Goal: Task Accomplishment & Management: Use online tool/utility

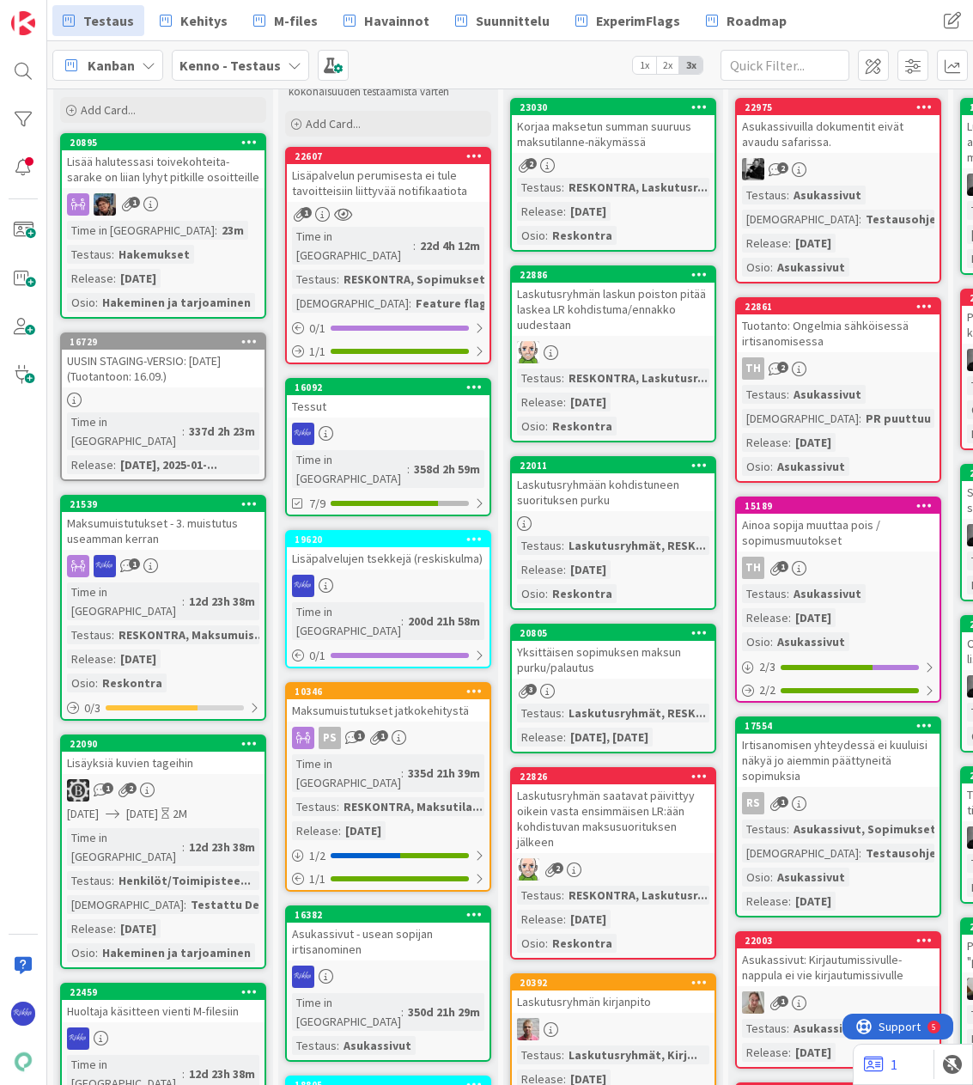
scroll to position [172, 0]
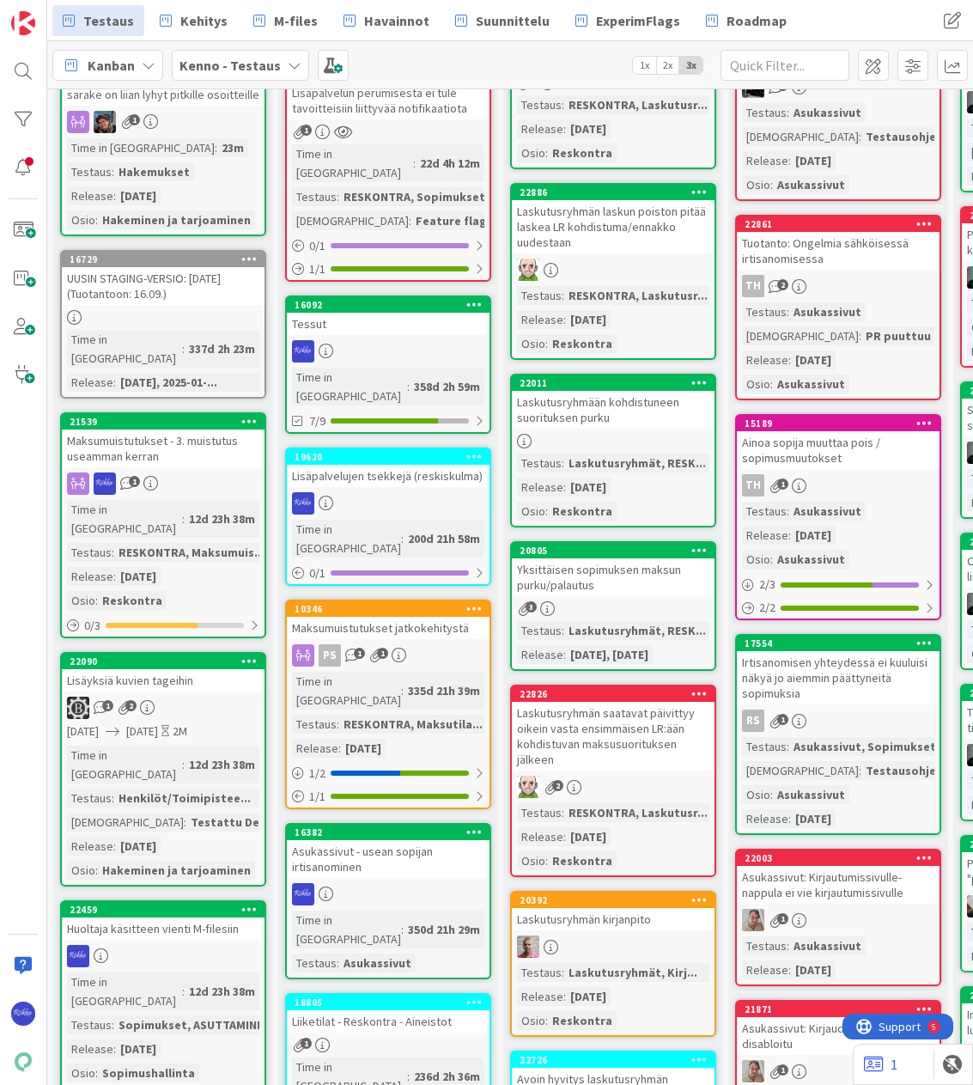
click at [192, 432] on div "Maksumuistutukset - 3. muistutus useamman kerran" at bounding box center [163, 448] width 203 height 38
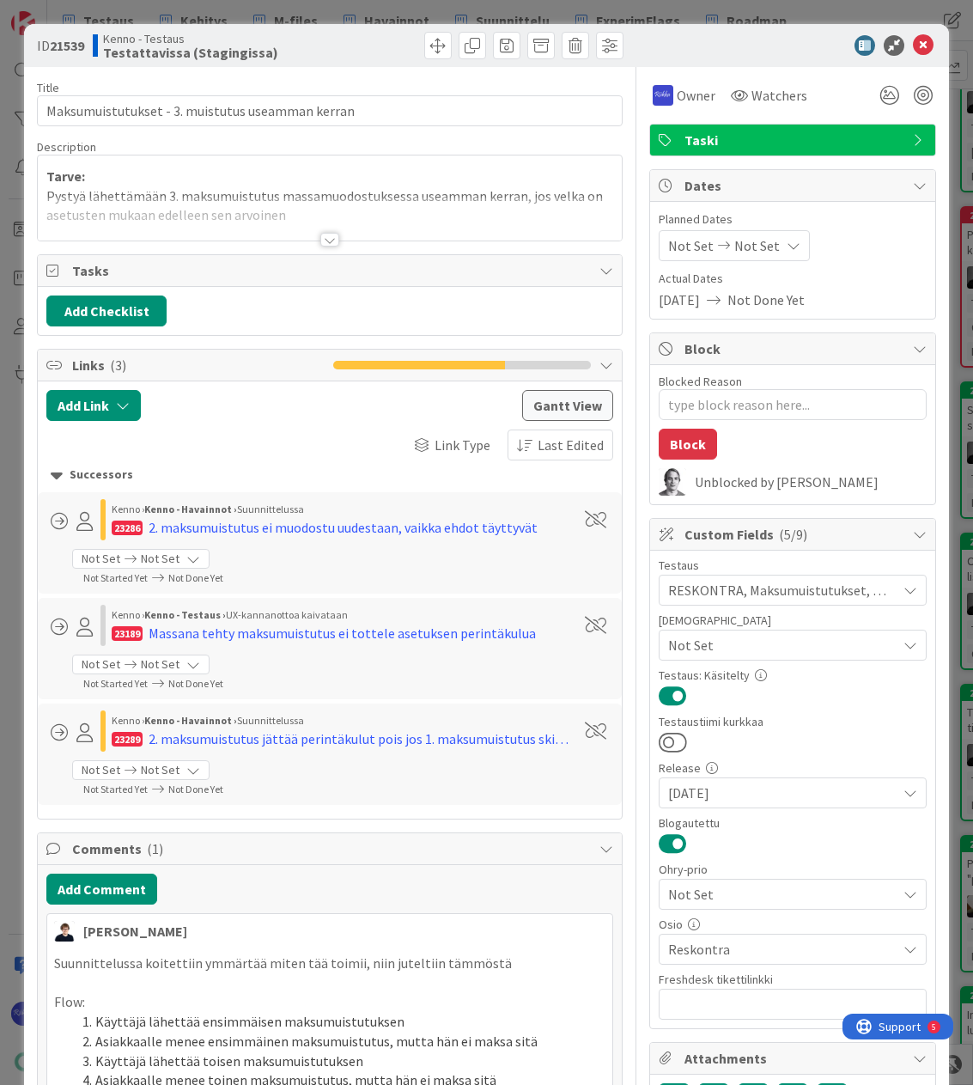
type textarea "x"
click at [320, 240] on div at bounding box center [329, 240] width 19 height 14
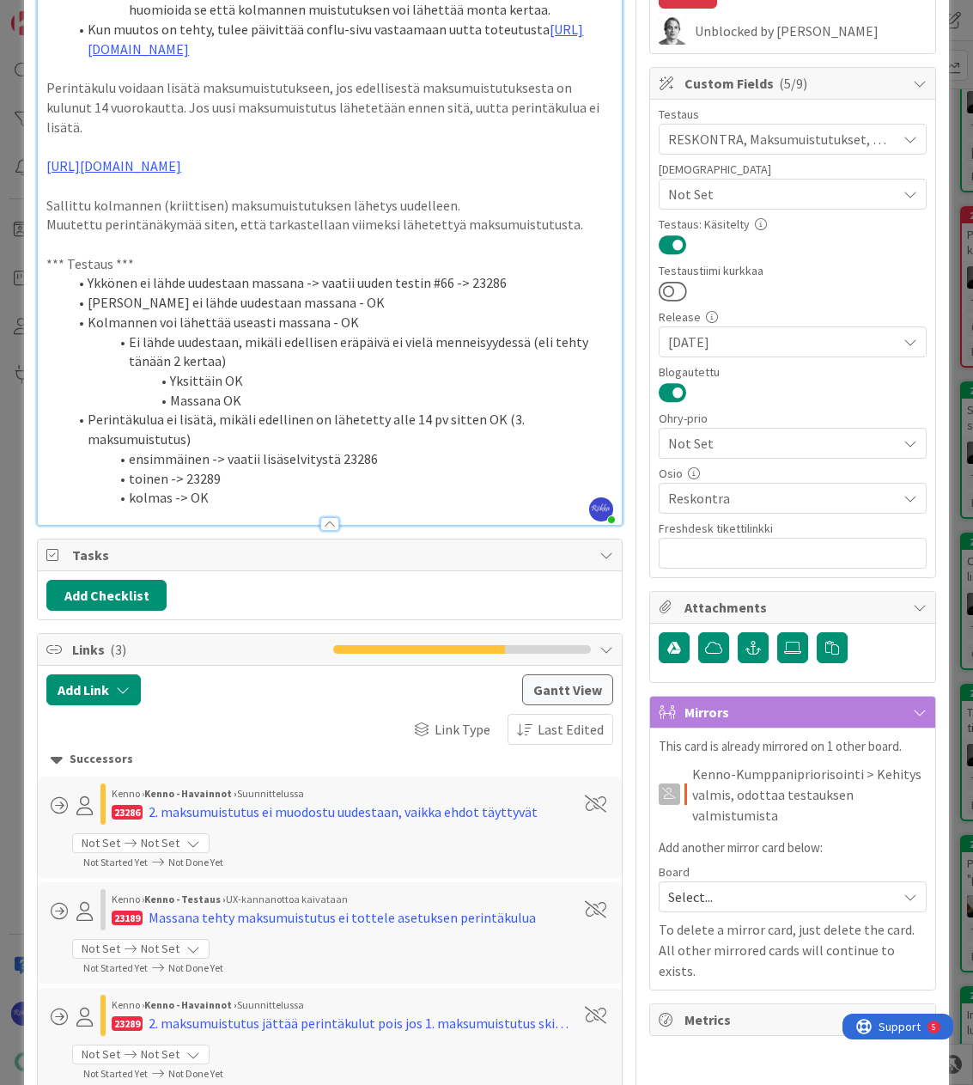
scroll to position [773, 0]
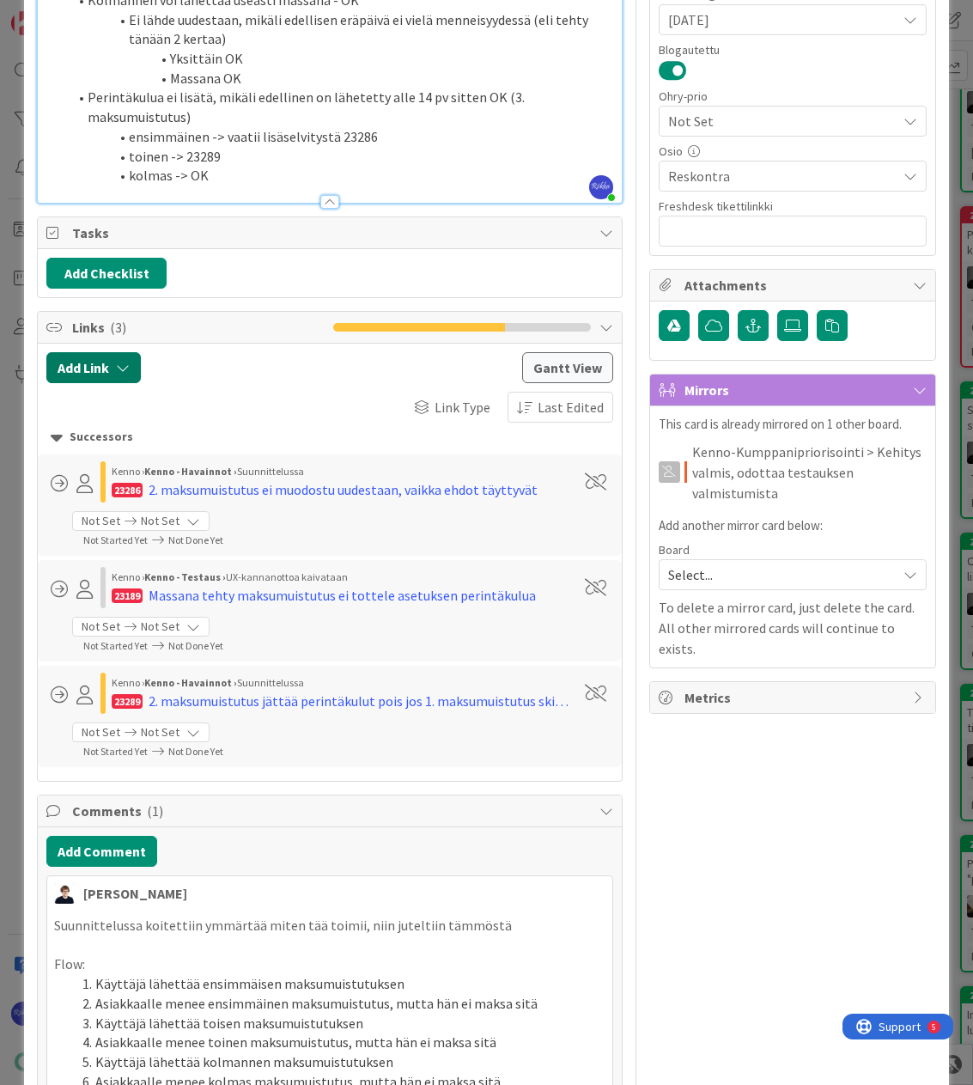
click at [129, 365] on icon "button" at bounding box center [123, 368] width 14 height 14
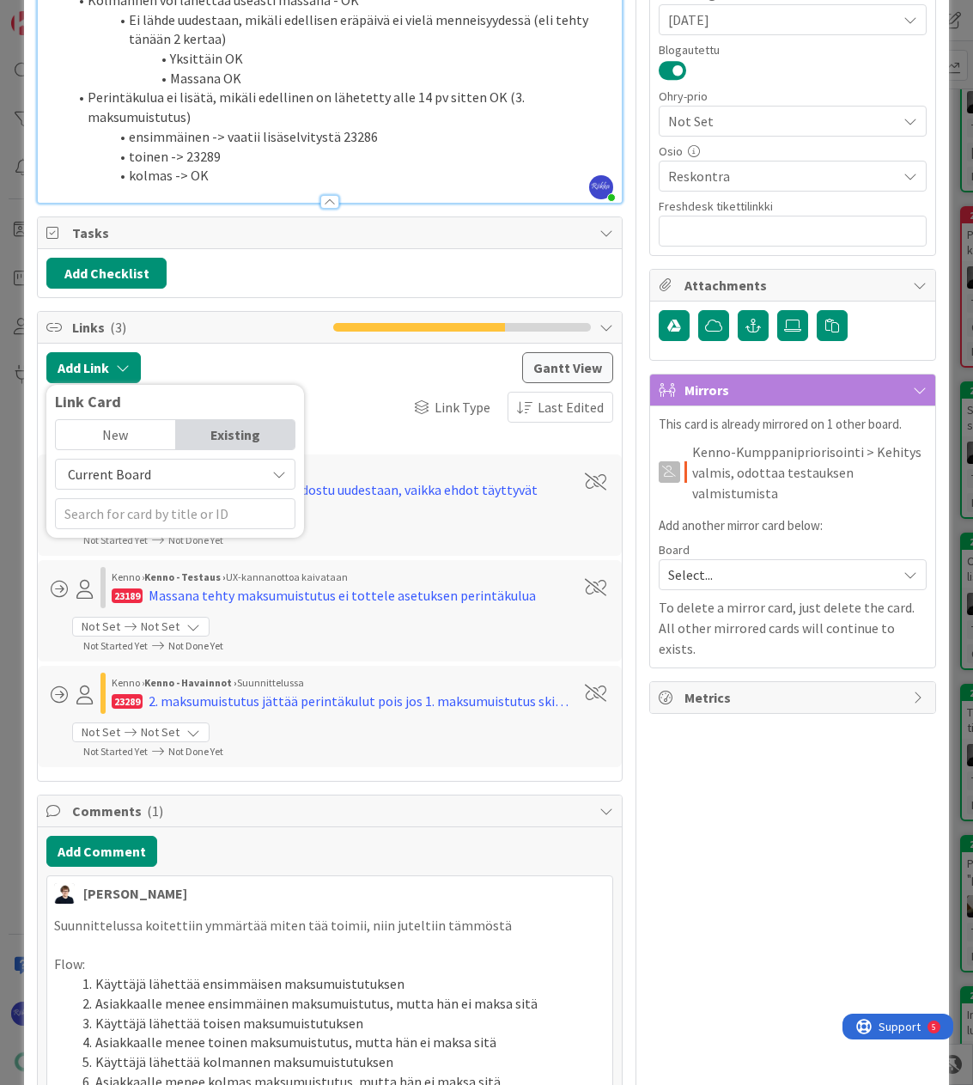
click at [192, 365] on div at bounding box center [330, 367] width 363 height 31
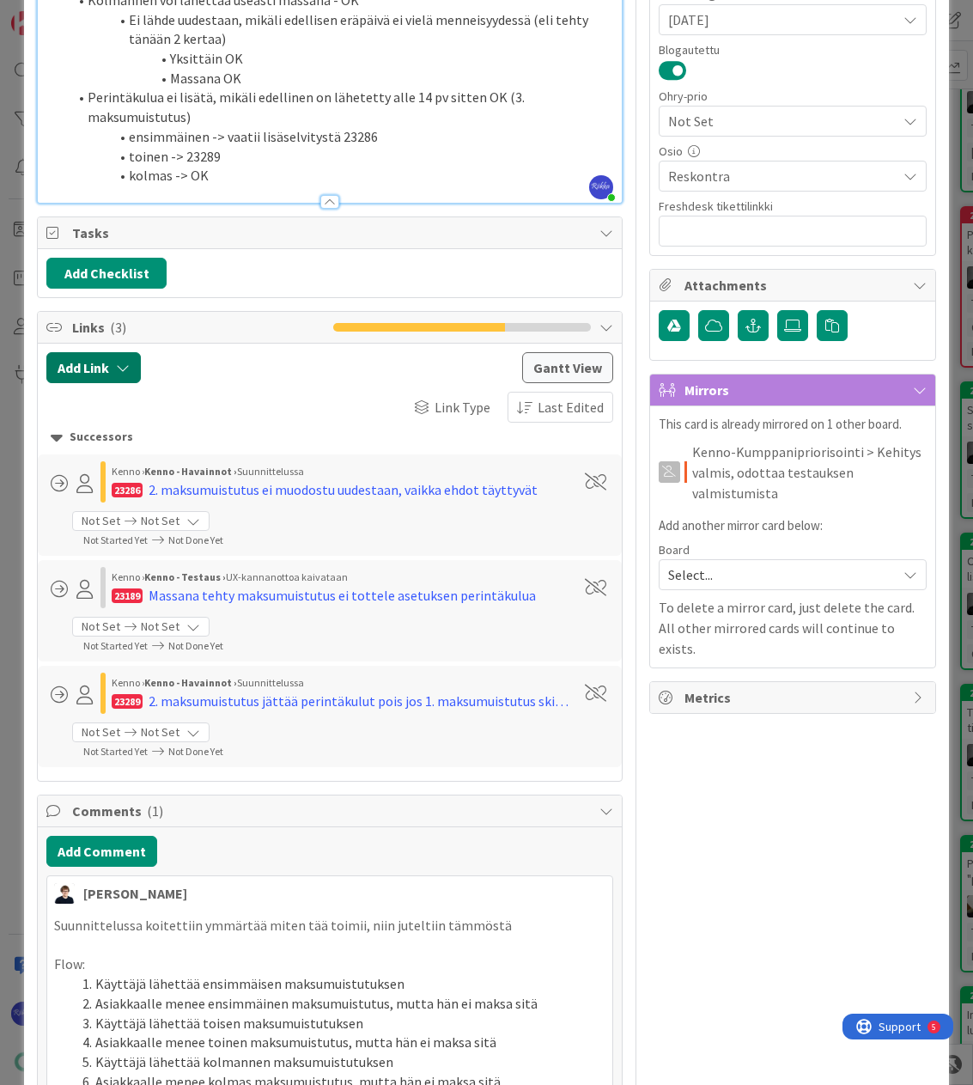
click at [113, 369] on button "Add Link" at bounding box center [93, 367] width 94 height 31
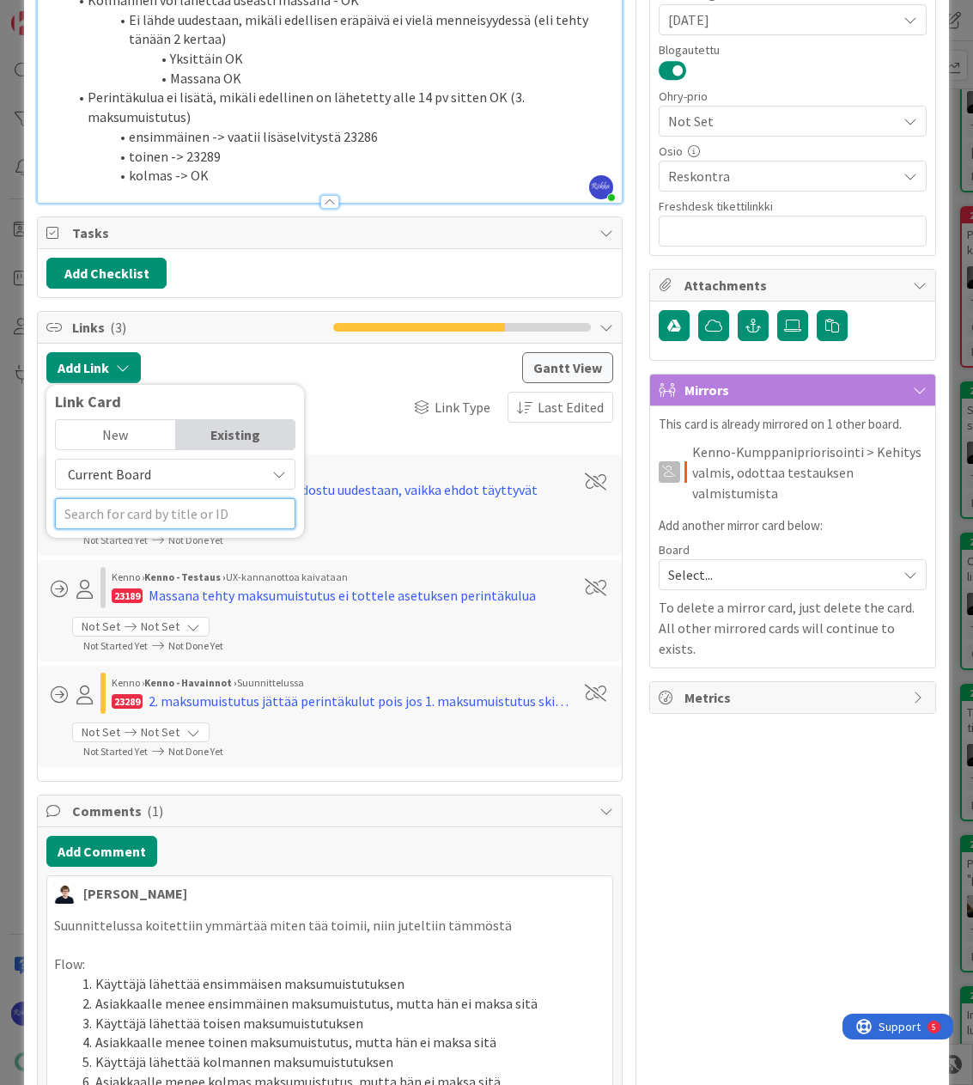
click at [153, 511] on input "text" at bounding box center [175, 513] width 241 height 31
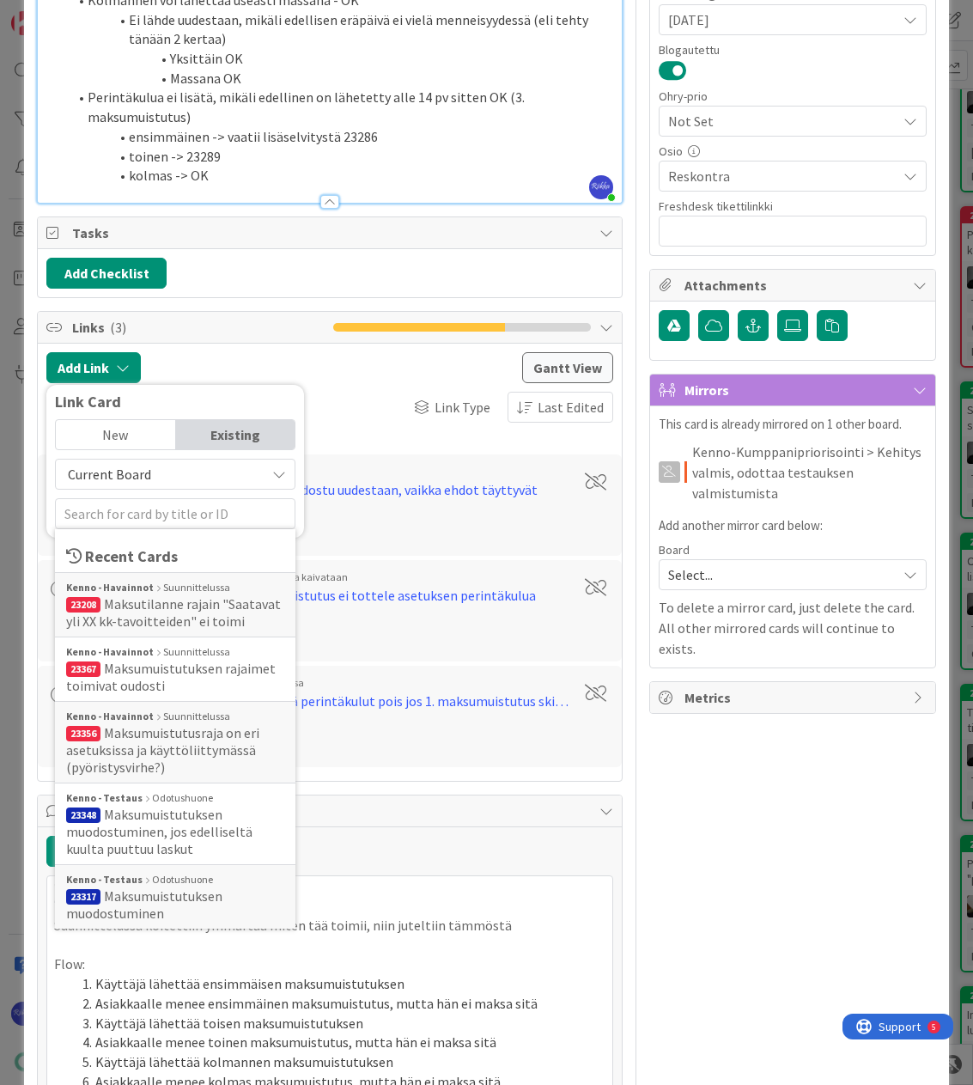
click at [150, 476] on span "Current Board" at bounding box center [160, 474] width 192 height 24
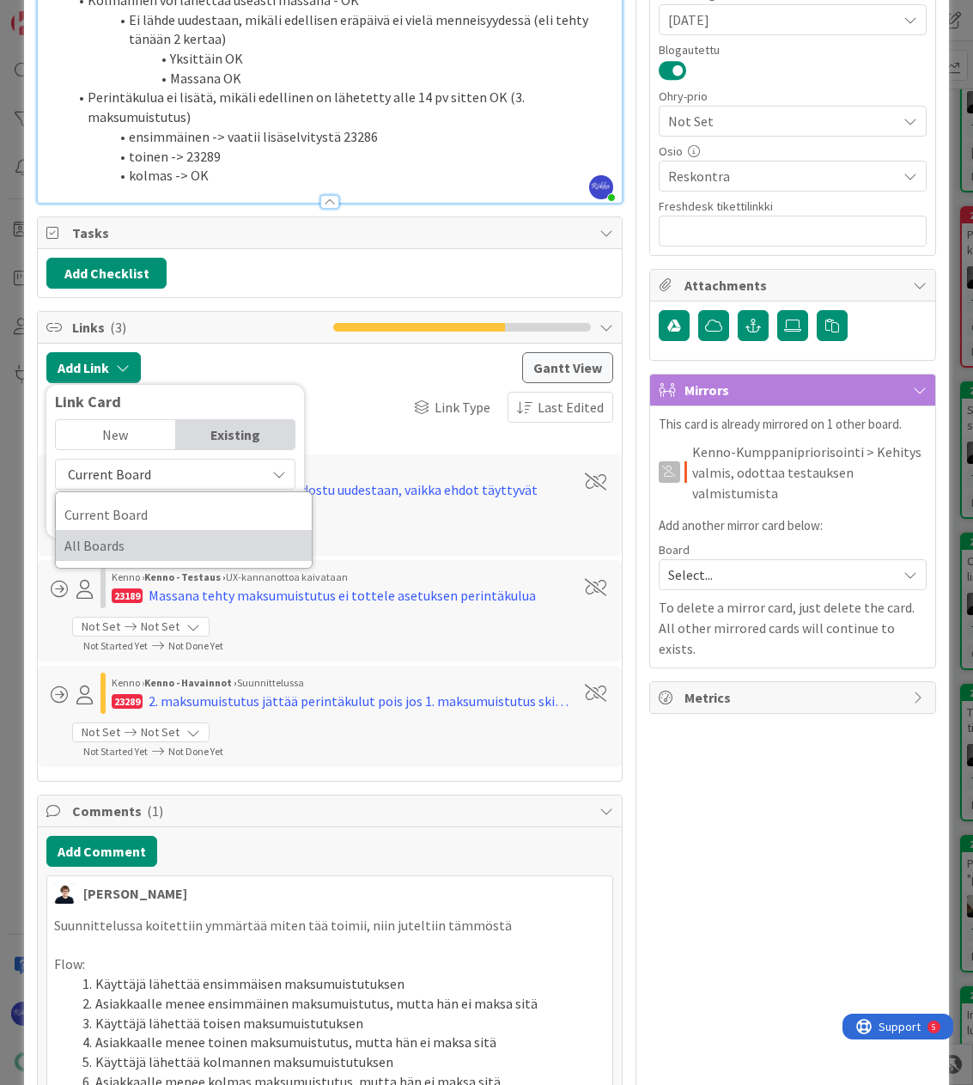
click at [150, 543] on span "All Boards" at bounding box center [183, 546] width 239 height 26
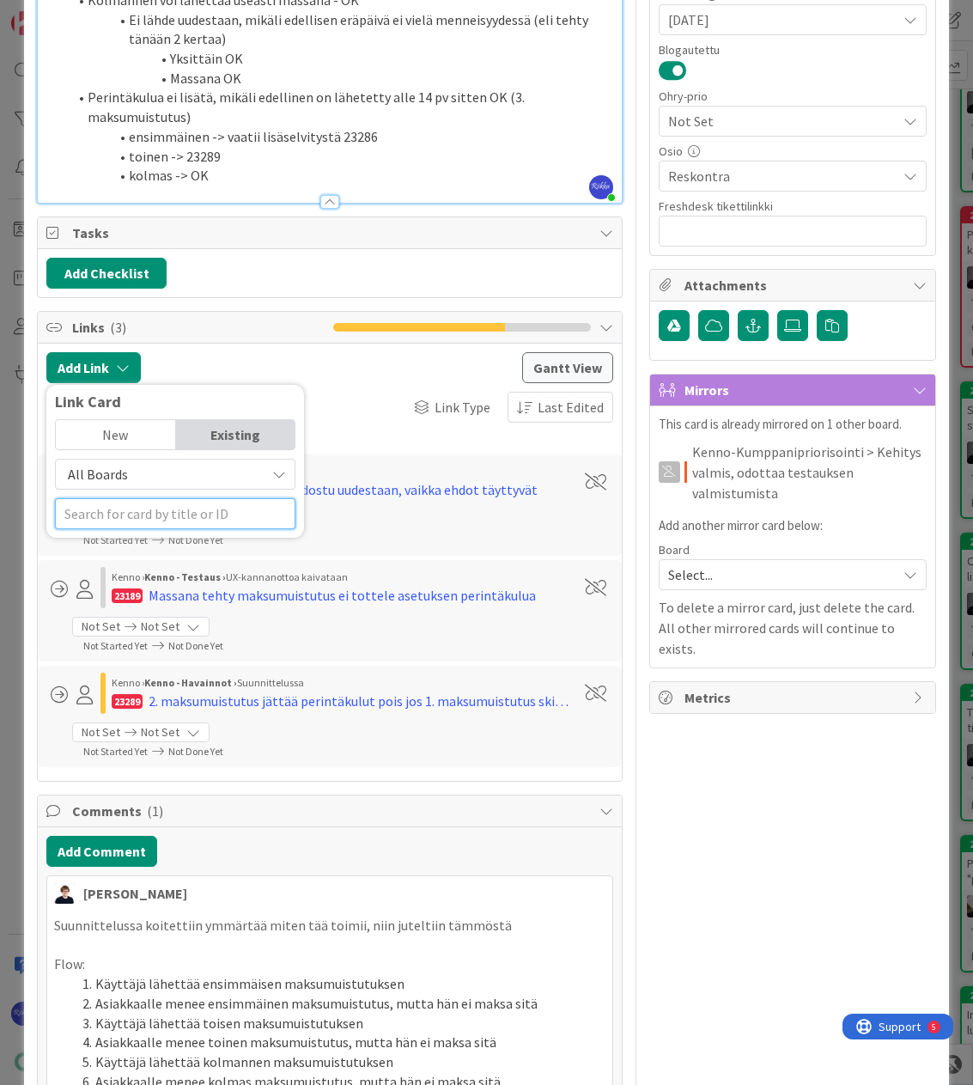
click at [156, 509] on input "text" at bounding box center [175, 513] width 241 height 31
click at [138, 520] on input "23367" at bounding box center [175, 513] width 241 height 31
type input "23367"
click at [135, 563] on div "No cards found" at bounding box center [175, 556] width 218 height 23
click at [143, 475] on span "All Boards" at bounding box center [160, 474] width 192 height 24
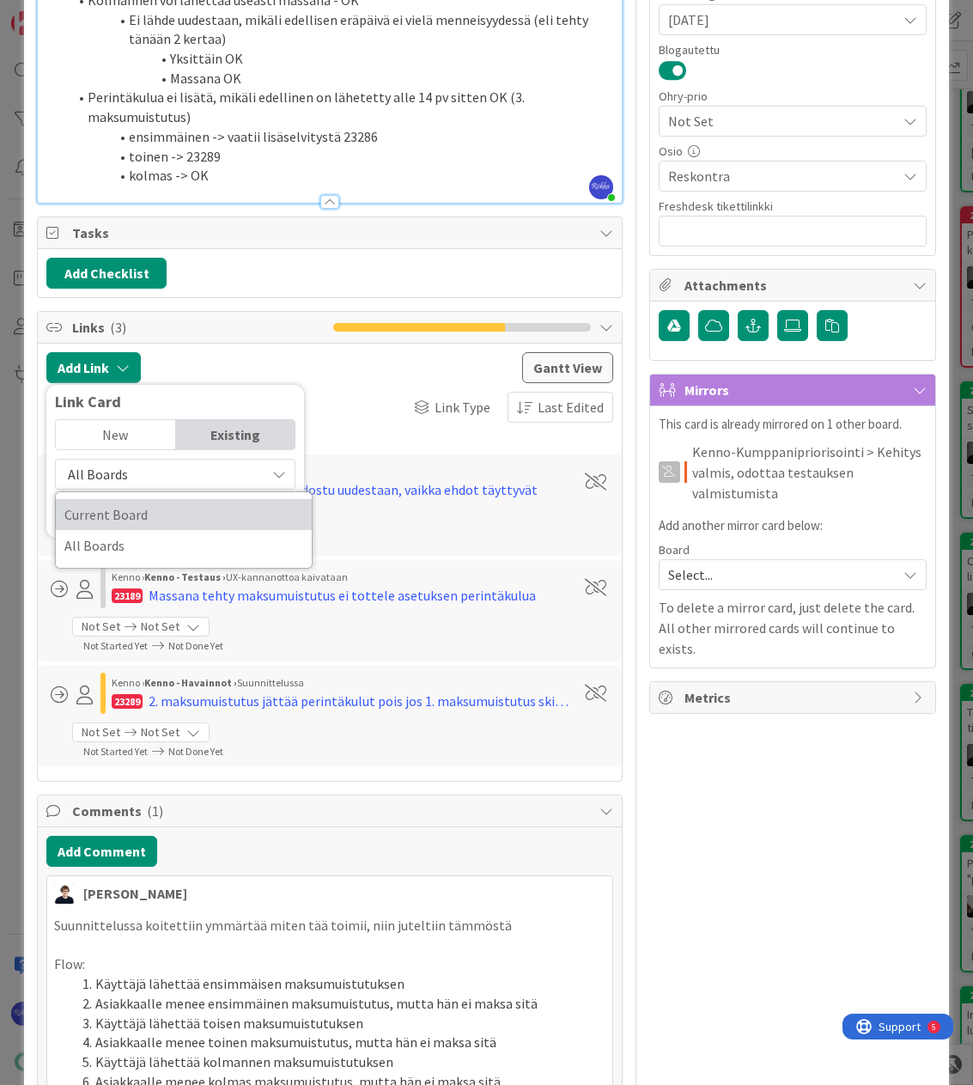
click at [145, 521] on span "Current Board" at bounding box center [183, 515] width 239 height 26
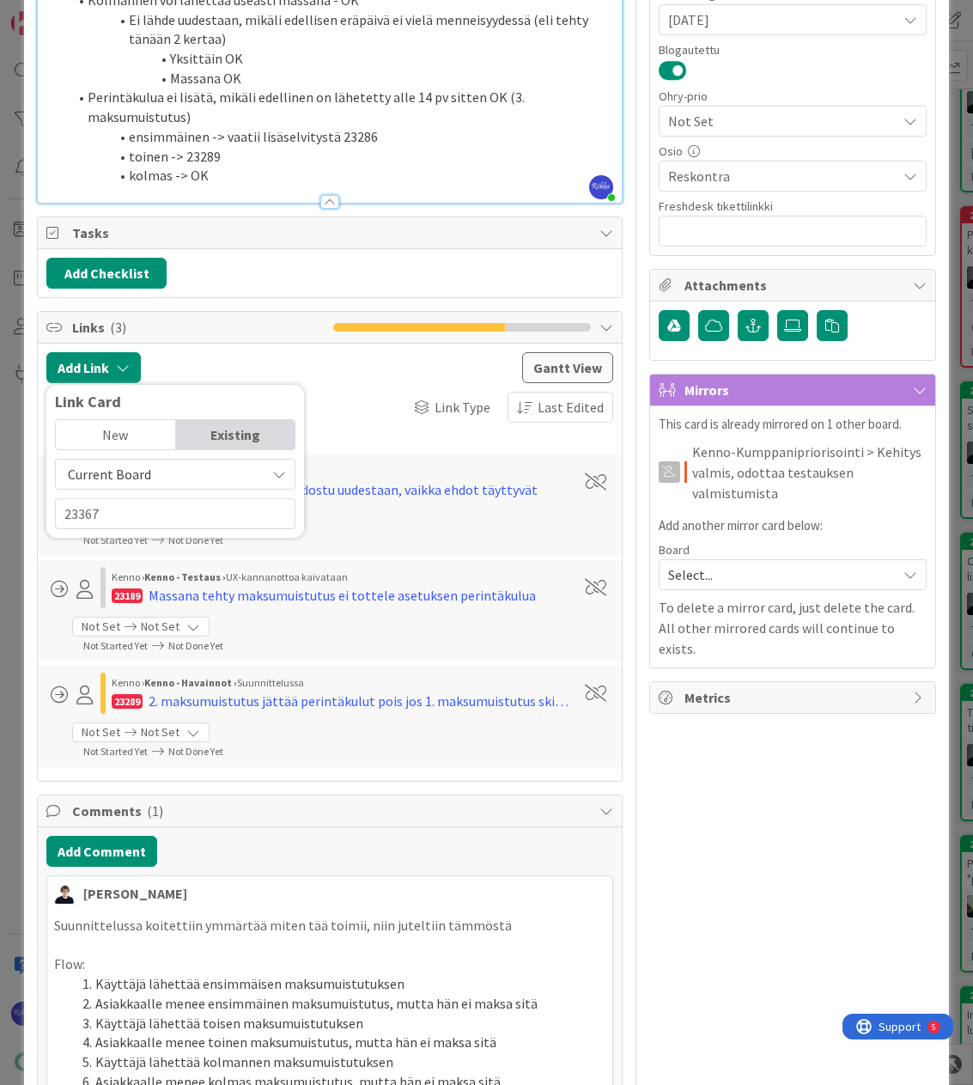
click at [157, 469] on span "Current Board" at bounding box center [160, 474] width 192 height 24
click at [158, 543] on span "All Boards" at bounding box center [183, 546] width 239 height 26
click at [157, 509] on input "23367" at bounding box center [175, 513] width 241 height 31
click at [179, 606] on span "Maksumuistutuksen rajaimet toimivat oudosti" at bounding box center [171, 612] width 210 height 34
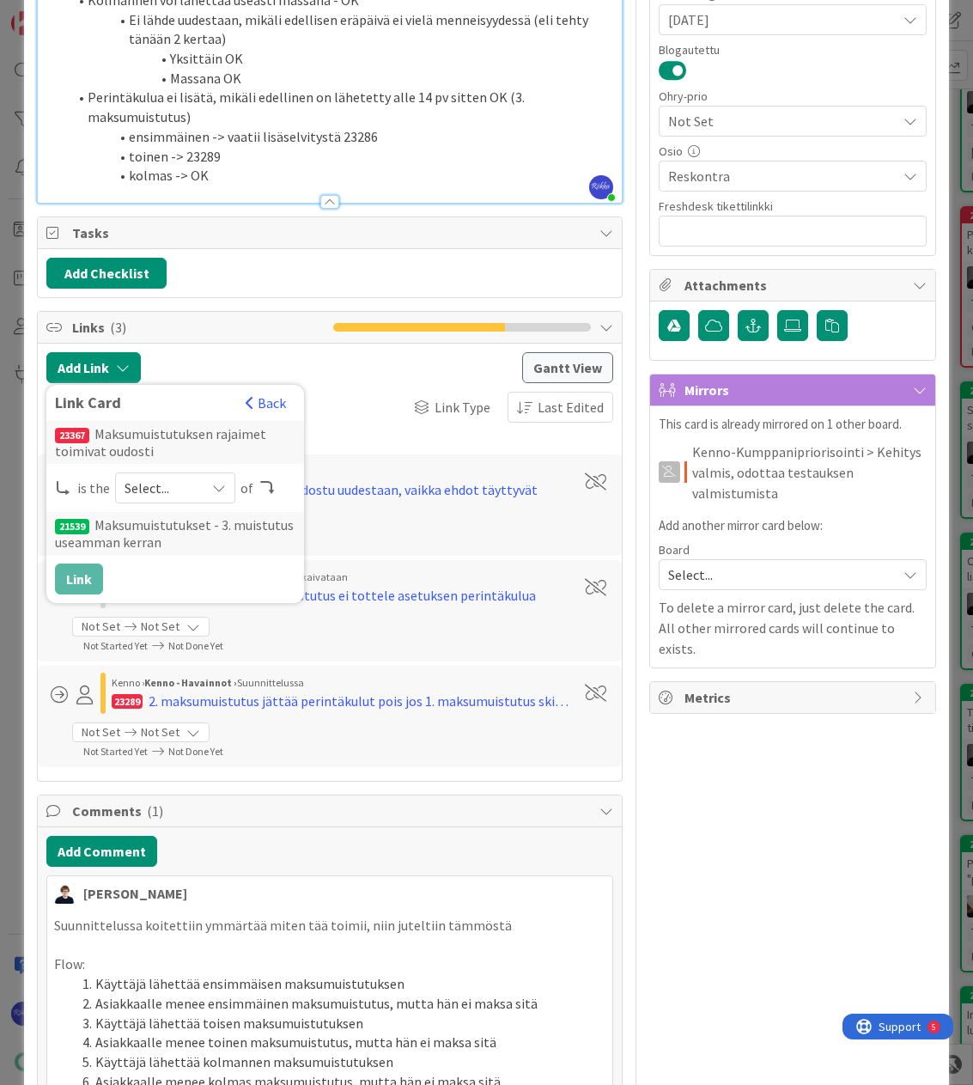
click at [213, 484] on icon at bounding box center [219, 488] width 14 height 14
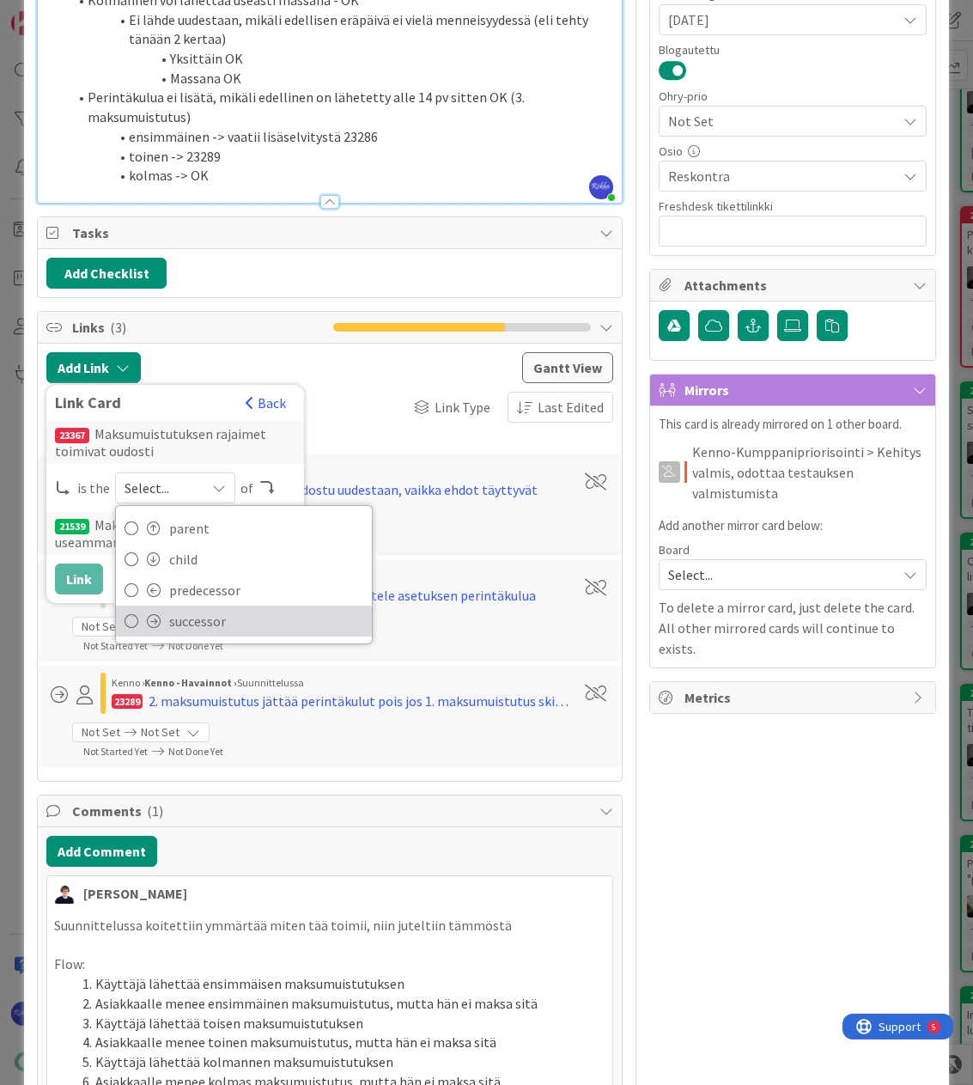
click at [206, 612] on span "successor" at bounding box center [266, 621] width 194 height 26
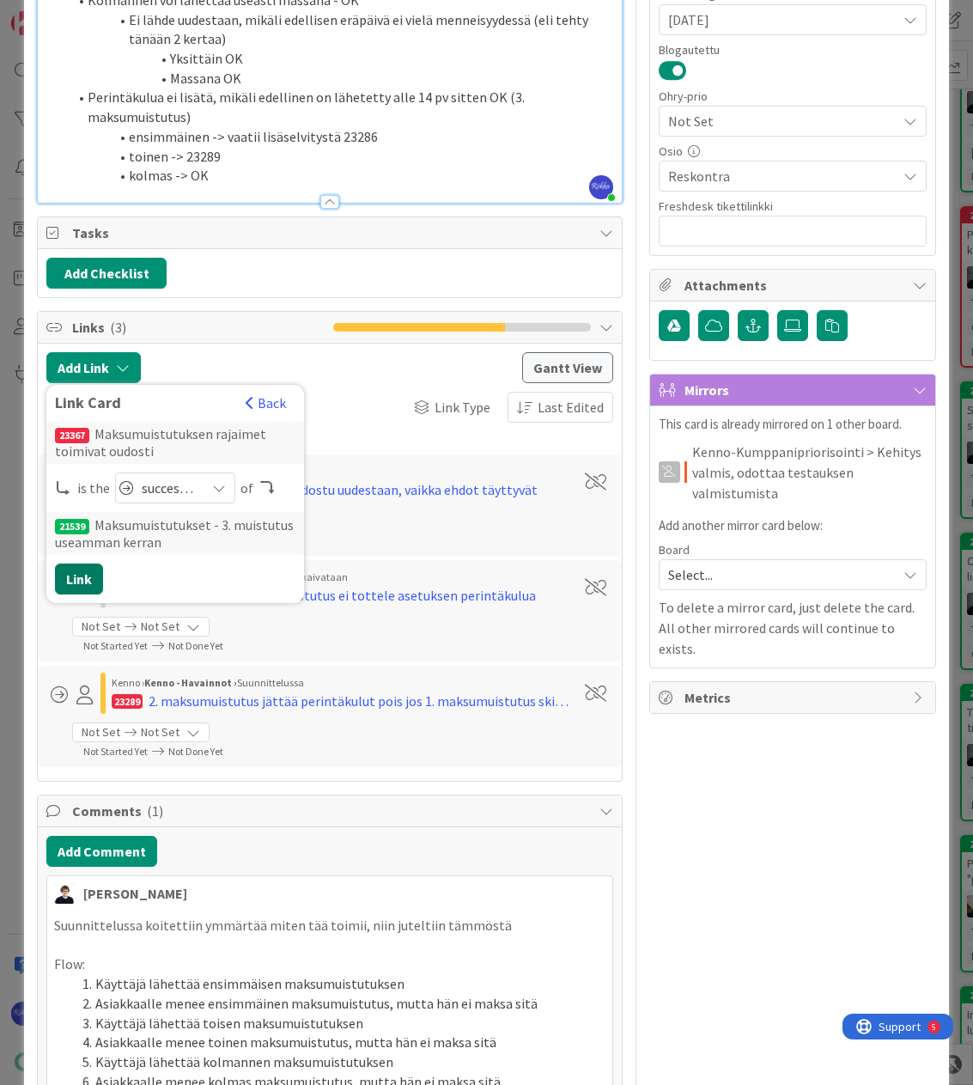
click at [83, 576] on button "Link" at bounding box center [79, 578] width 48 height 31
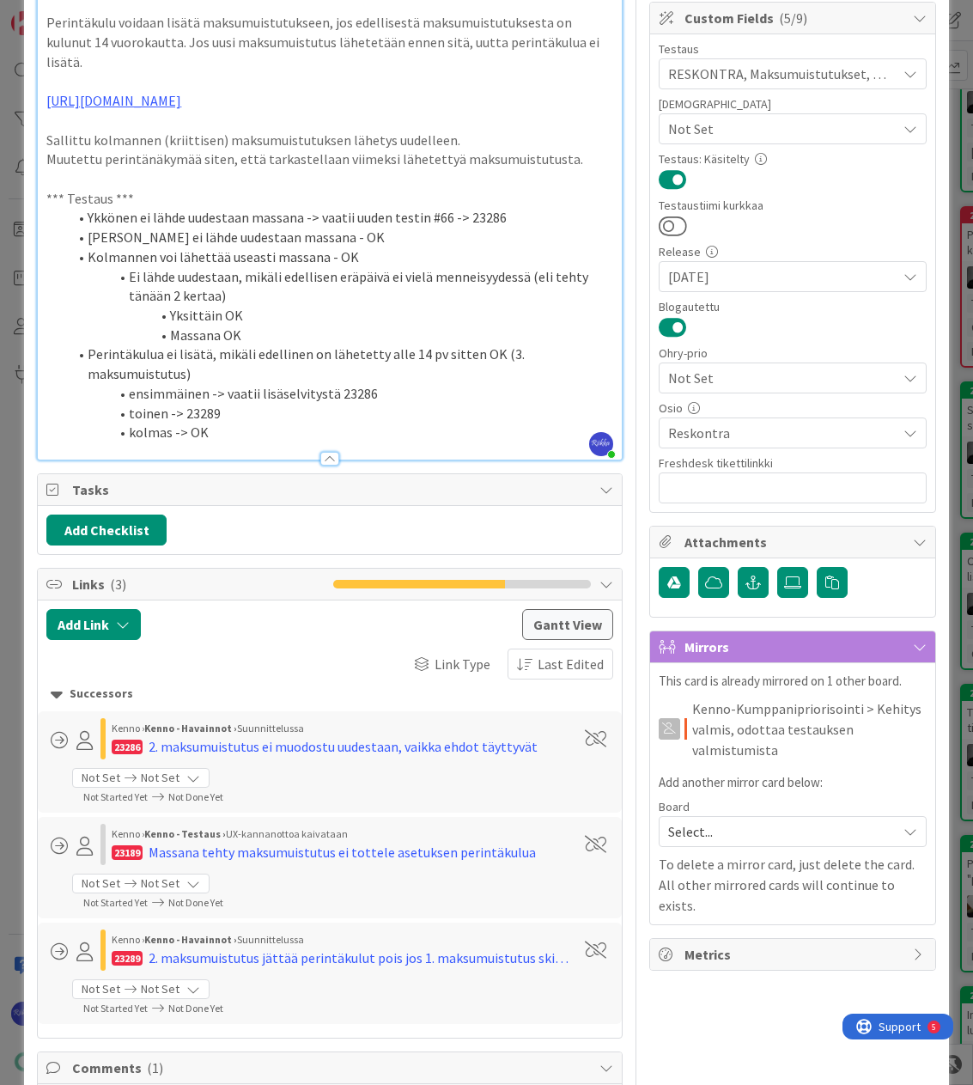
scroll to position [515, 0]
type textarea "x"
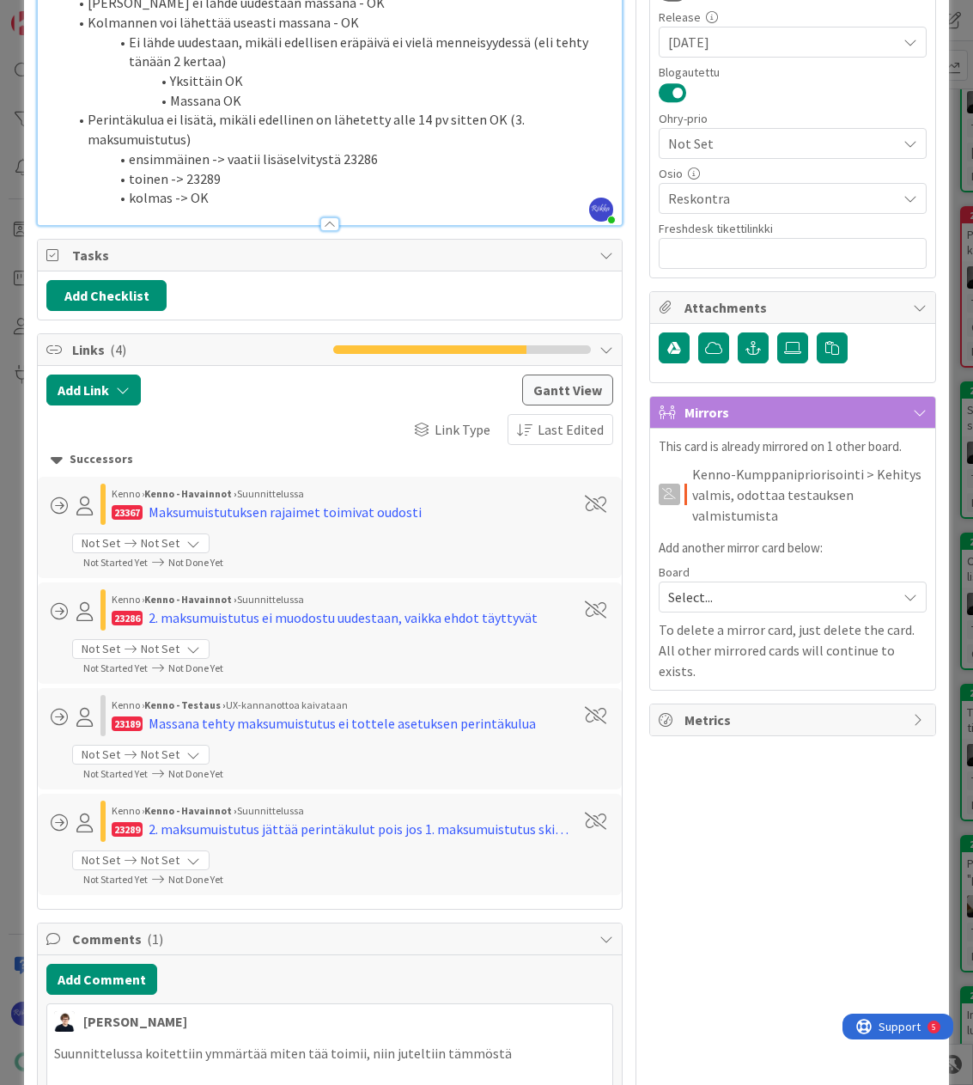
scroll to position [773, 0]
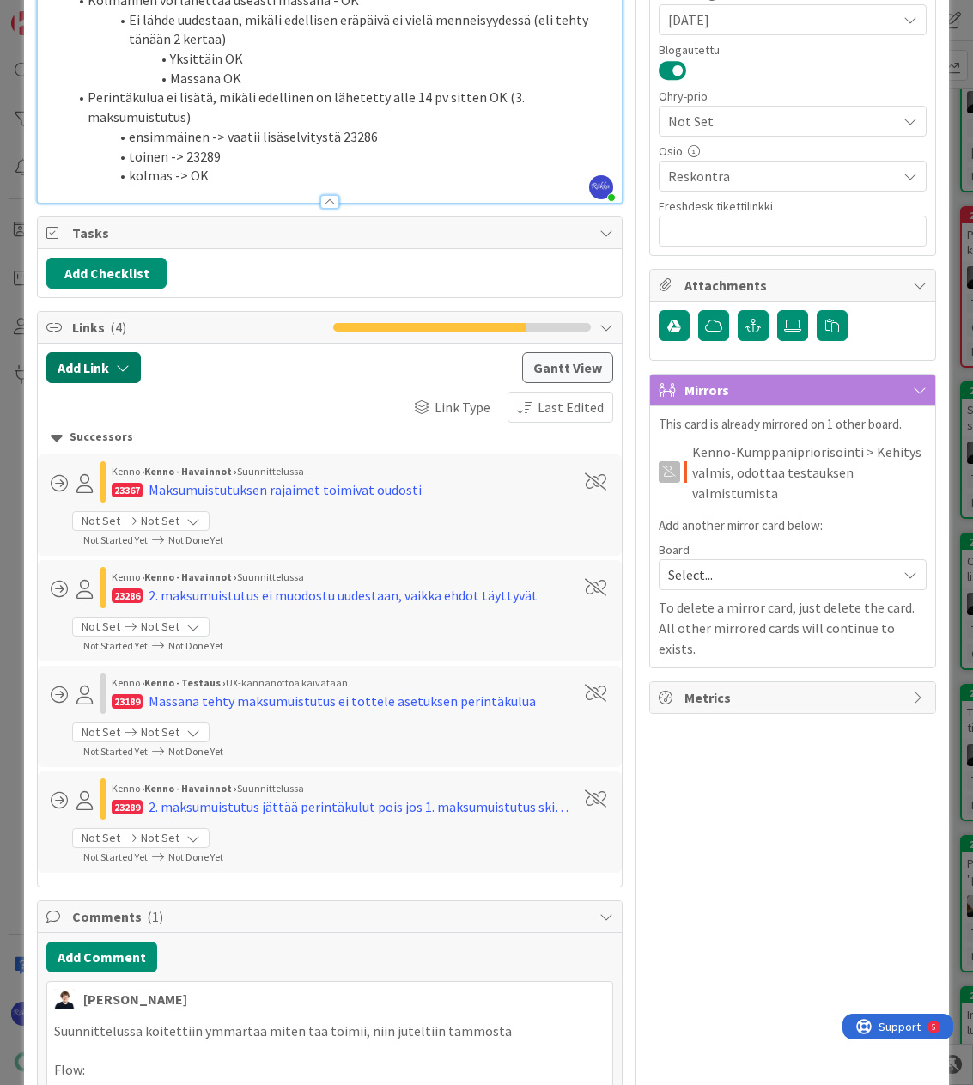
click at [102, 376] on button "Add Link" at bounding box center [93, 367] width 94 height 31
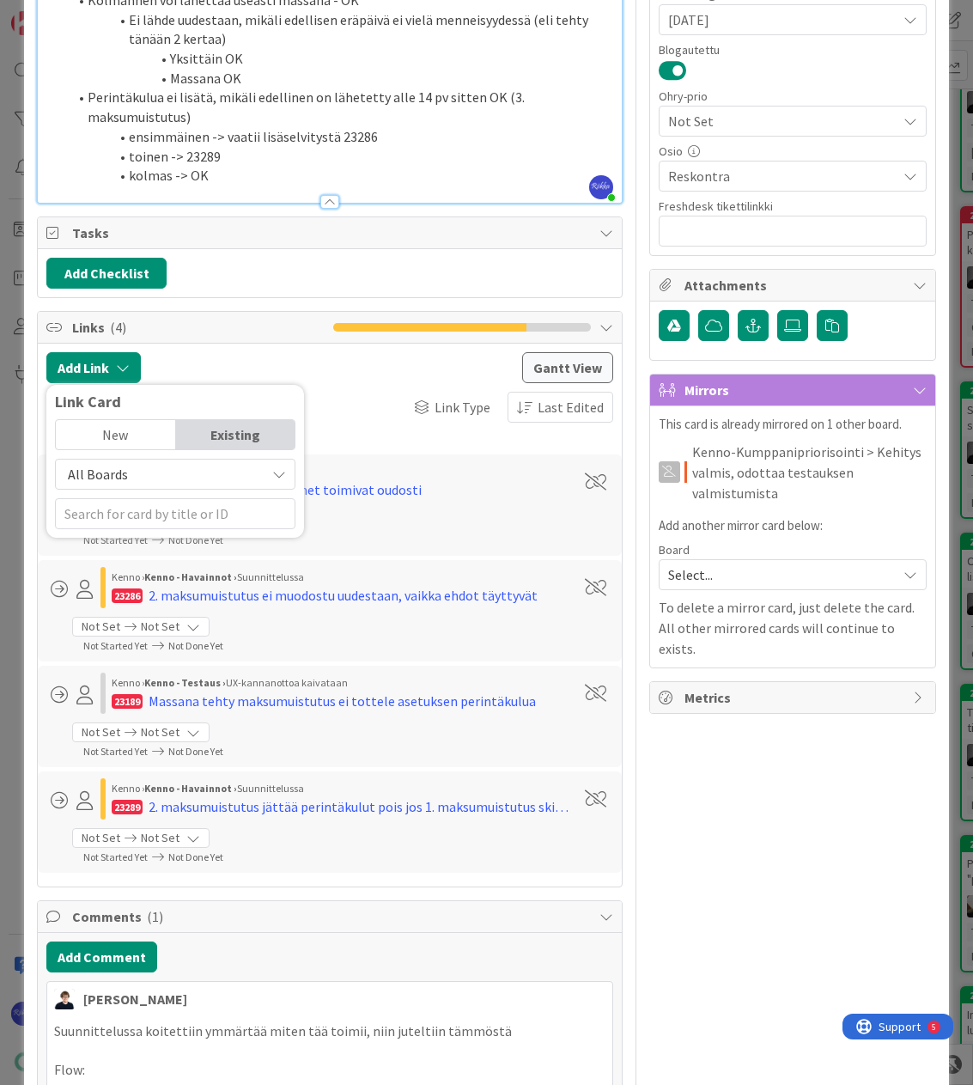
click at [155, 479] on span "All Boards" at bounding box center [160, 474] width 192 height 24
click at [145, 537] on span "All Boards" at bounding box center [183, 546] width 239 height 26
click at [127, 505] on input "text" at bounding box center [175, 513] width 241 height 31
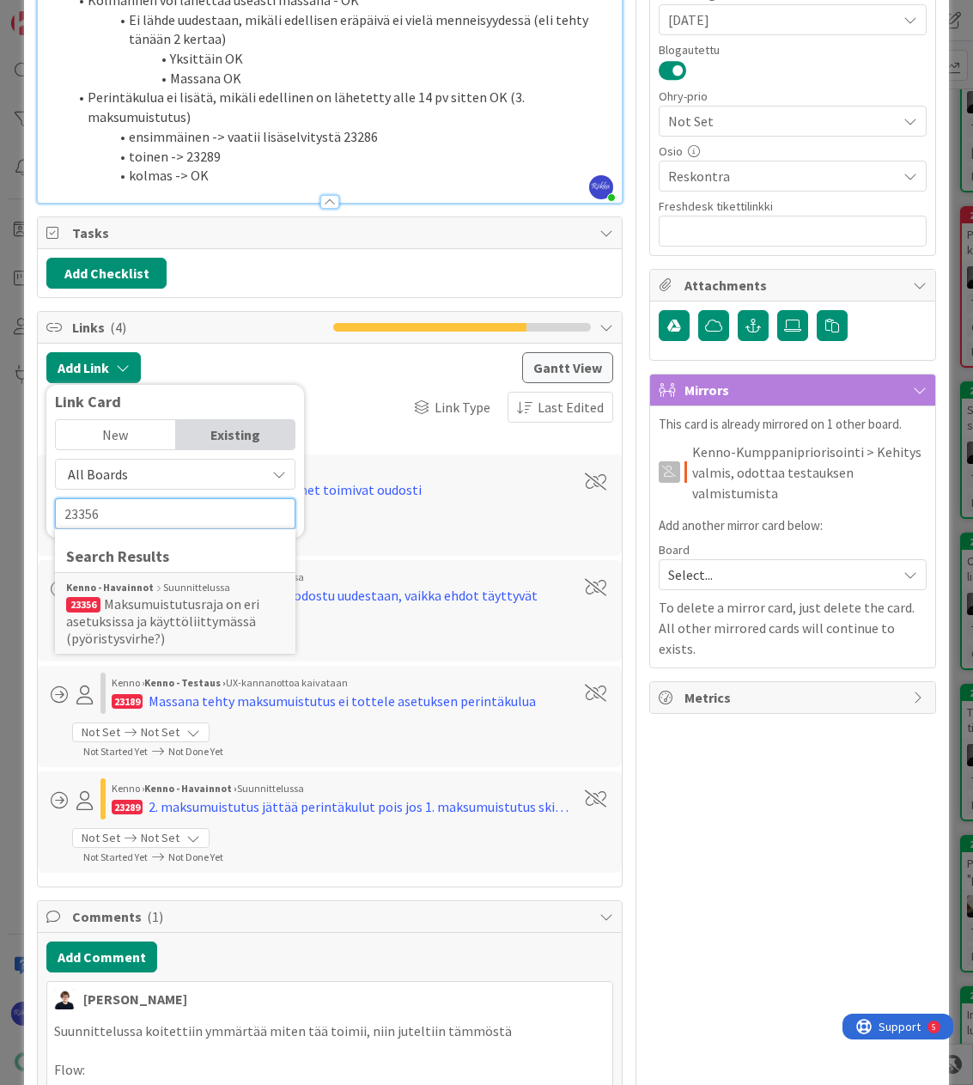
type input "23356"
click at [175, 618] on span "Maksumuistutusraja on eri asetuksissa ja käyttöliittymässä (pyöristysvirhe?)" at bounding box center [162, 621] width 193 height 52
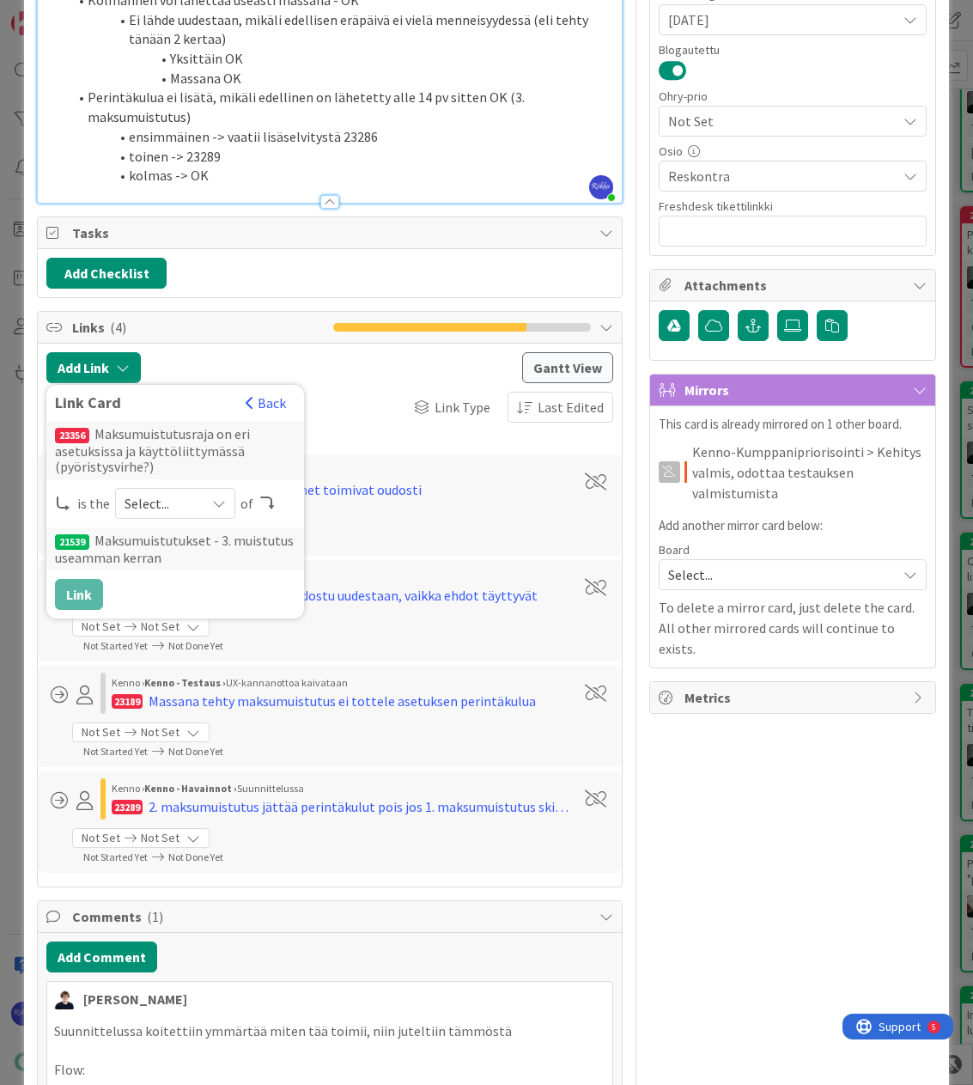
click at [171, 508] on span "Select..." at bounding box center [161, 503] width 72 height 24
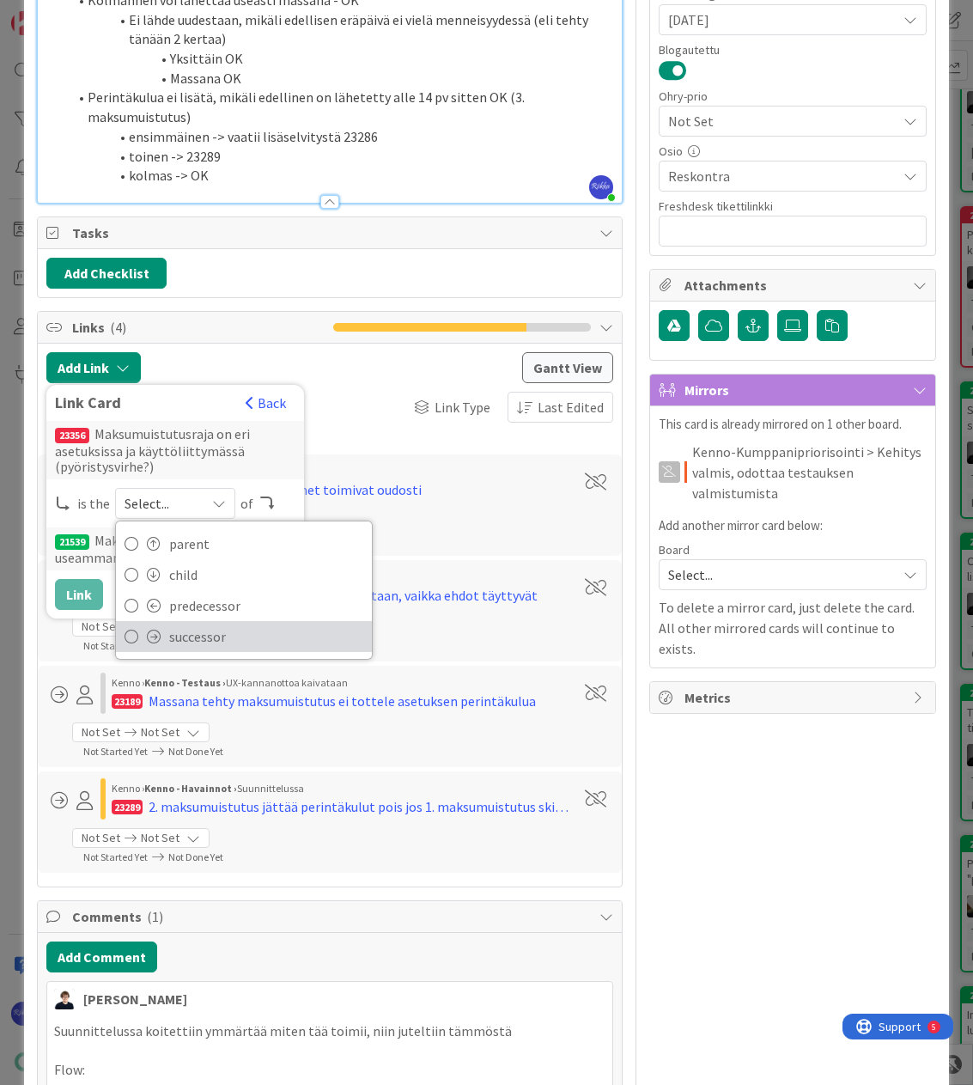
click at [210, 634] on span "successor" at bounding box center [266, 637] width 194 height 26
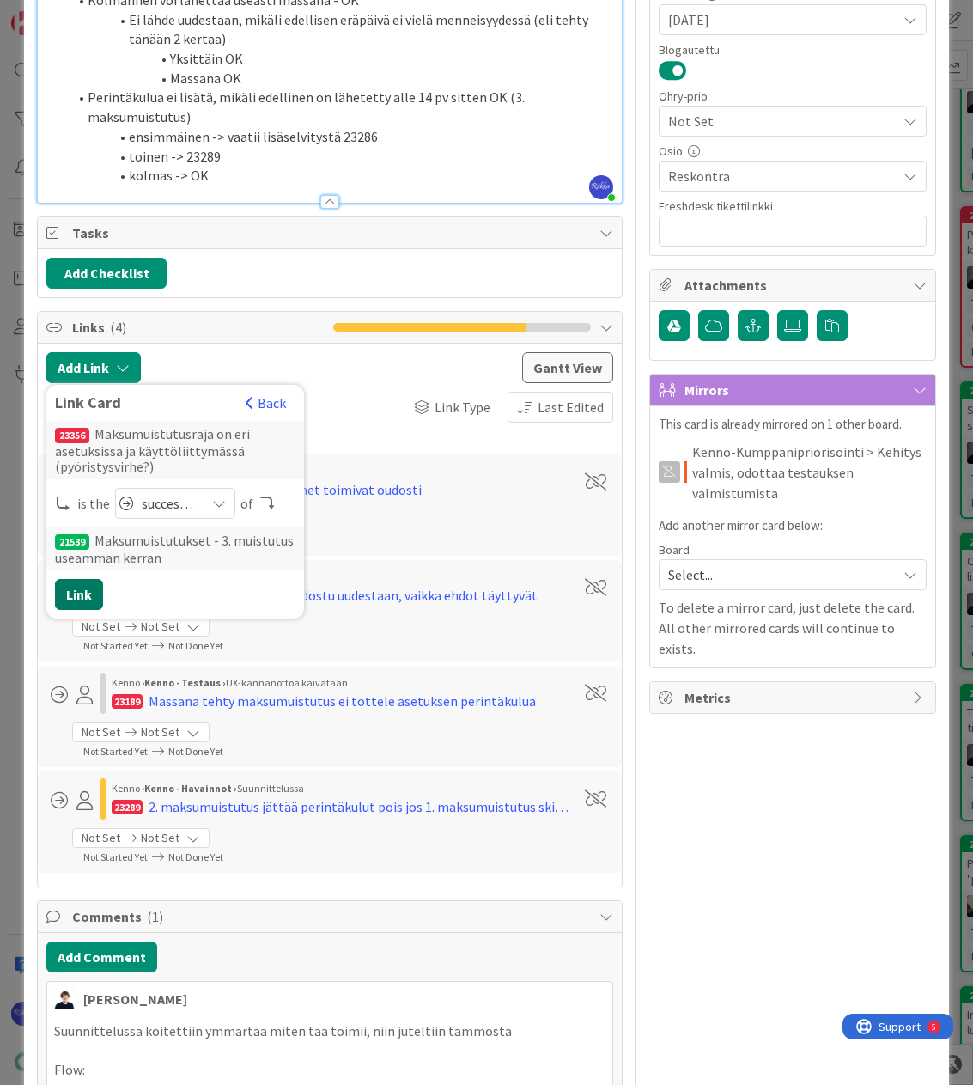
click at [82, 591] on button "Link" at bounding box center [79, 594] width 48 height 31
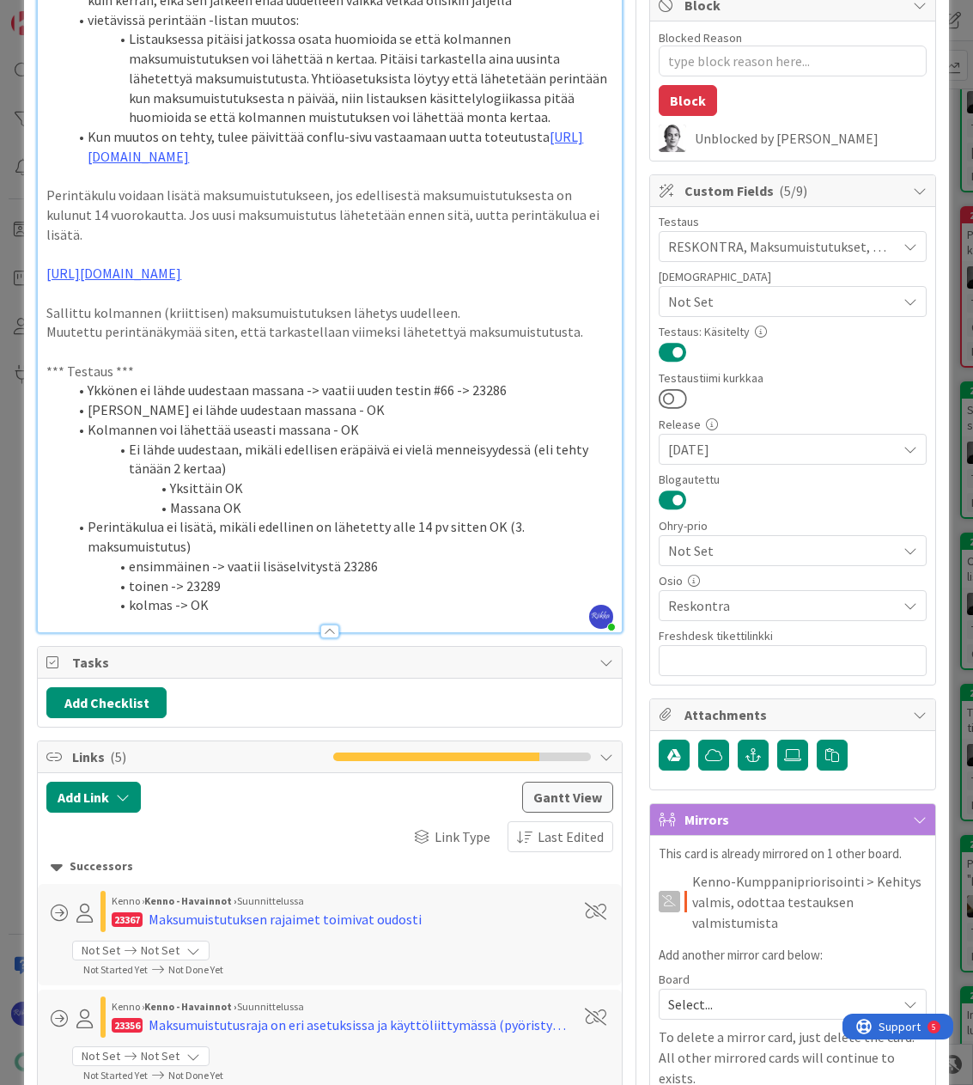
scroll to position [0, 0]
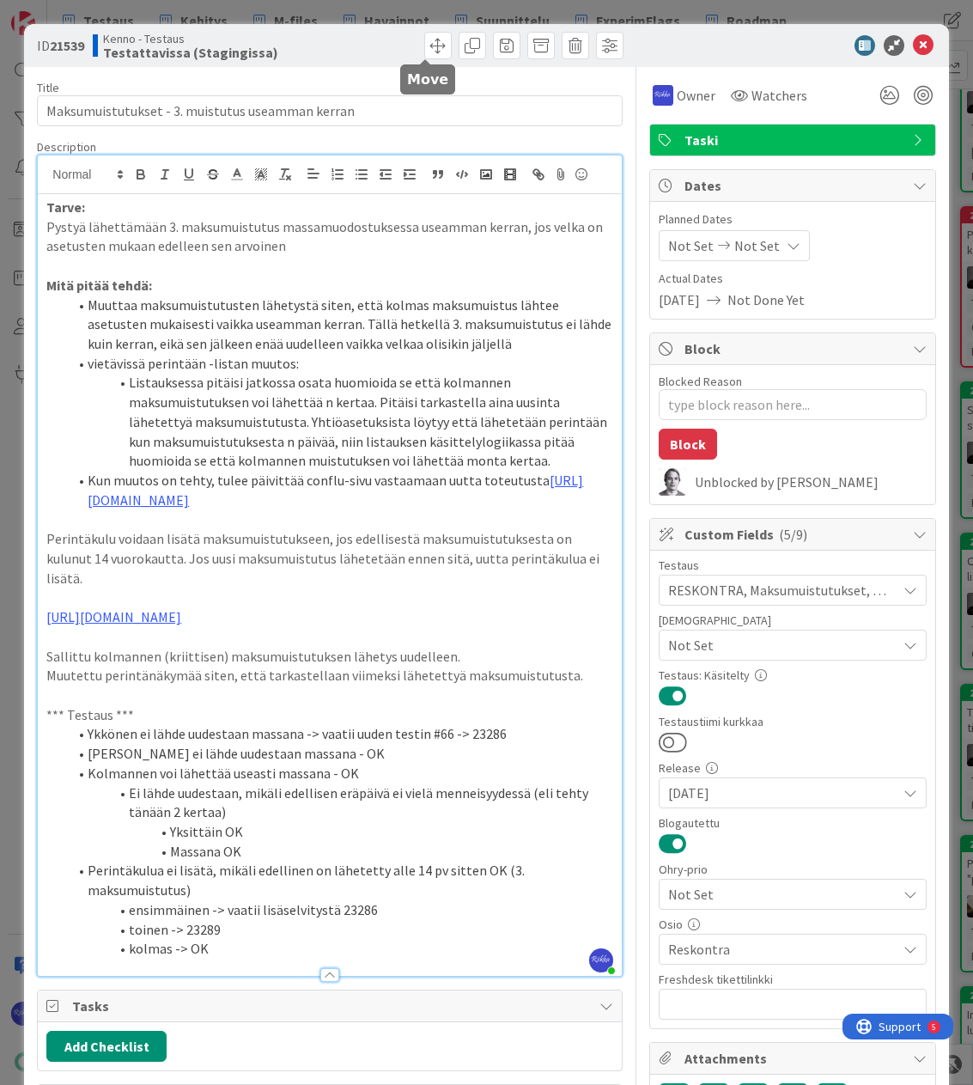
click at [429, 49] on span at bounding box center [437, 45] width 27 height 27
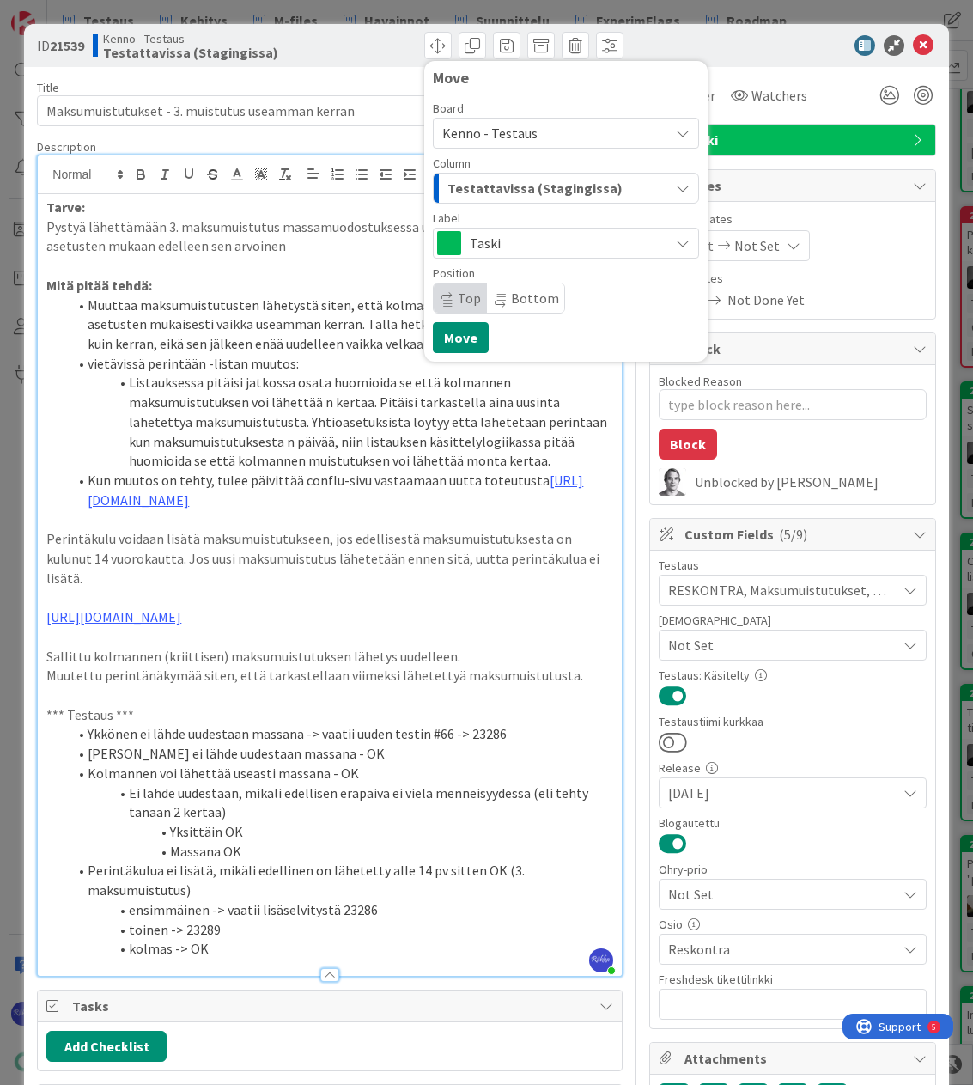
click at [513, 186] on span "Testattavissa (Stagingissa)" at bounding box center [535, 188] width 175 height 22
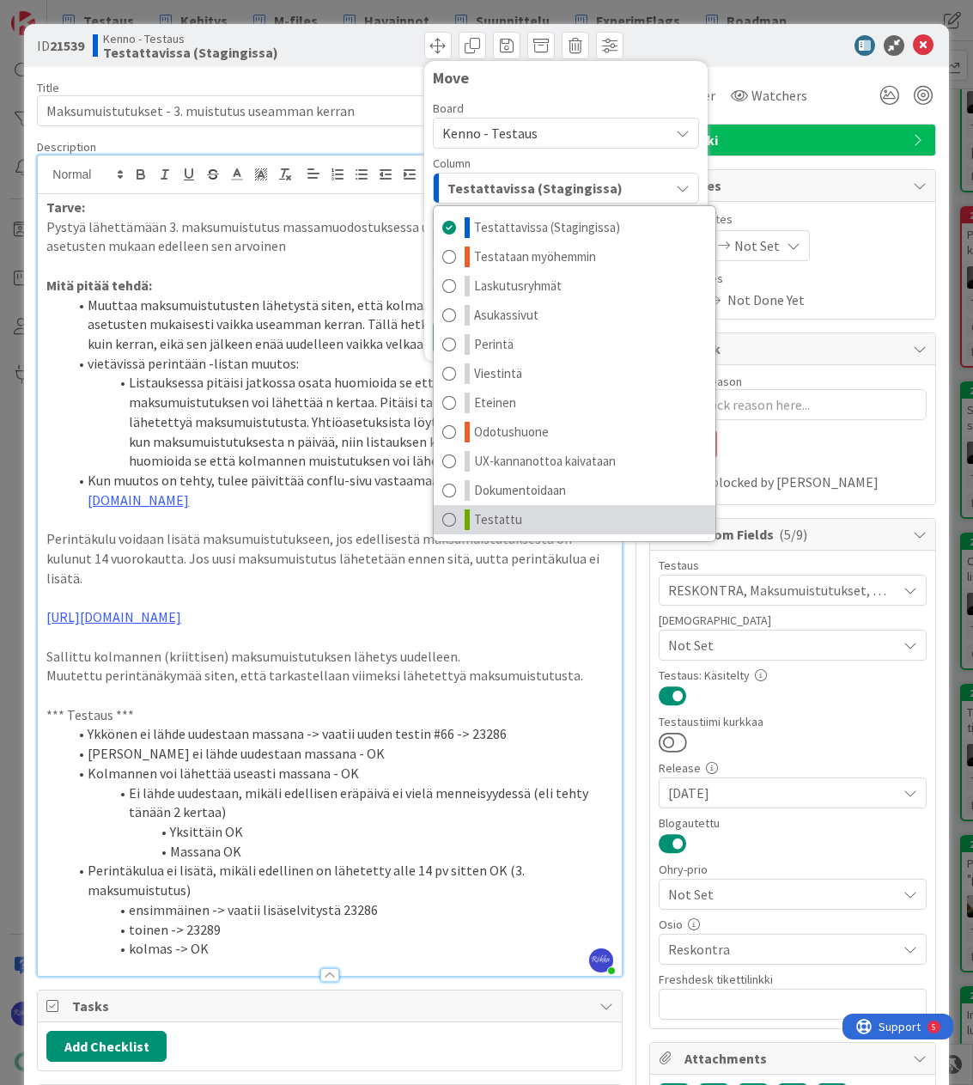
click at [518, 530] on link "Testattu" at bounding box center [575, 519] width 282 height 29
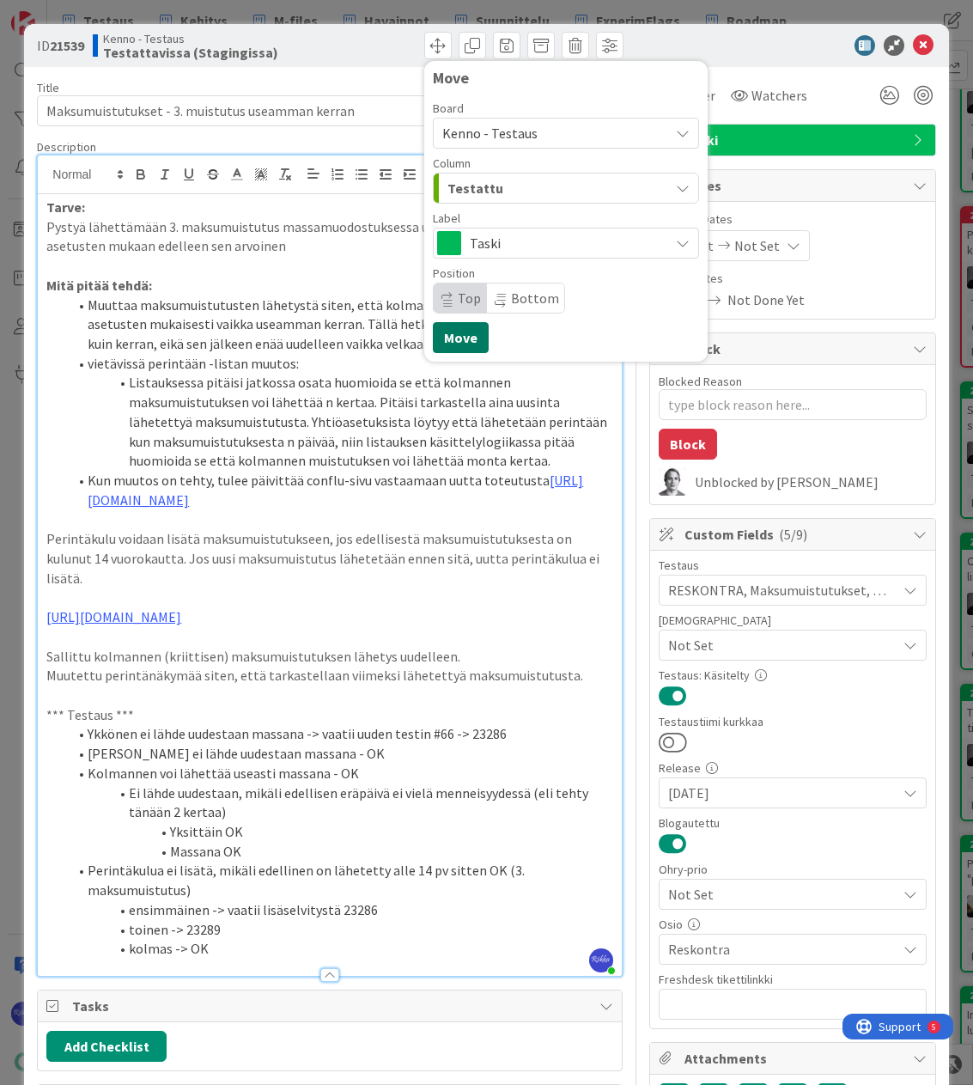
click at [453, 336] on button "Move" at bounding box center [461, 337] width 56 height 31
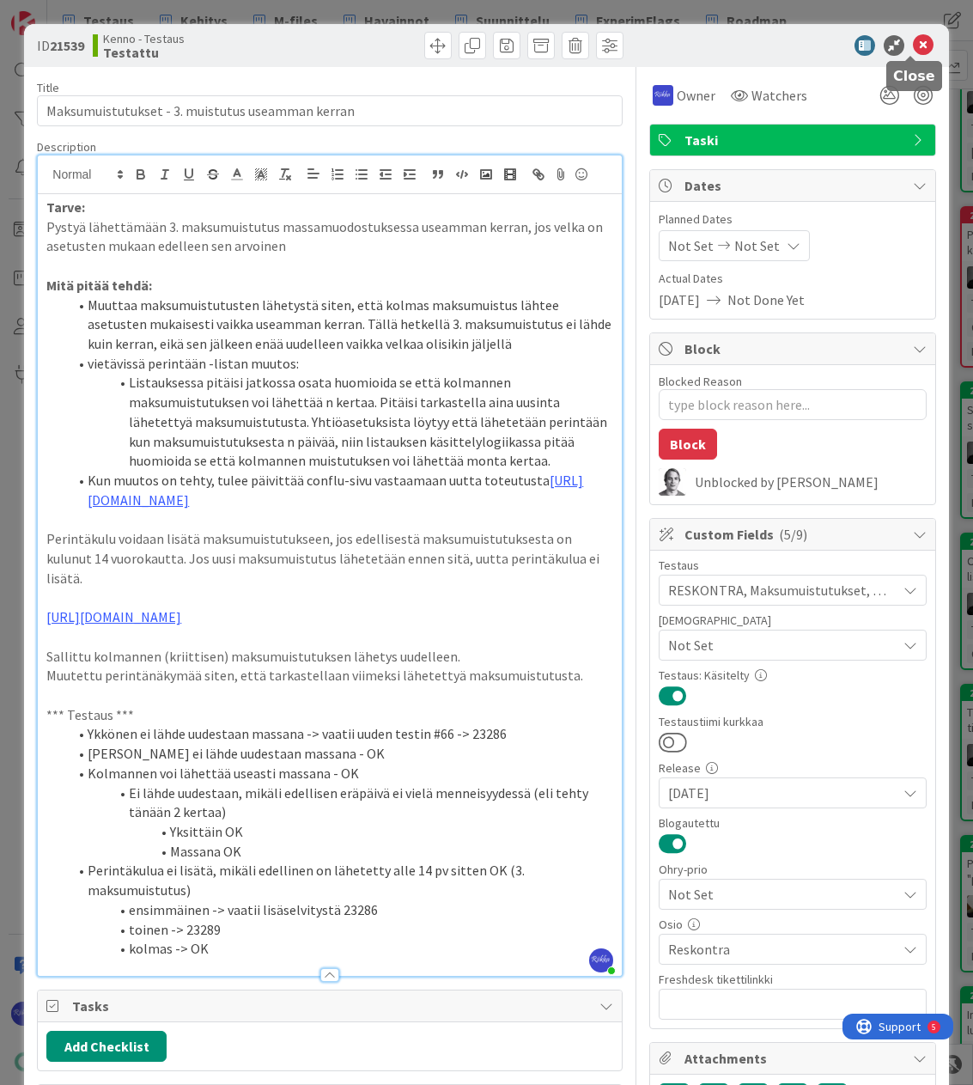
click at [916, 45] on icon at bounding box center [923, 45] width 21 height 21
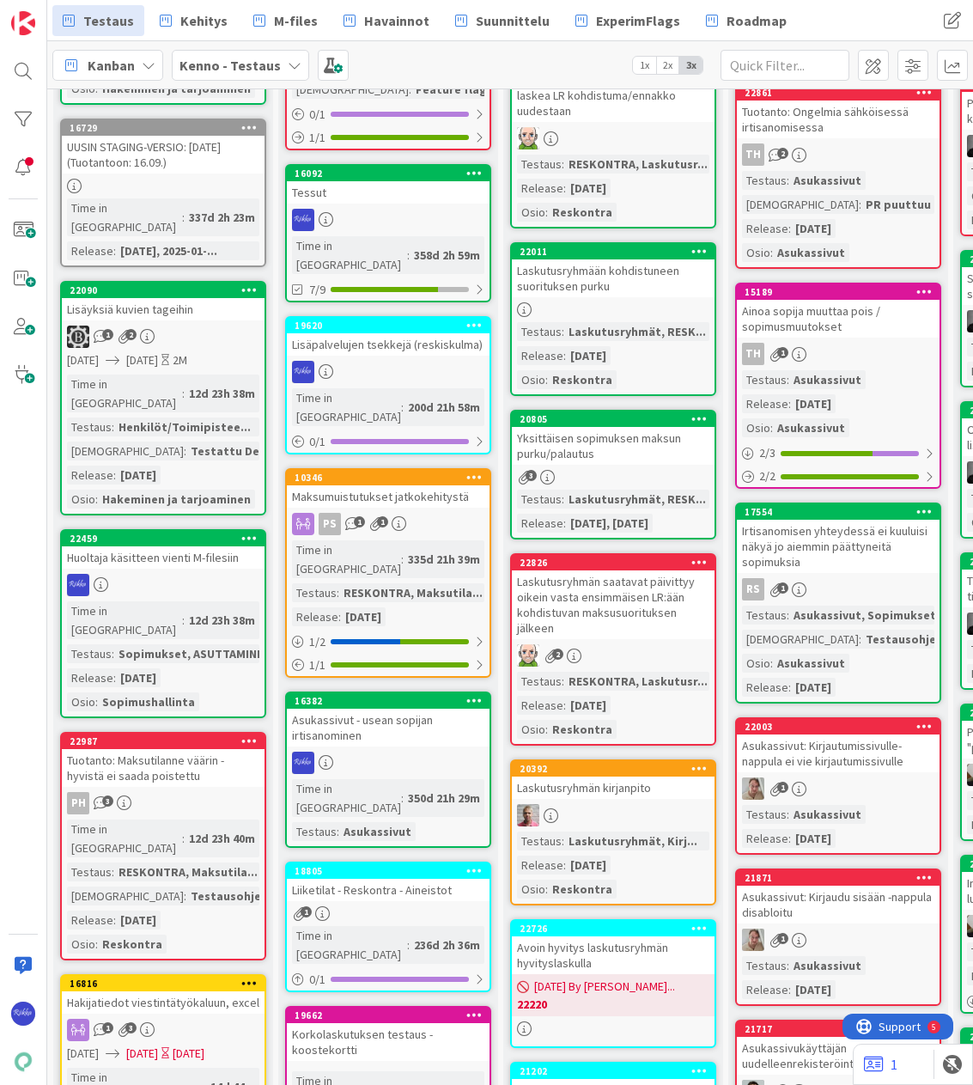
scroll to position [515, 0]
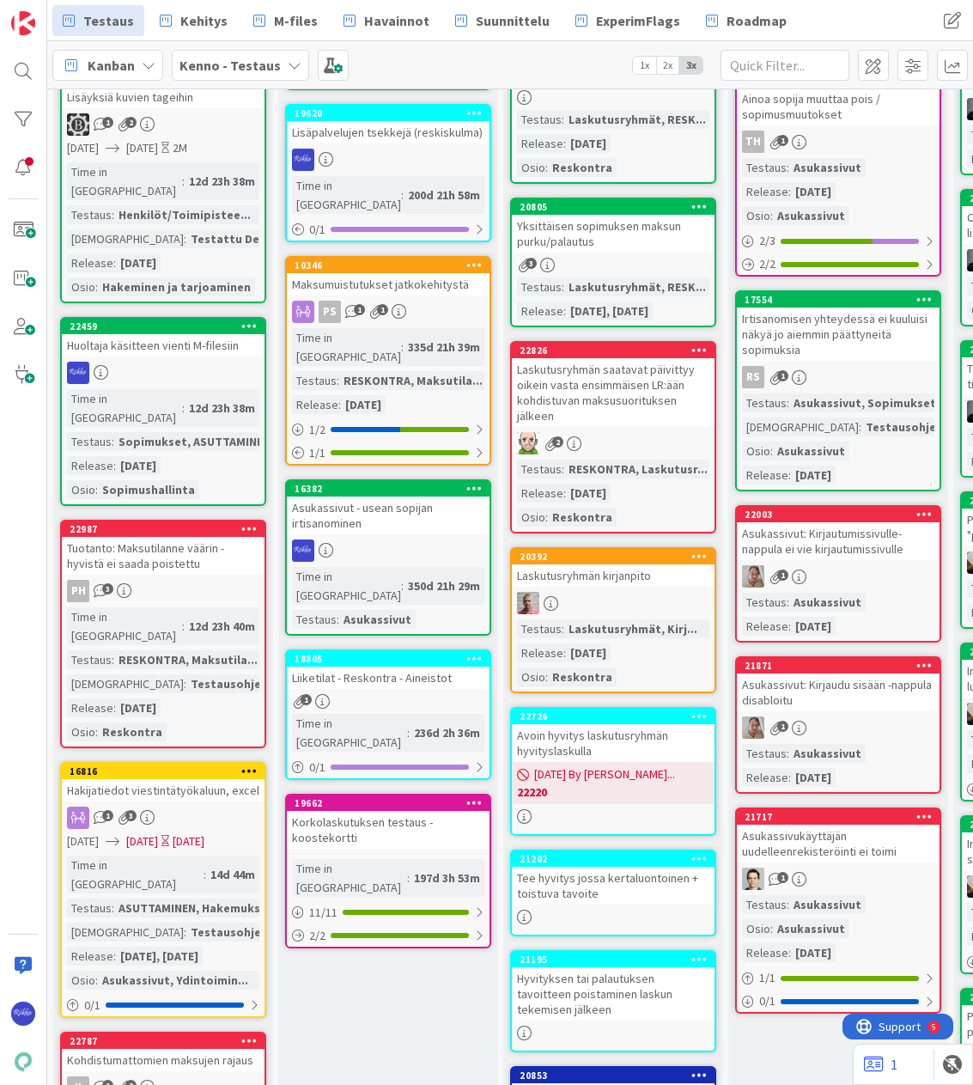
click at [619, 572] on div "Laskutusryhmän kirjanpito" at bounding box center [613, 575] width 203 height 22
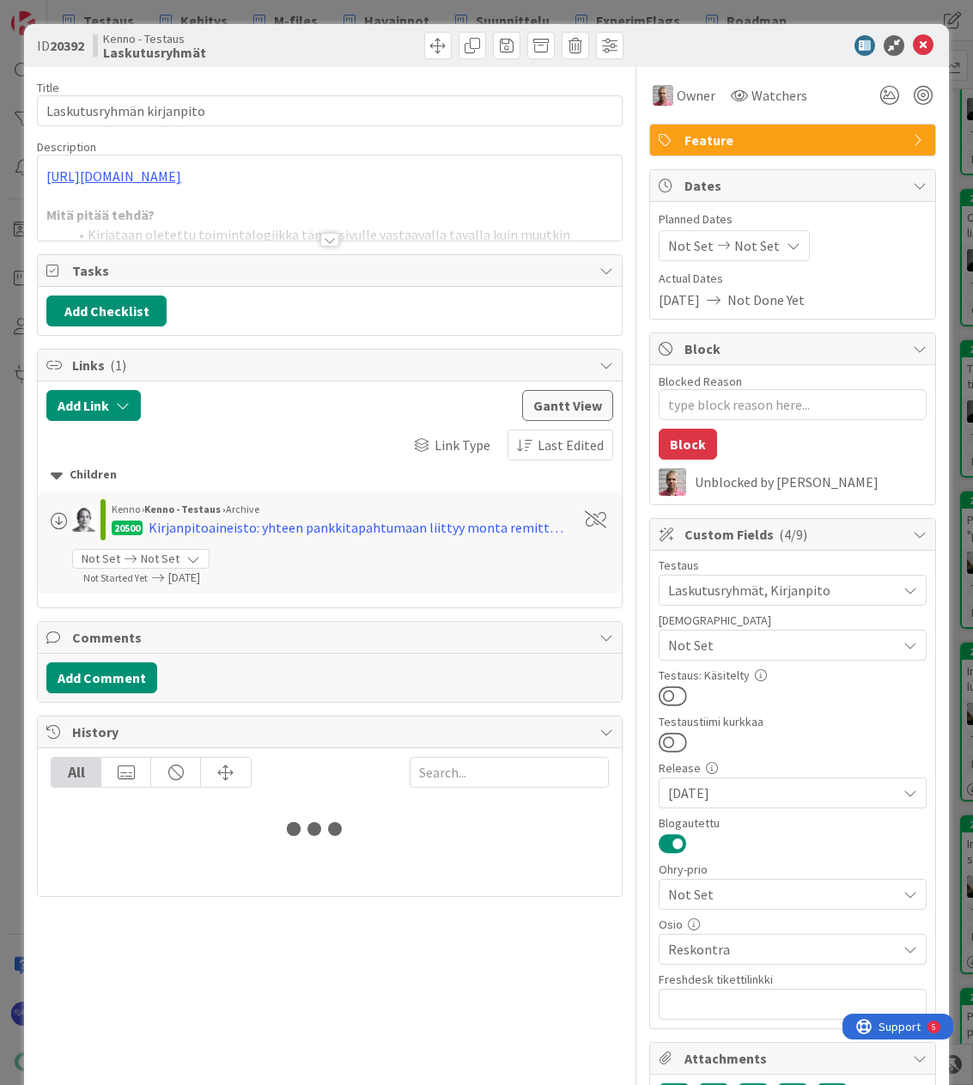
click at [323, 238] on div at bounding box center [329, 240] width 19 height 14
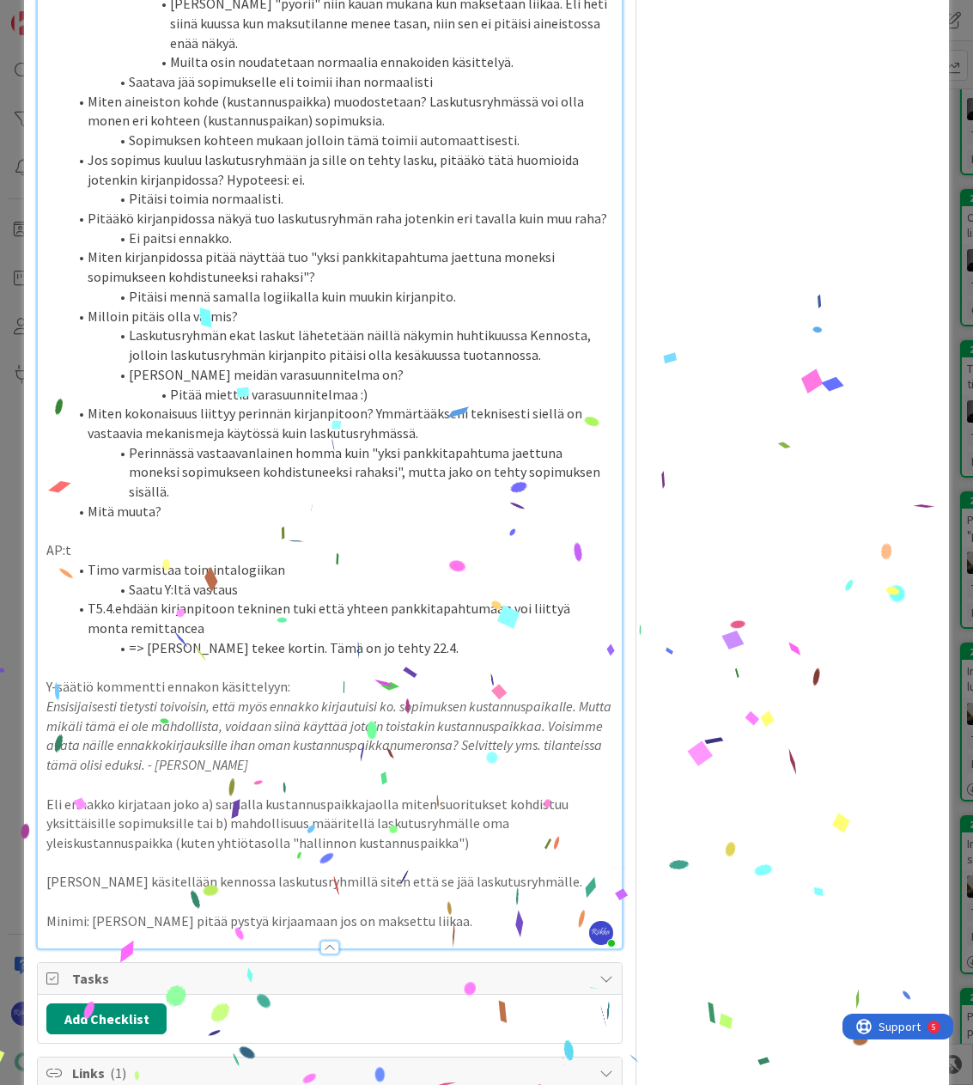
scroll to position [1718, 0]
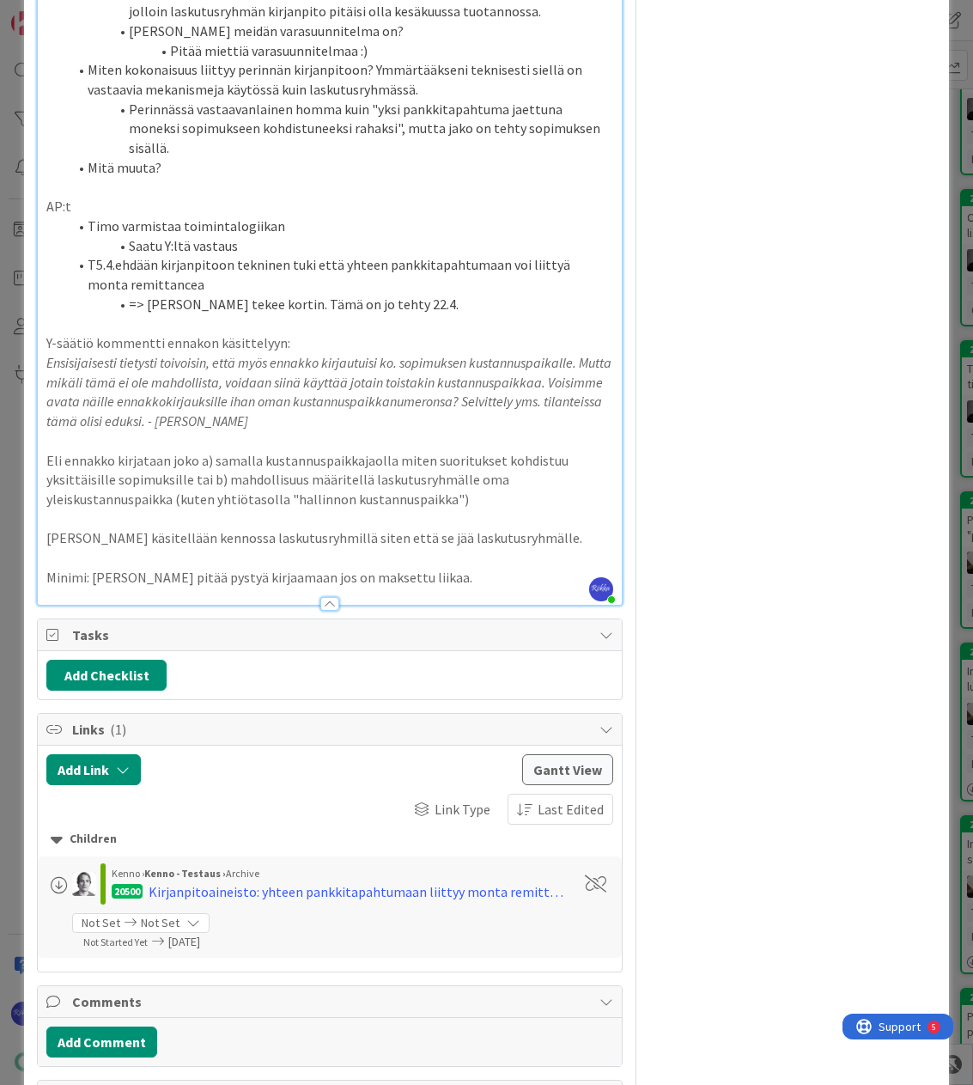
click at [466, 584] on p "Minimi: ennakkoa pitää pystyä kirjaamaan jos on maksettu liikaa." at bounding box center [329, 578] width 566 height 20
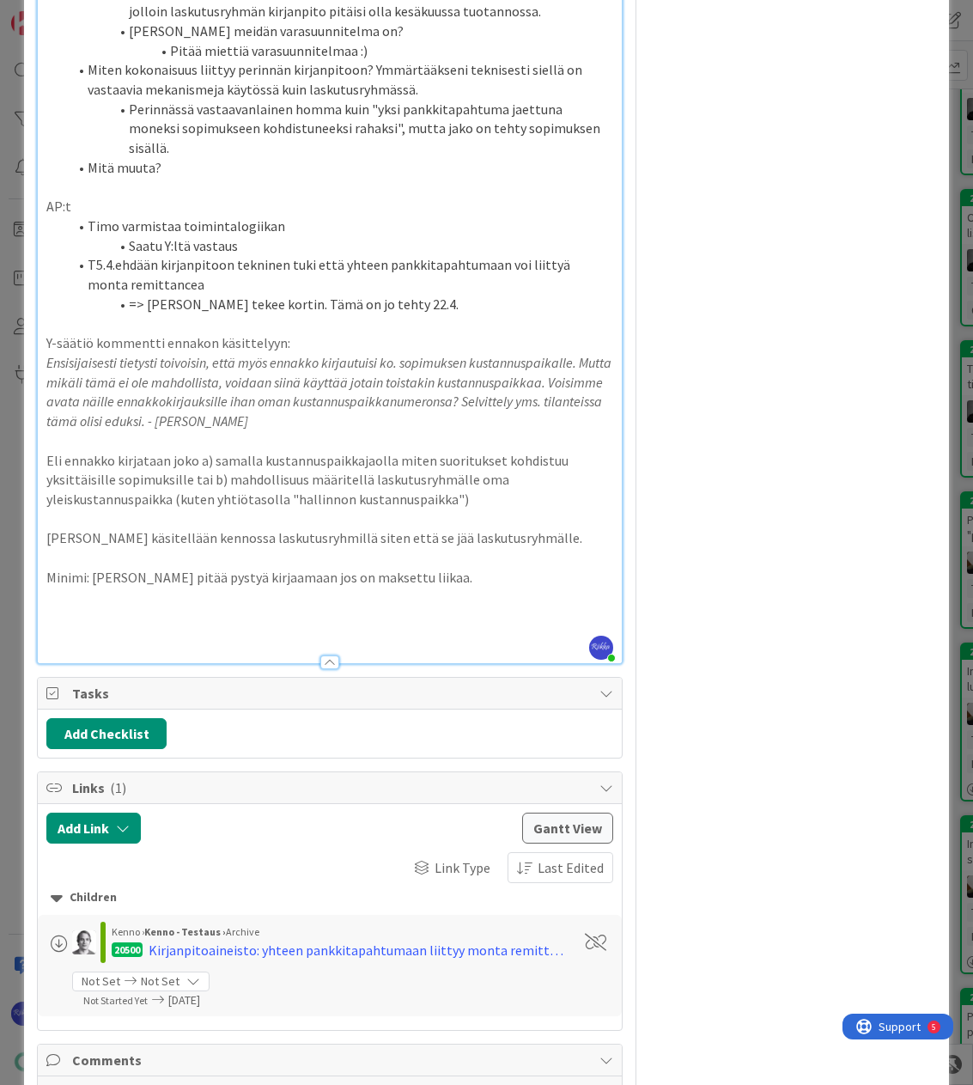
type textarea "x"
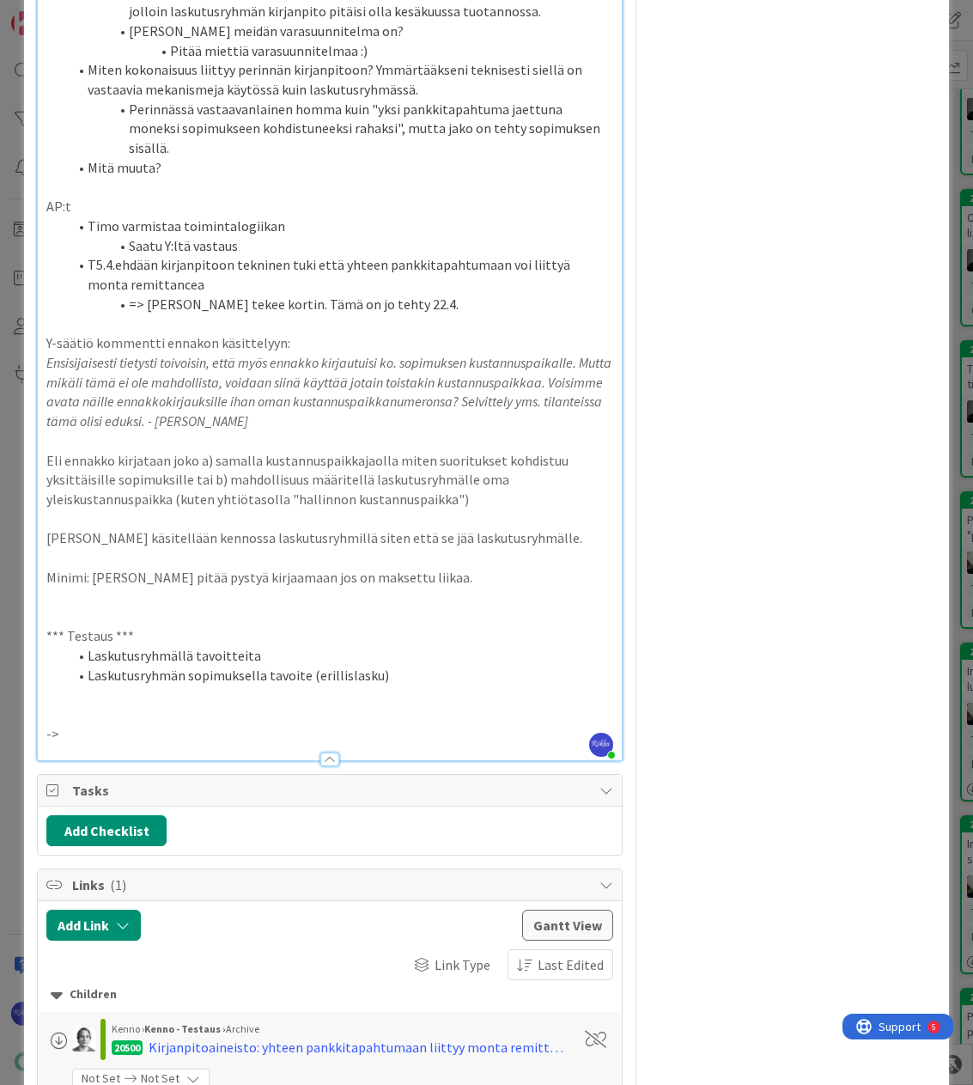
click at [413, 677] on li "Laskutusryhmän sopimuksella tavoite (erillislasku)" at bounding box center [339, 676] width 545 height 20
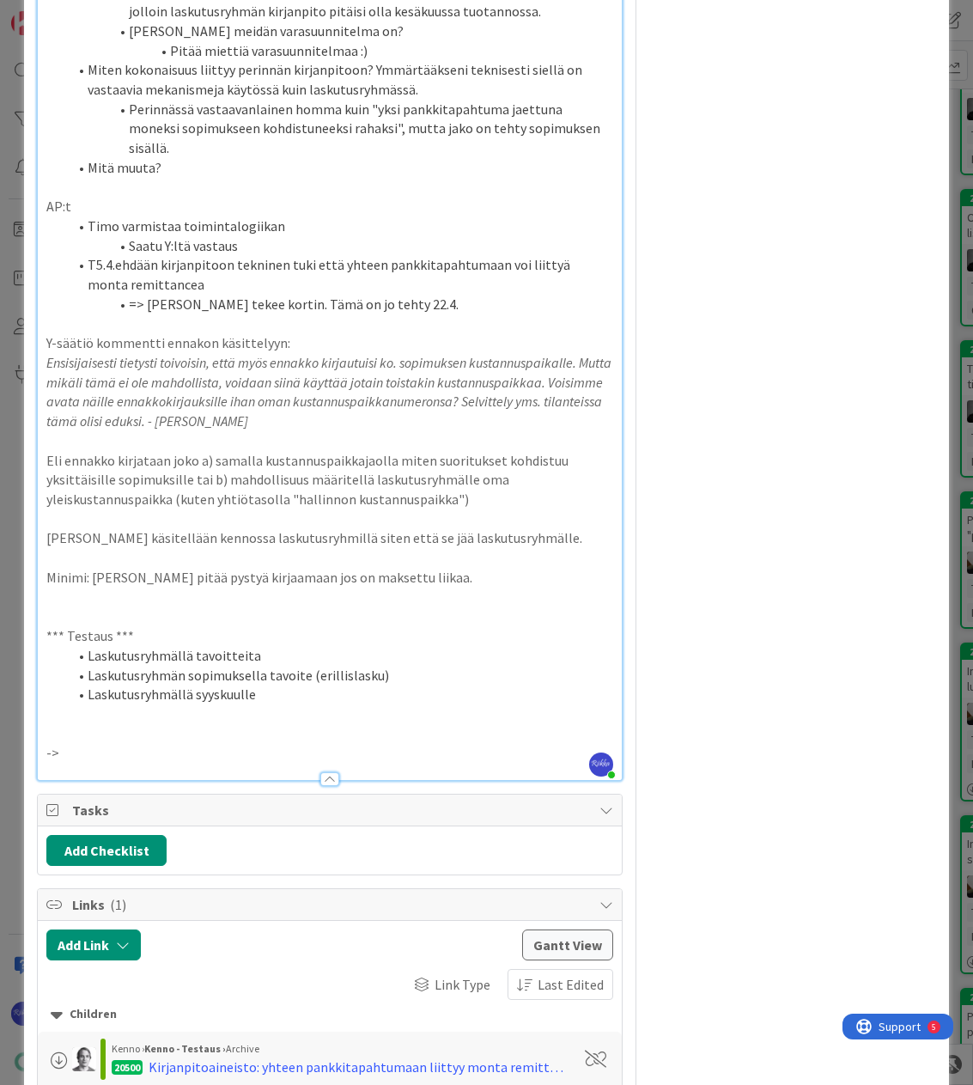
scroll to position [1736, 0]
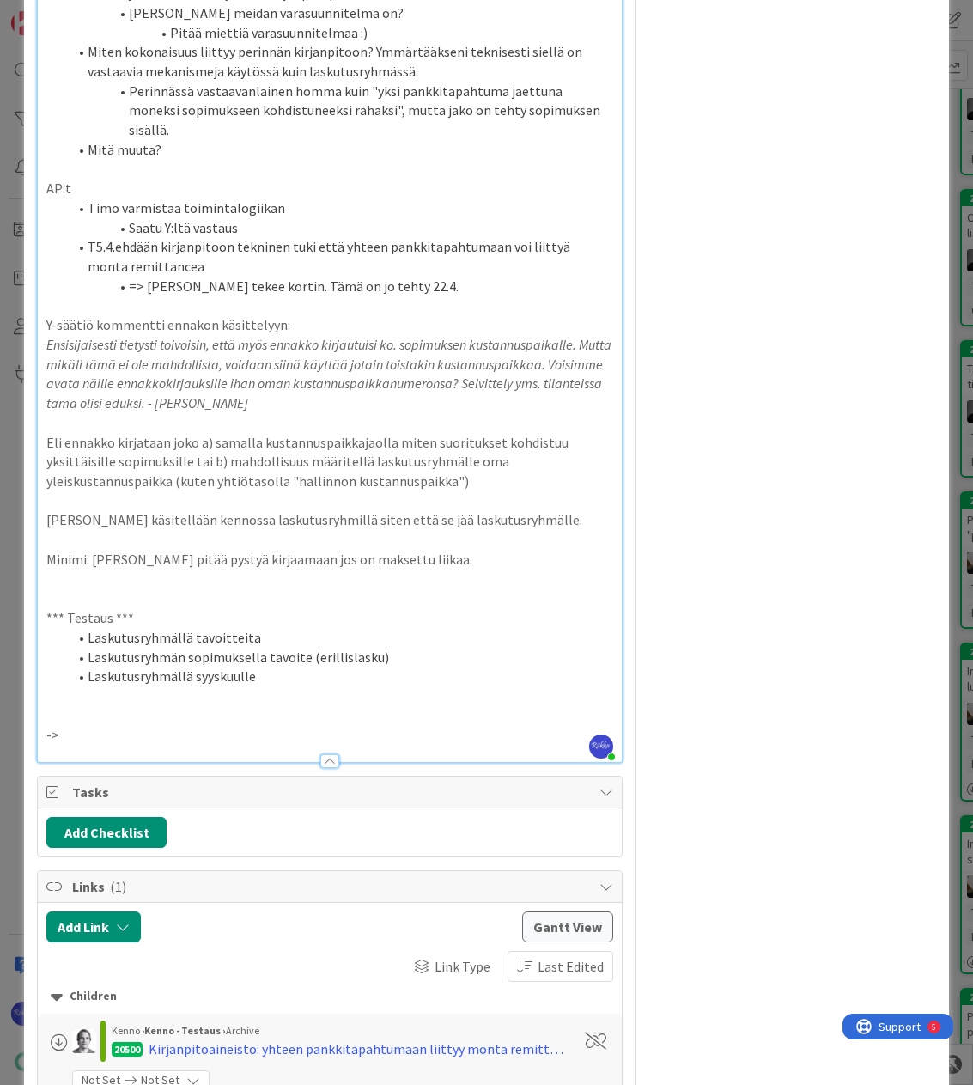
drag, startPoint x: 309, startPoint y: 646, endPoint x: 308, endPoint y: 655, distance: 8.8
click at [308, 648] on li "Laskutusryhmällä tavoitteita" at bounding box center [339, 638] width 545 height 20
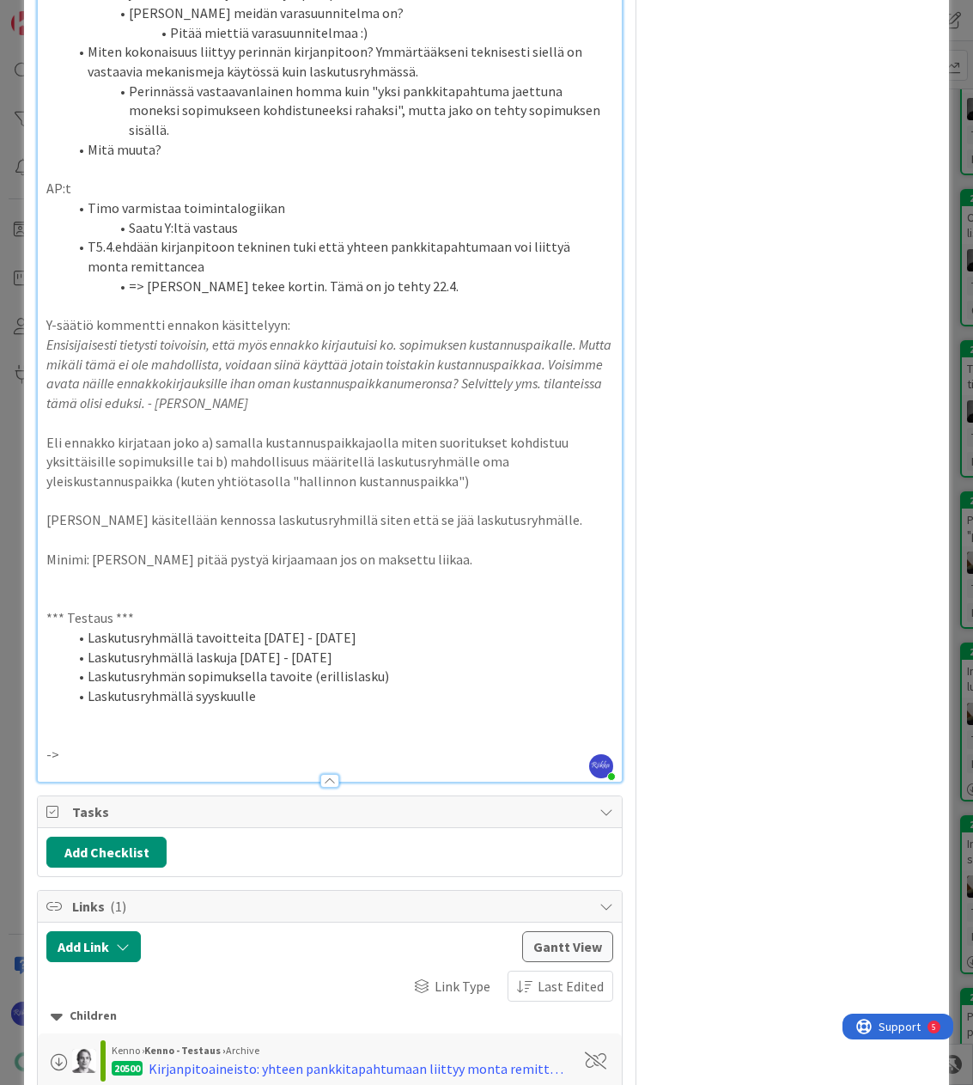
scroll to position [1718, 0]
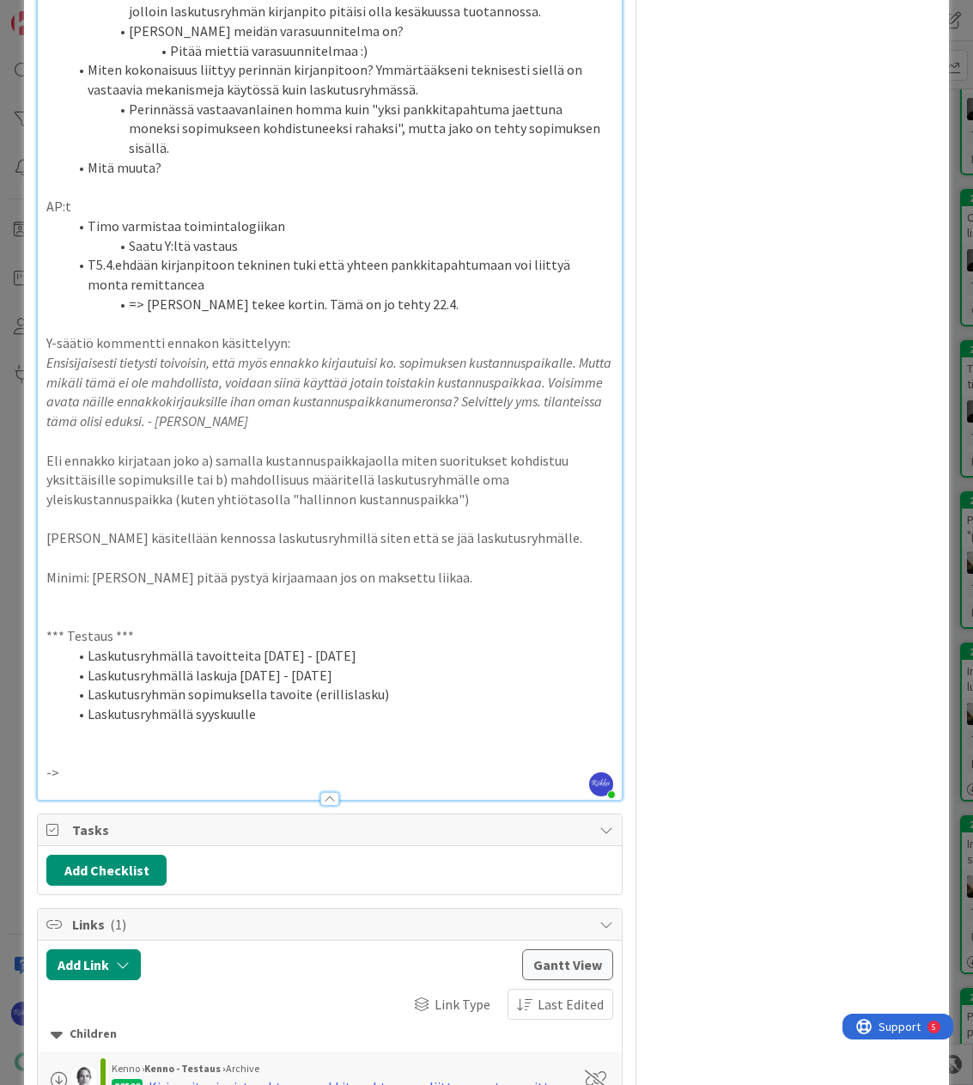
click at [307, 694] on li "Laskutusryhmän sopimuksella tavoite (erillislasku)" at bounding box center [339, 695] width 545 height 20
drag, startPoint x: 454, startPoint y: 691, endPoint x: 88, endPoint y: 697, distance: 365.1
click at [88, 697] on li "Laskutusryhmän sopimuksella tavoite elokuussa (erillislasku)" at bounding box center [339, 695] width 545 height 20
click at [345, 652] on li "Laskutusryhmällä tavoitteita 1.7 - 31.12." at bounding box center [339, 656] width 545 height 20
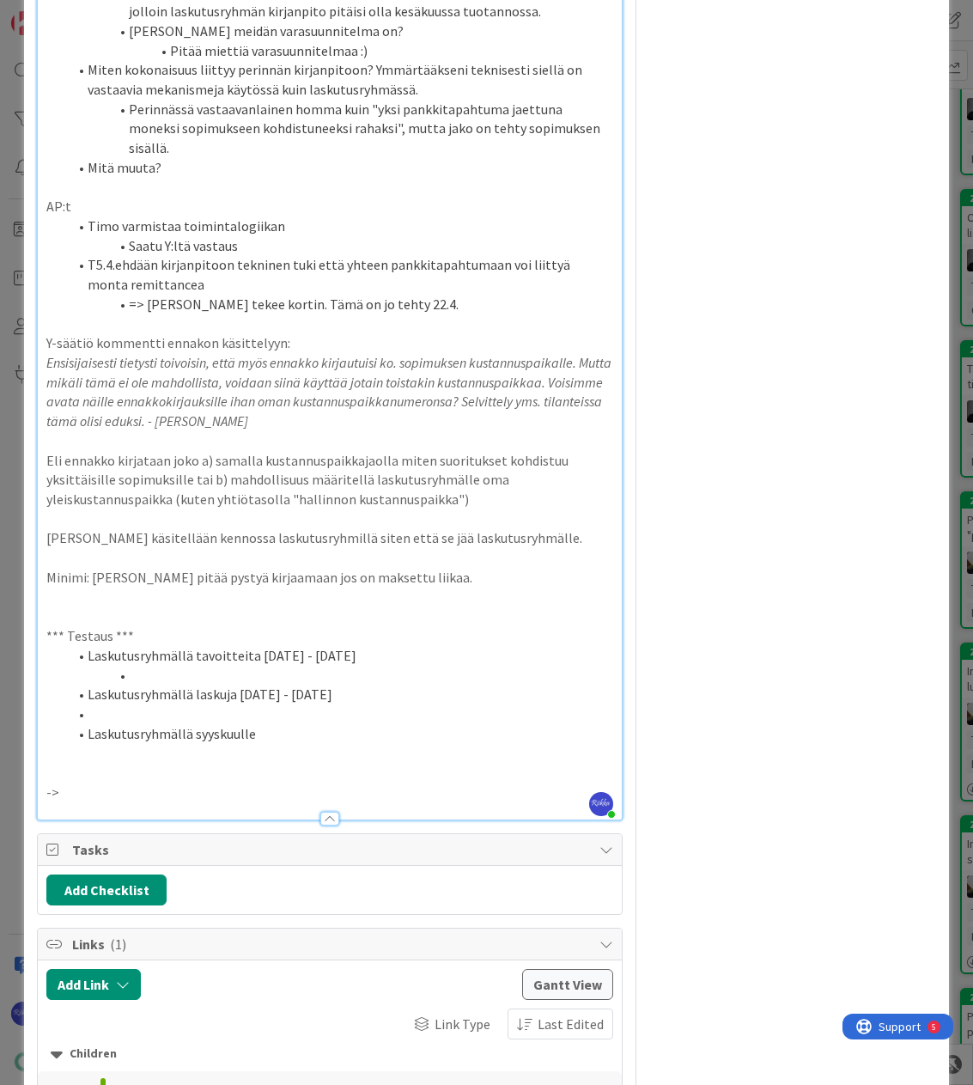
scroll to position [1736, 0]
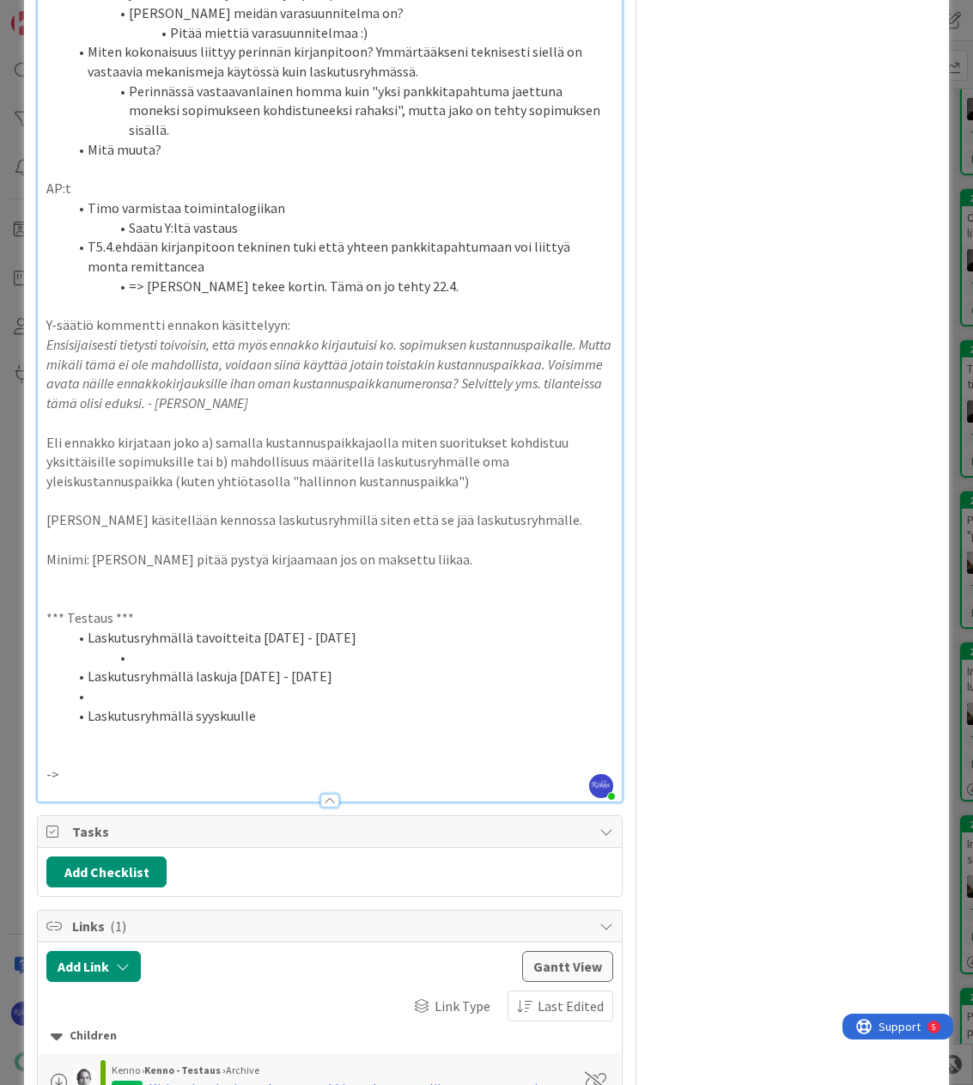
click at [185, 667] on li at bounding box center [339, 658] width 545 height 20
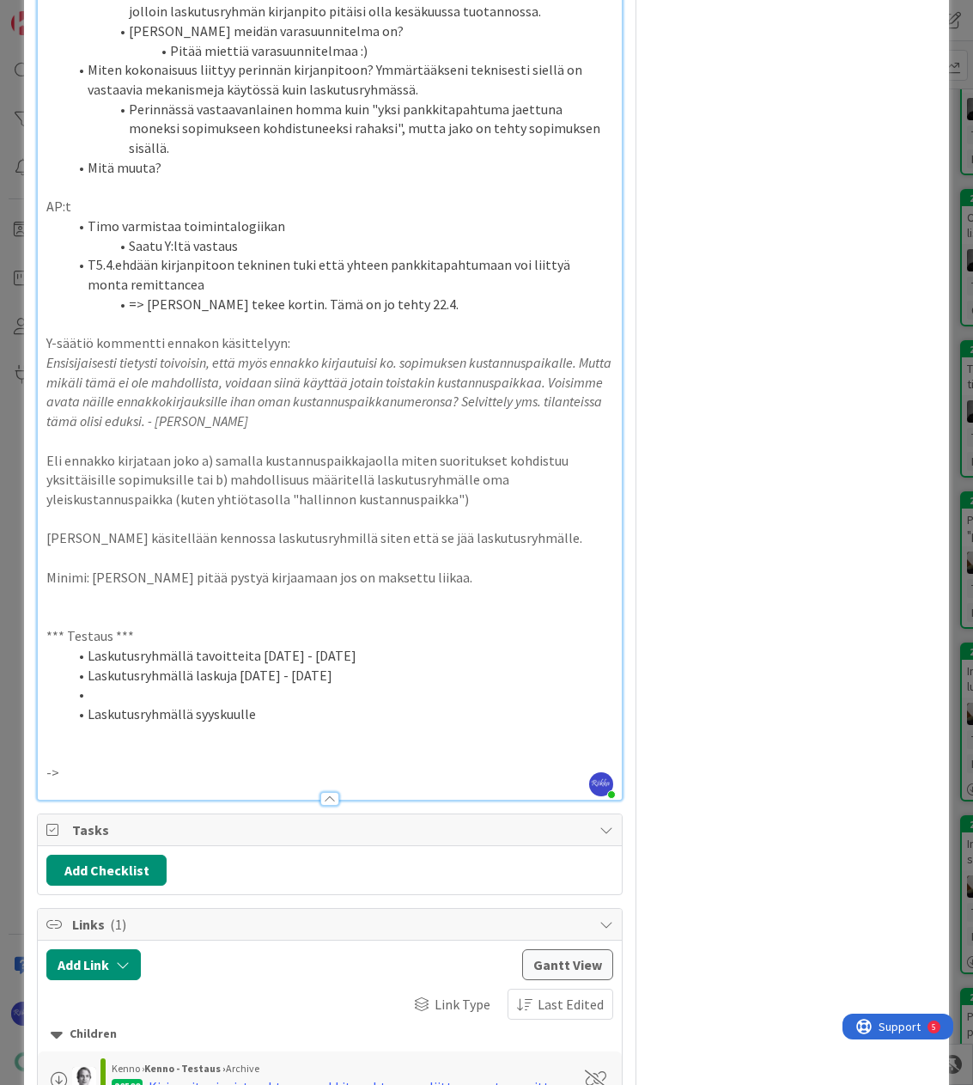
click at [362, 654] on li "Laskutusryhmällä tavoitteita 1.7 - 31.12." at bounding box center [339, 656] width 545 height 20
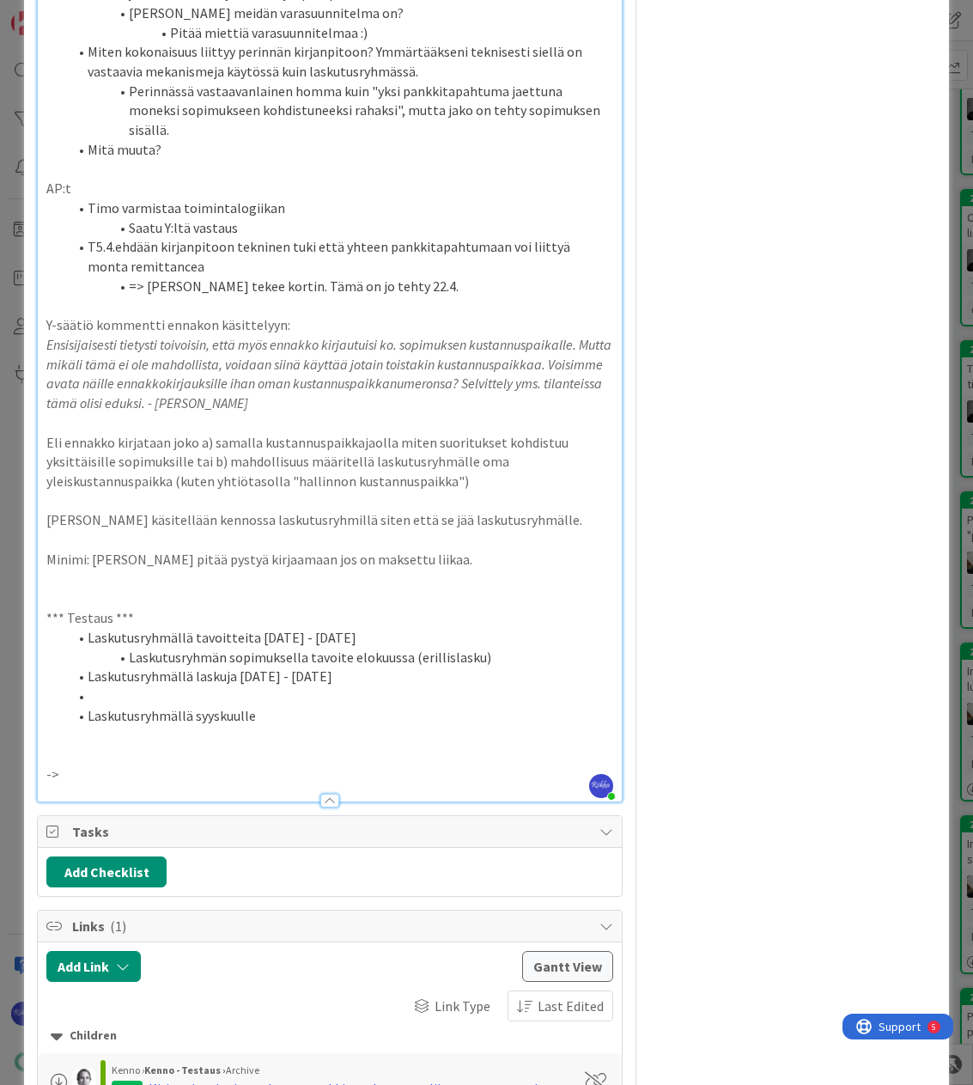
click at [235, 705] on li at bounding box center [339, 696] width 545 height 20
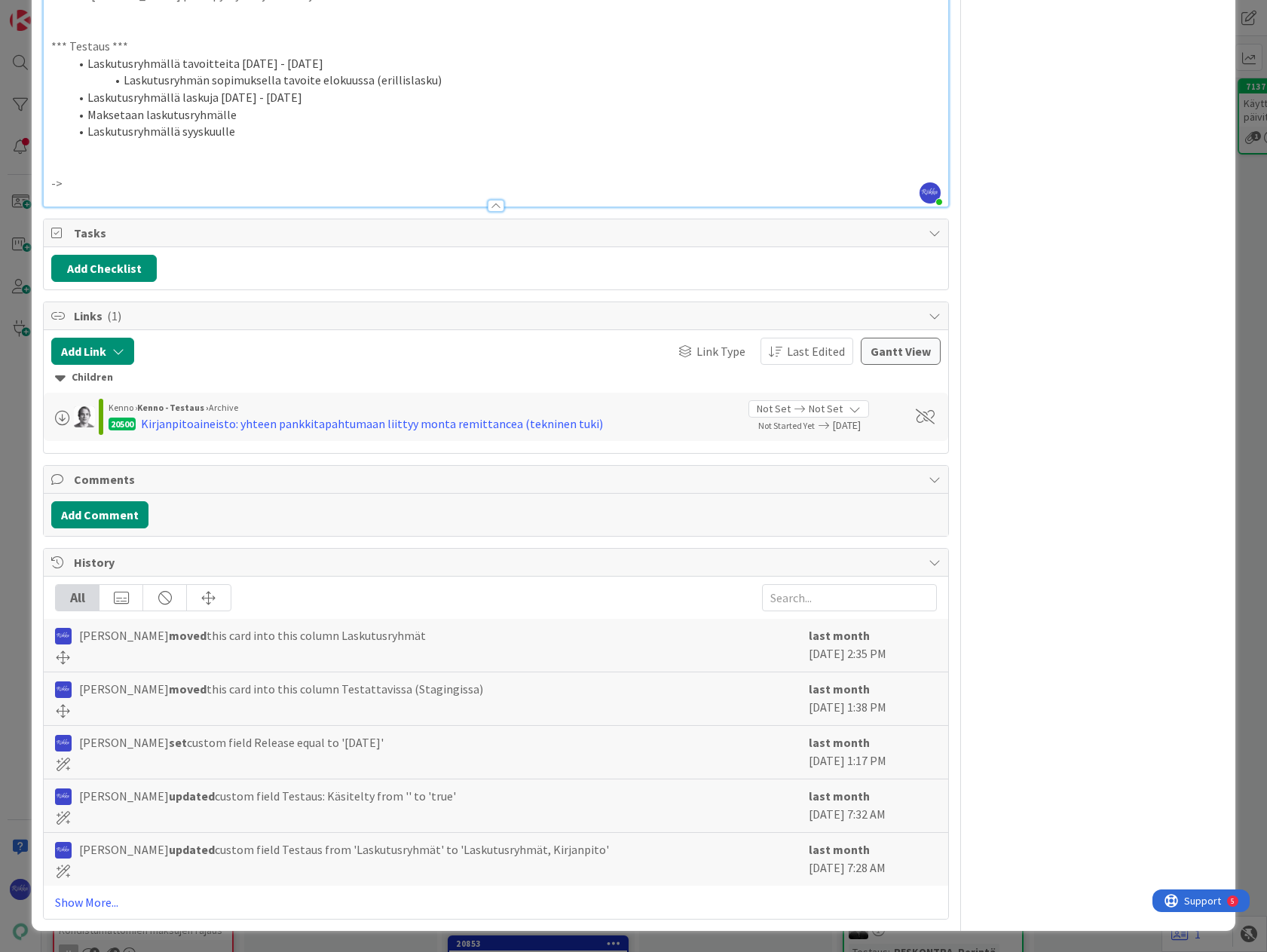
scroll to position [1097, 0]
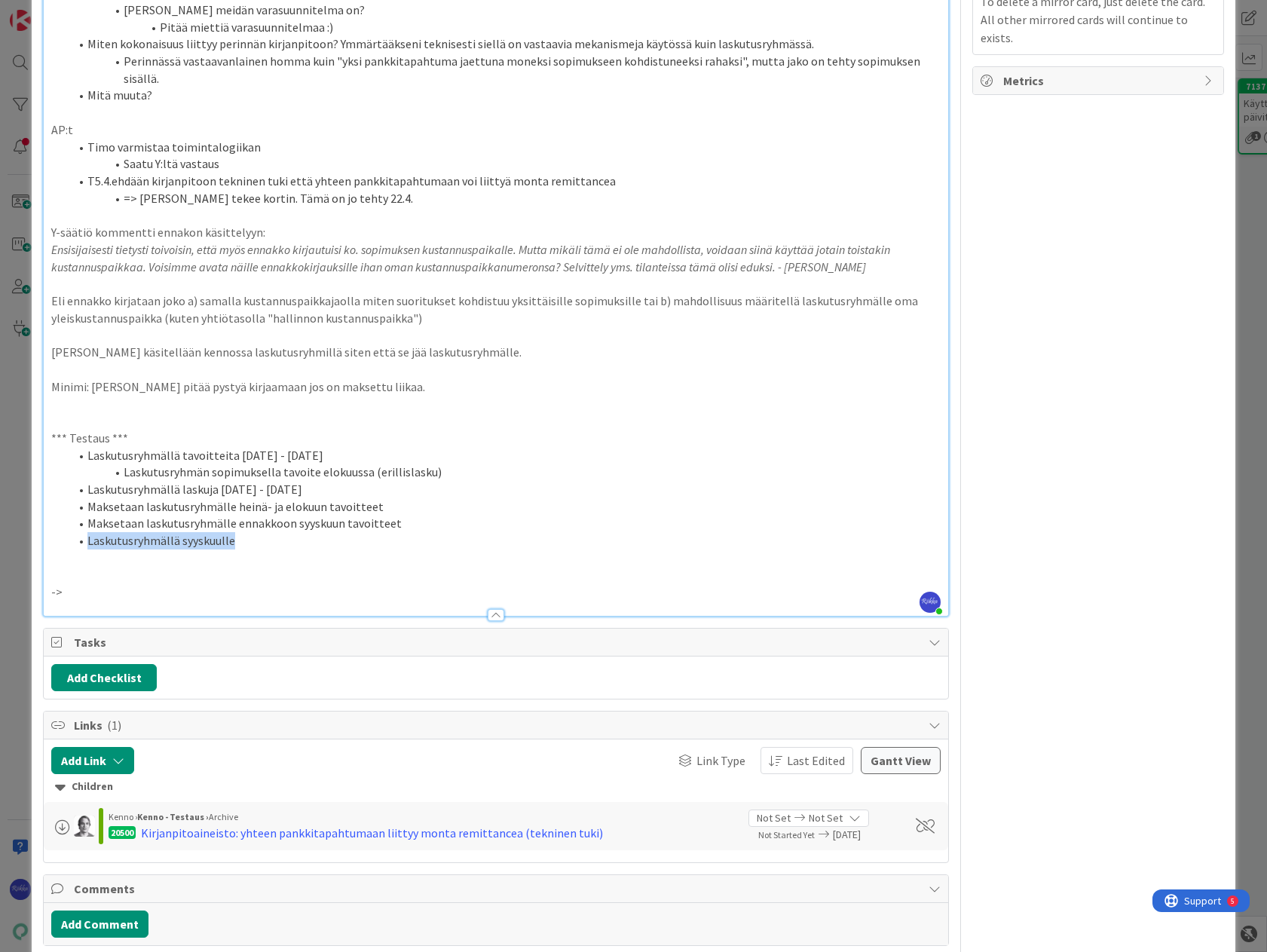
drag, startPoint x: 88, startPoint y: 542, endPoint x: 233, endPoint y: 548, distance: 145.1
click at [233, 548] on li "Laskutusryhmällä syyskuulle" at bounding box center [505, 540] width 871 height 18
drag, startPoint x: 490, startPoint y: 613, endPoint x: 634, endPoint y: 454, distance: 214.5
click at [493, 612] on div at bounding box center [496, 615] width 17 height 12
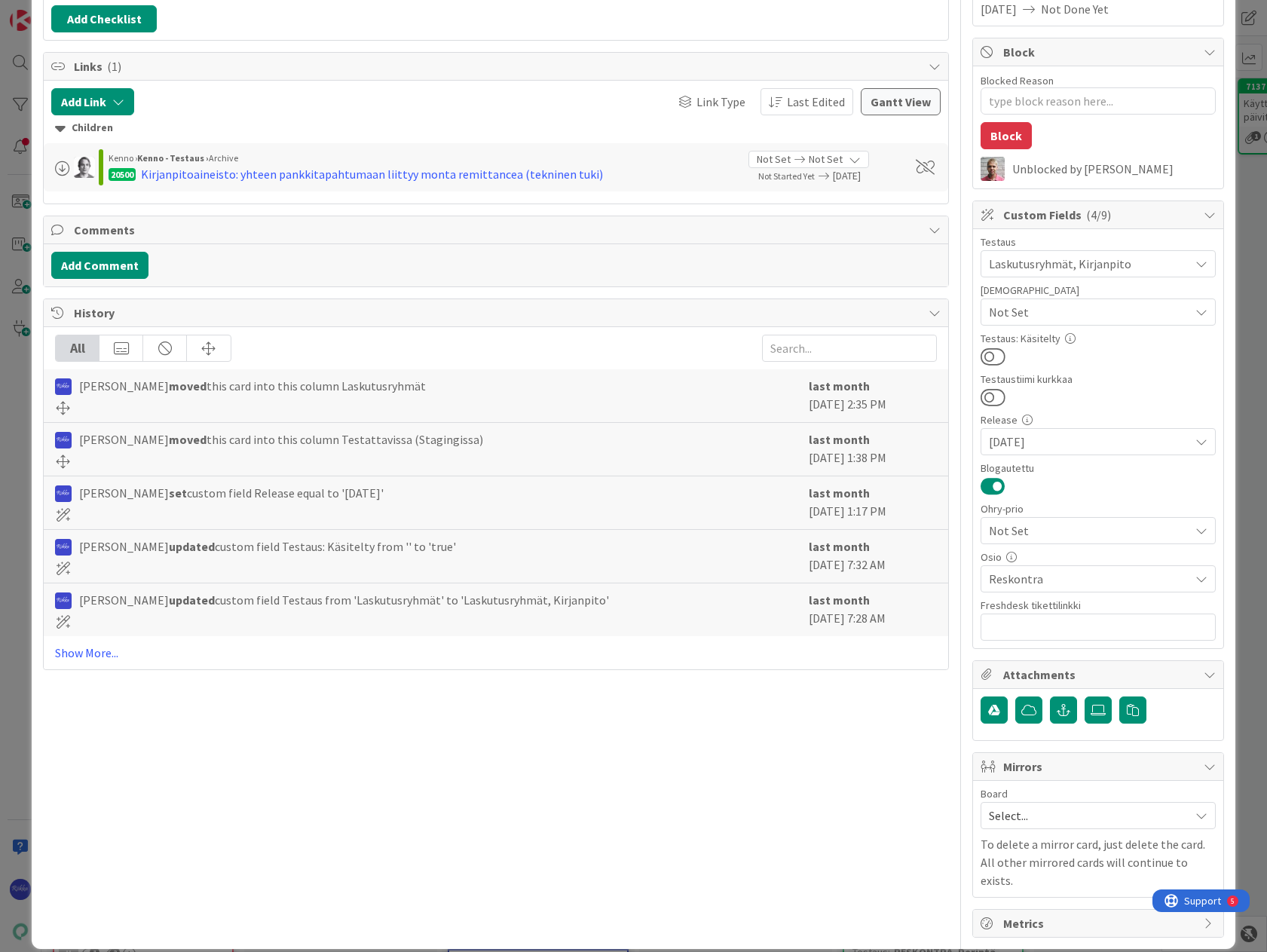
scroll to position [0, 0]
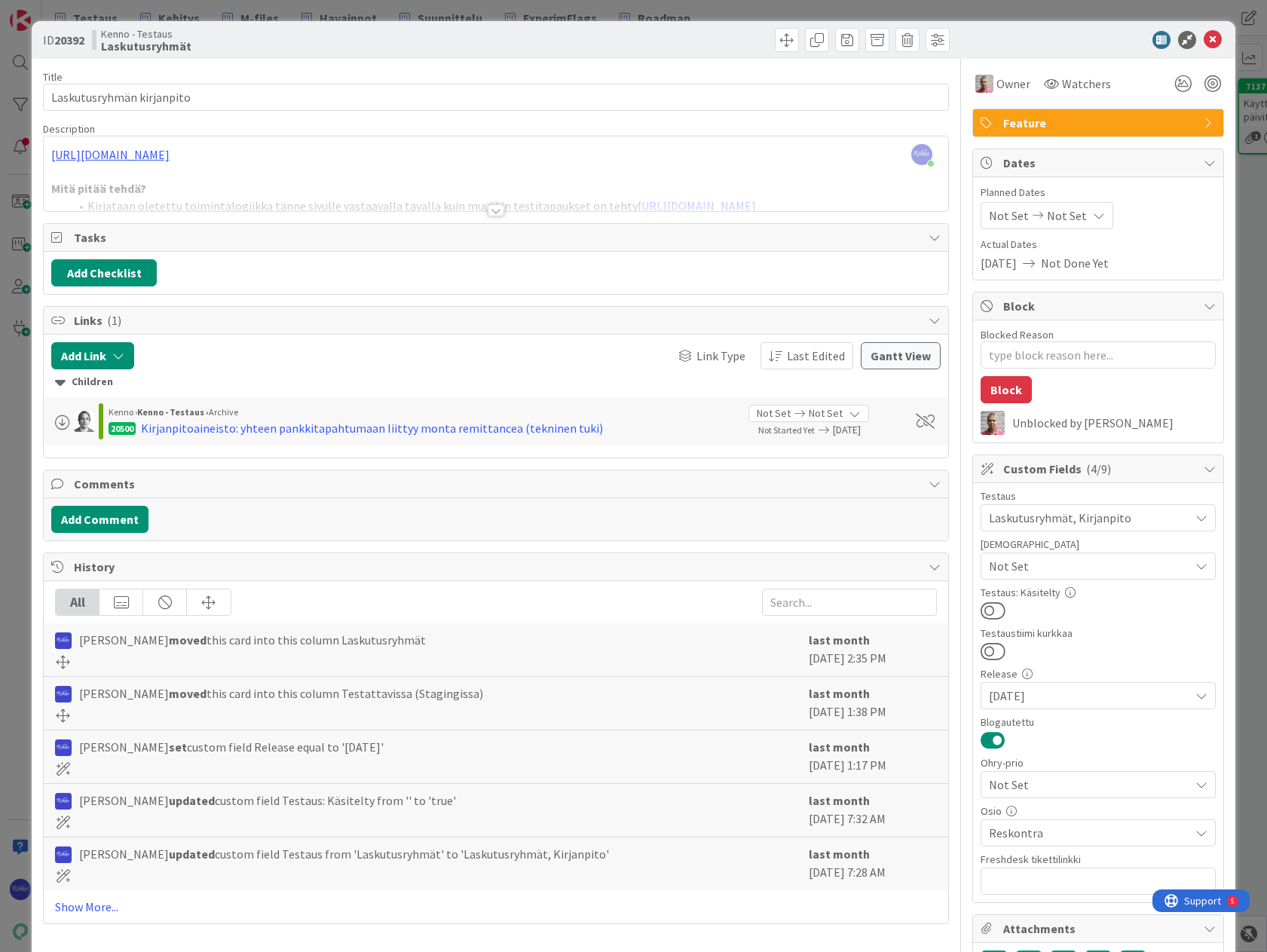
type textarea "x"
click at [1204, 40] on icon at bounding box center [1213, 39] width 18 height 18
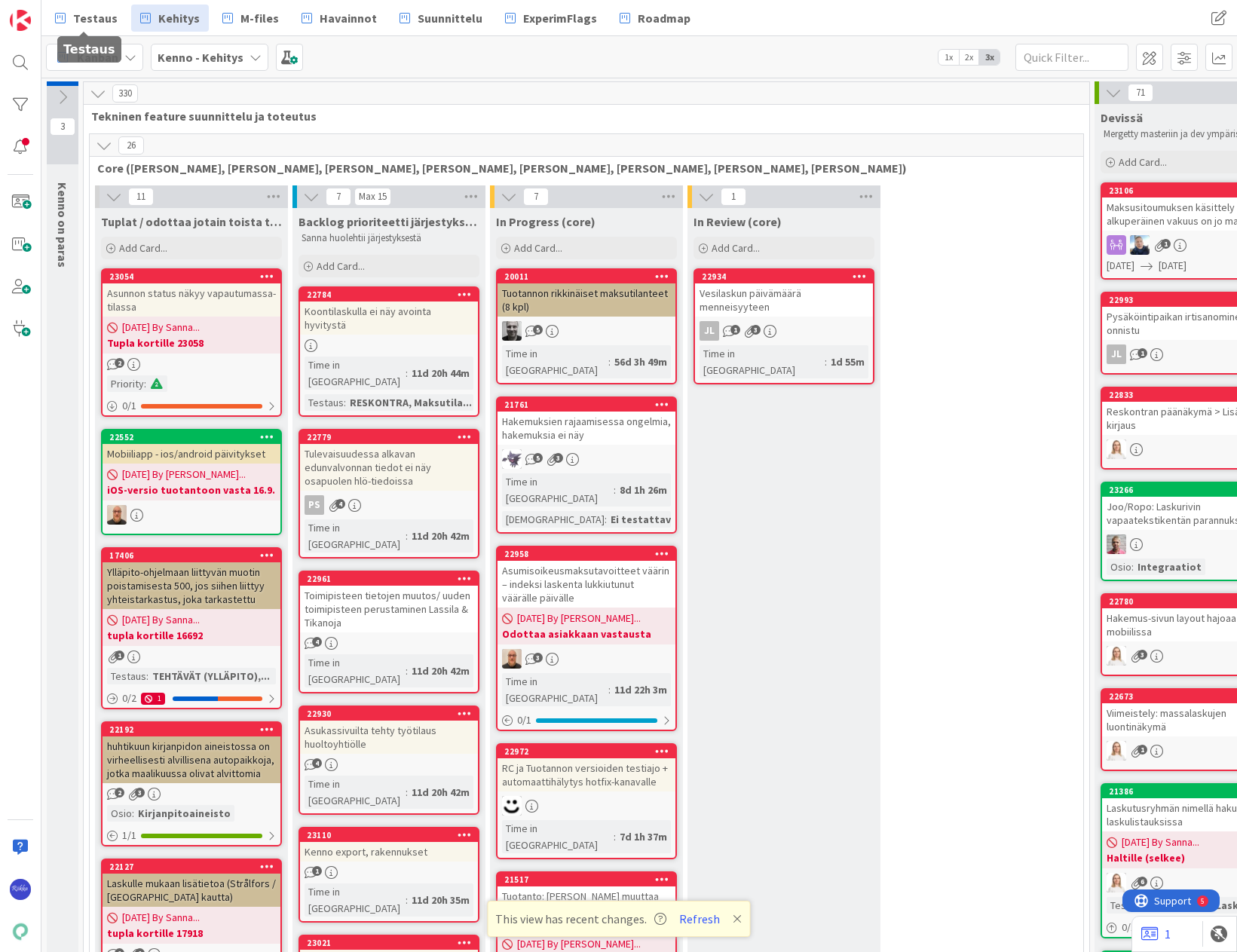
click at [82, 17] on span "Testaus" at bounding box center [95, 18] width 45 height 18
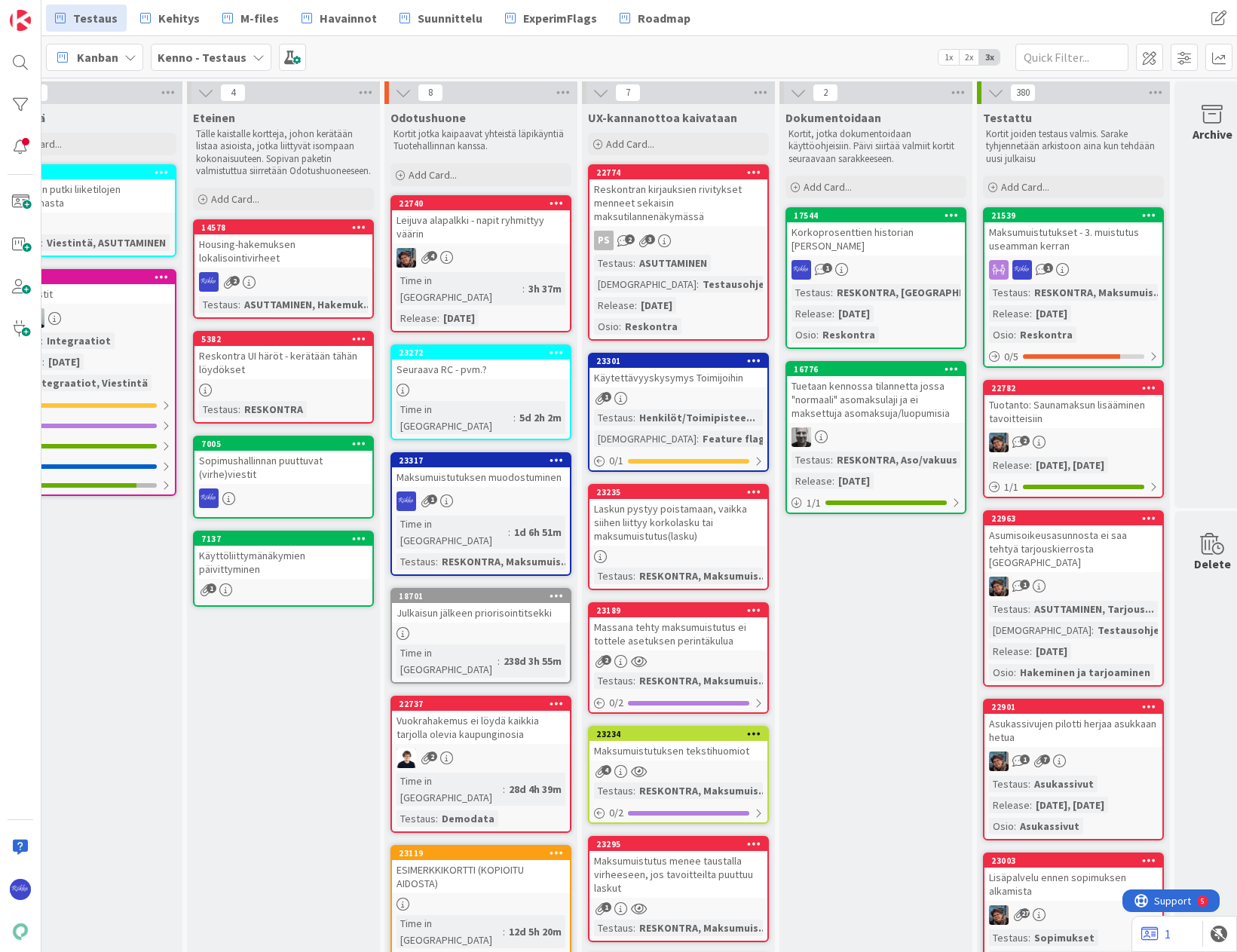
scroll to position [0, 1074]
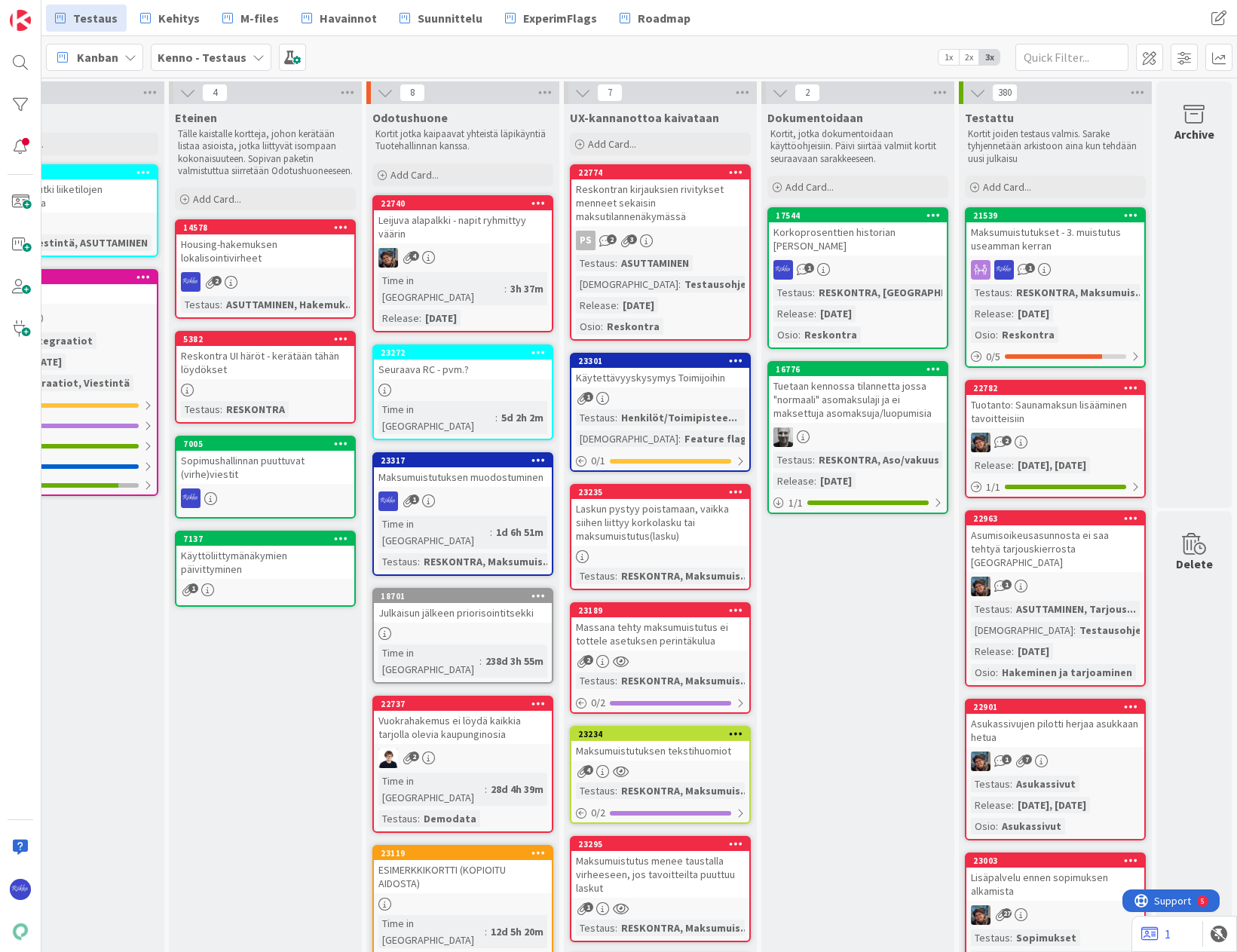
click at [471, 179] on div "Add Card..." at bounding box center [462, 175] width 181 height 23
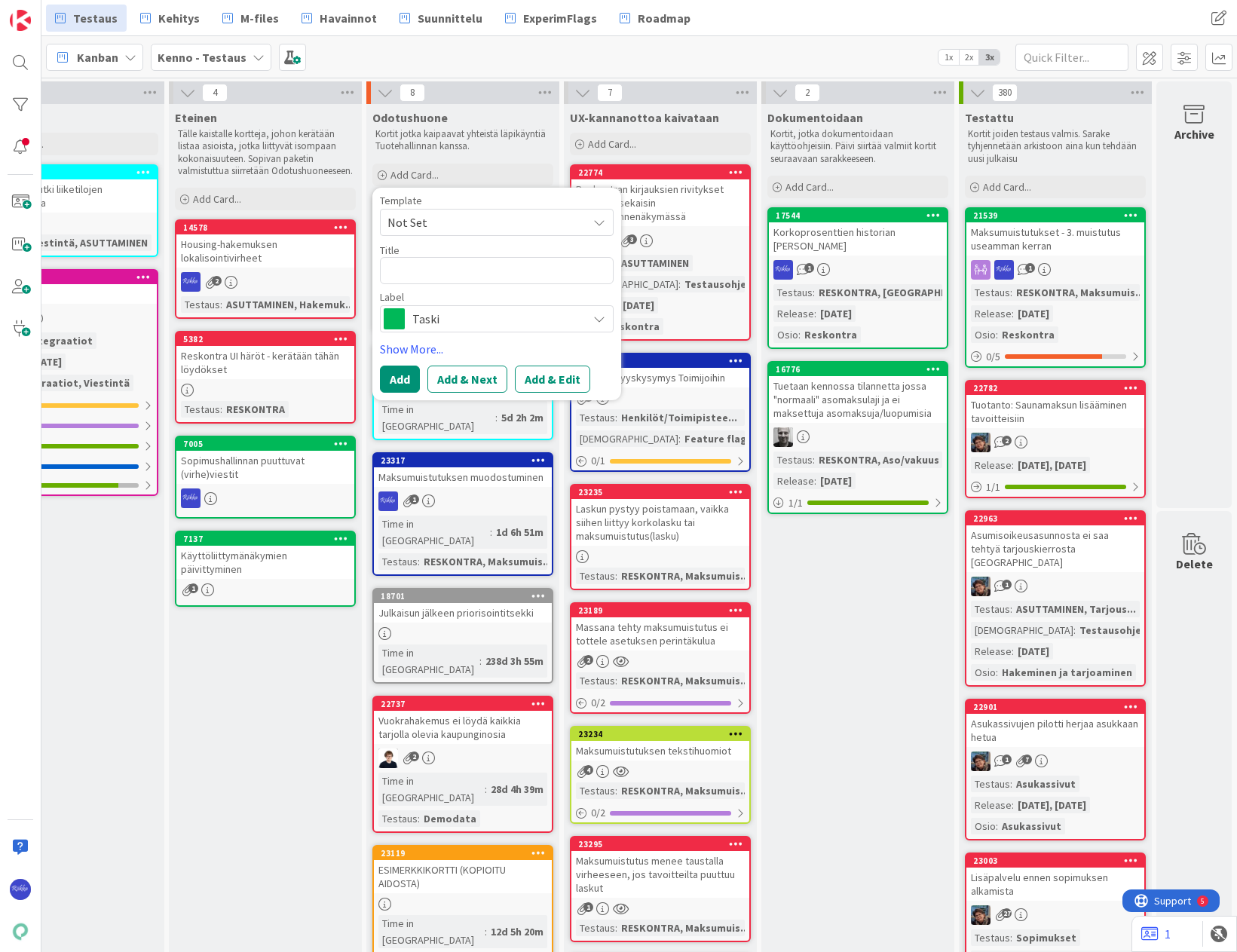
click at [463, 222] on span "Not Set" at bounding box center [482, 222] width 189 height 19
click at [468, 298] on link "Bugi" at bounding box center [504, 287] width 247 height 29
type textarea "x"
type textarea "Bugi"
drag, startPoint x: 431, startPoint y: 267, endPoint x: 375, endPoint y: 268, distance: 56.0
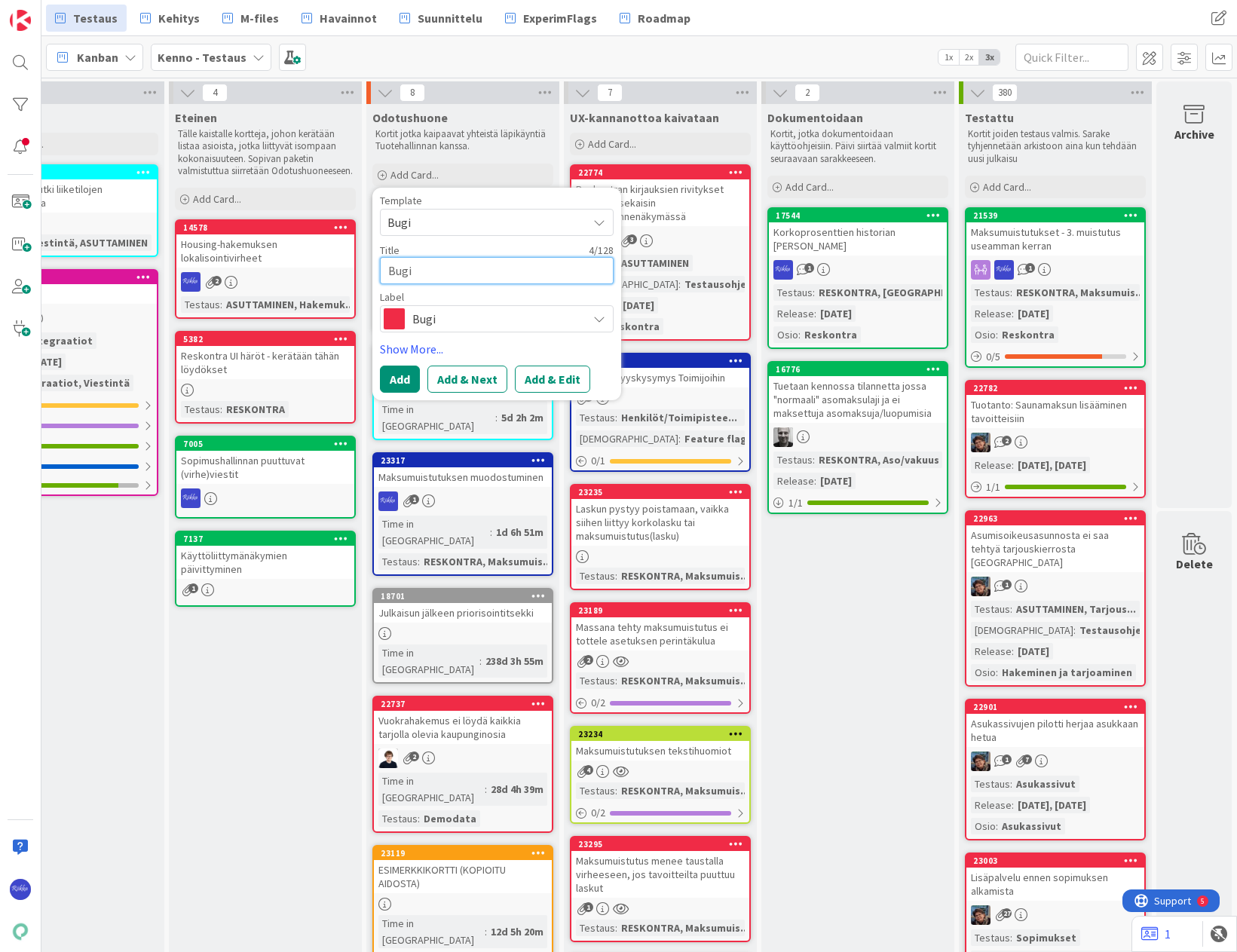
click at [380, 268] on textarea "Bugi" at bounding box center [497, 270] width 233 height 27
type textarea "x"
type textarea "L"
type textarea "x"
type textarea "La"
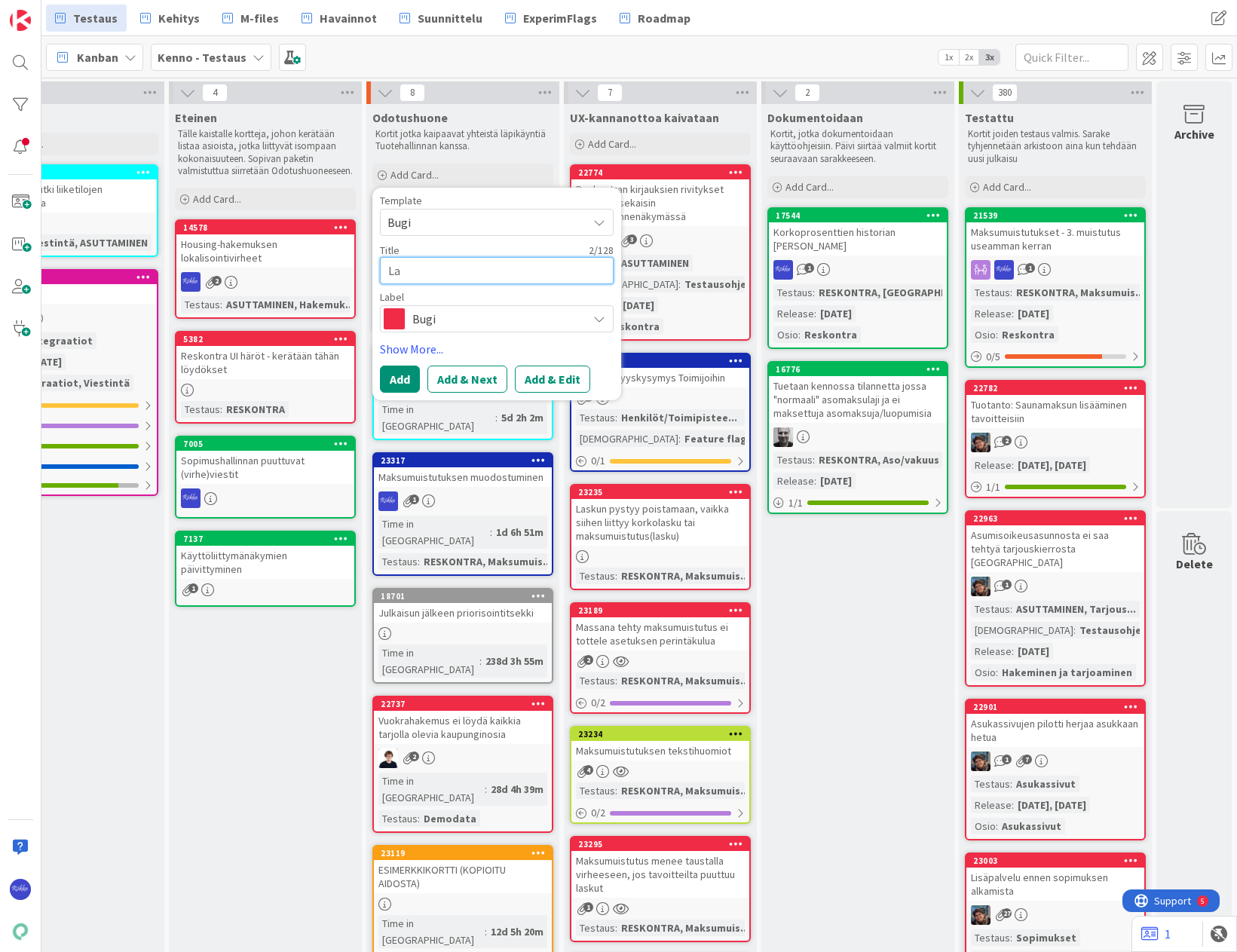
type textarea "x"
type textarea "Lask"
type textarea "x"
type textarea "Lasku"
type textarea "x"
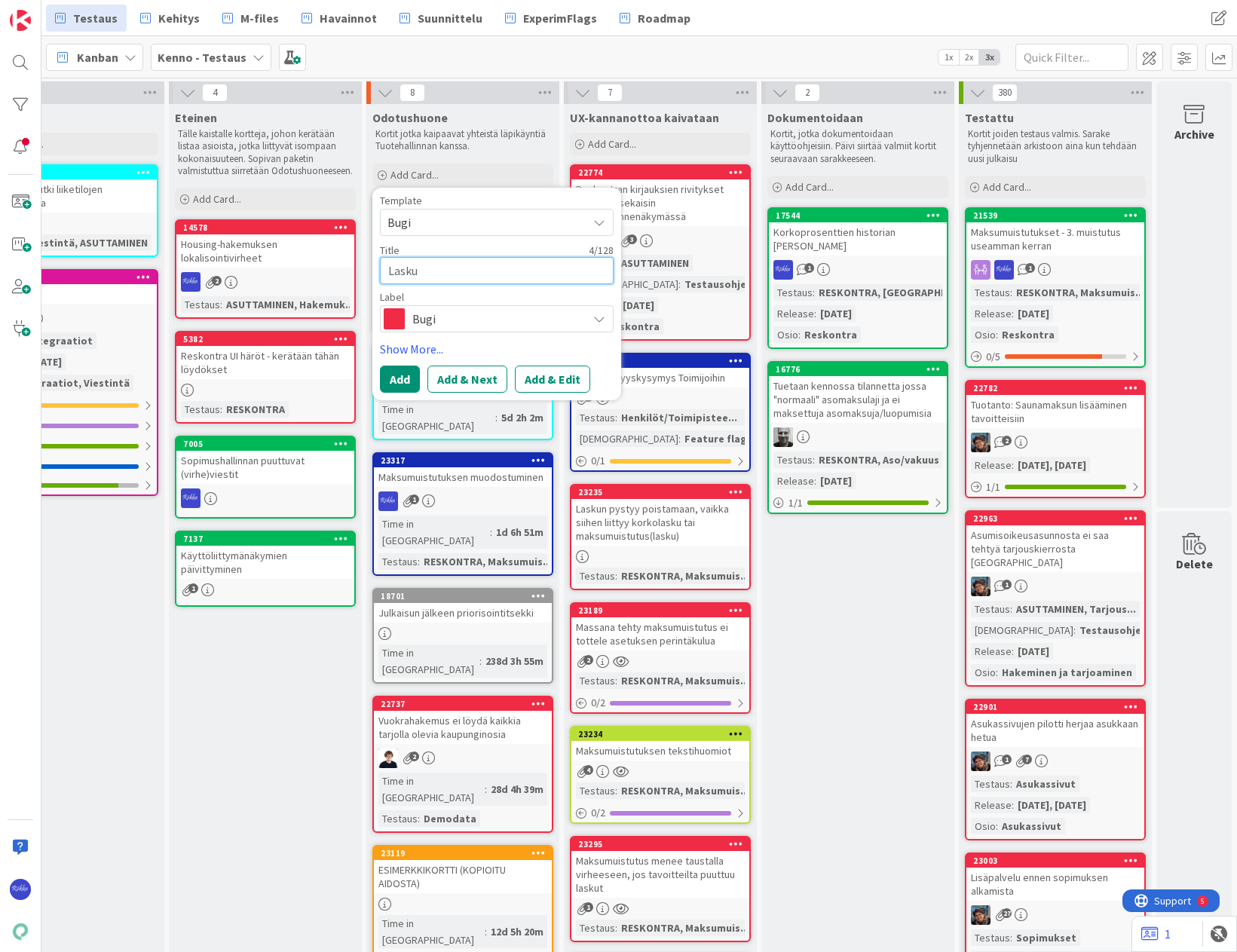
type textarea "Laskut"
type textarea "x"
type textarea "Laskutus"
type textarea "x"
type textarea "Laskutusr"
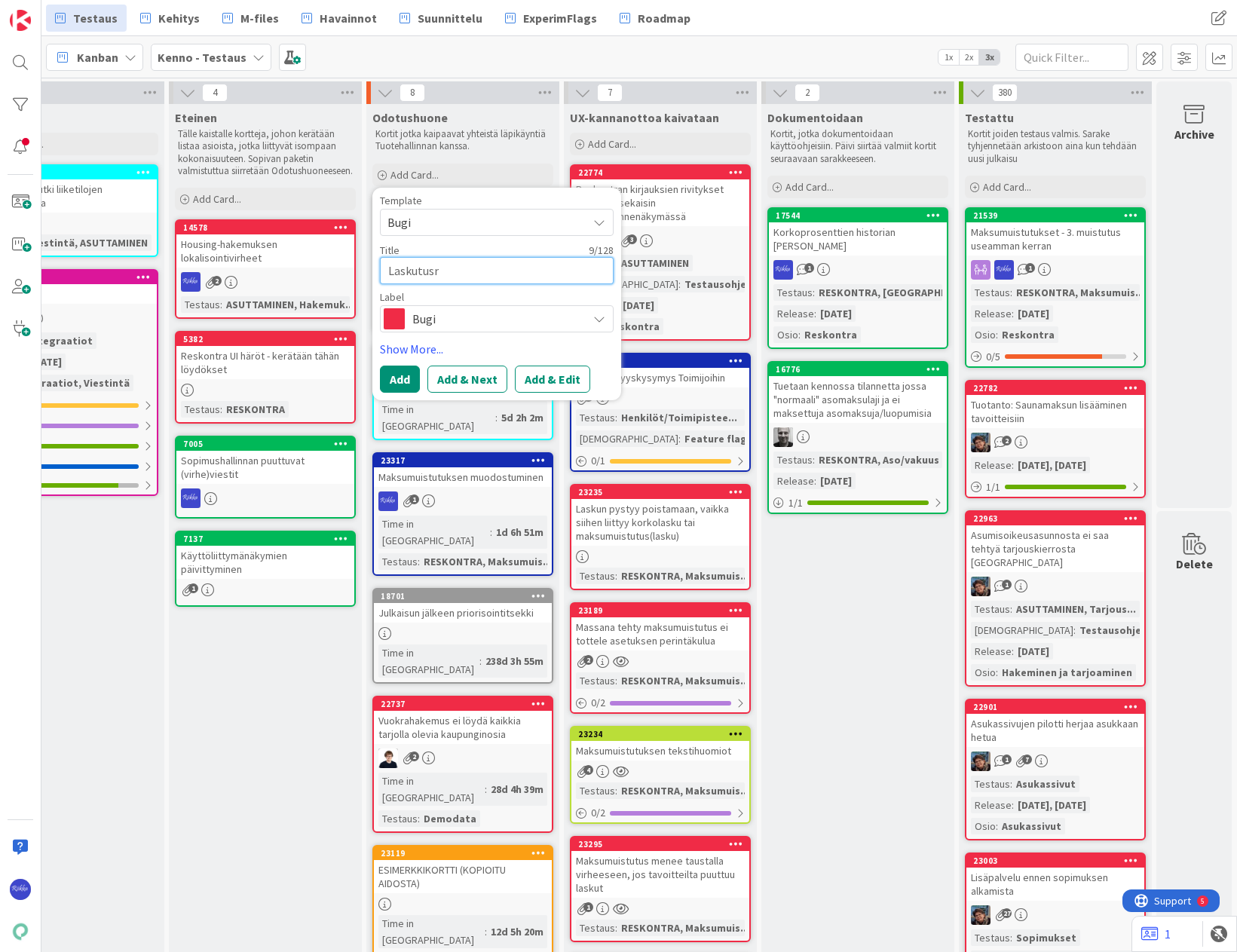
type textarea "x"
type textarea "Laskutusry"
type textarea "x"
type textarea "Laskutusryh"
type textarea "x"
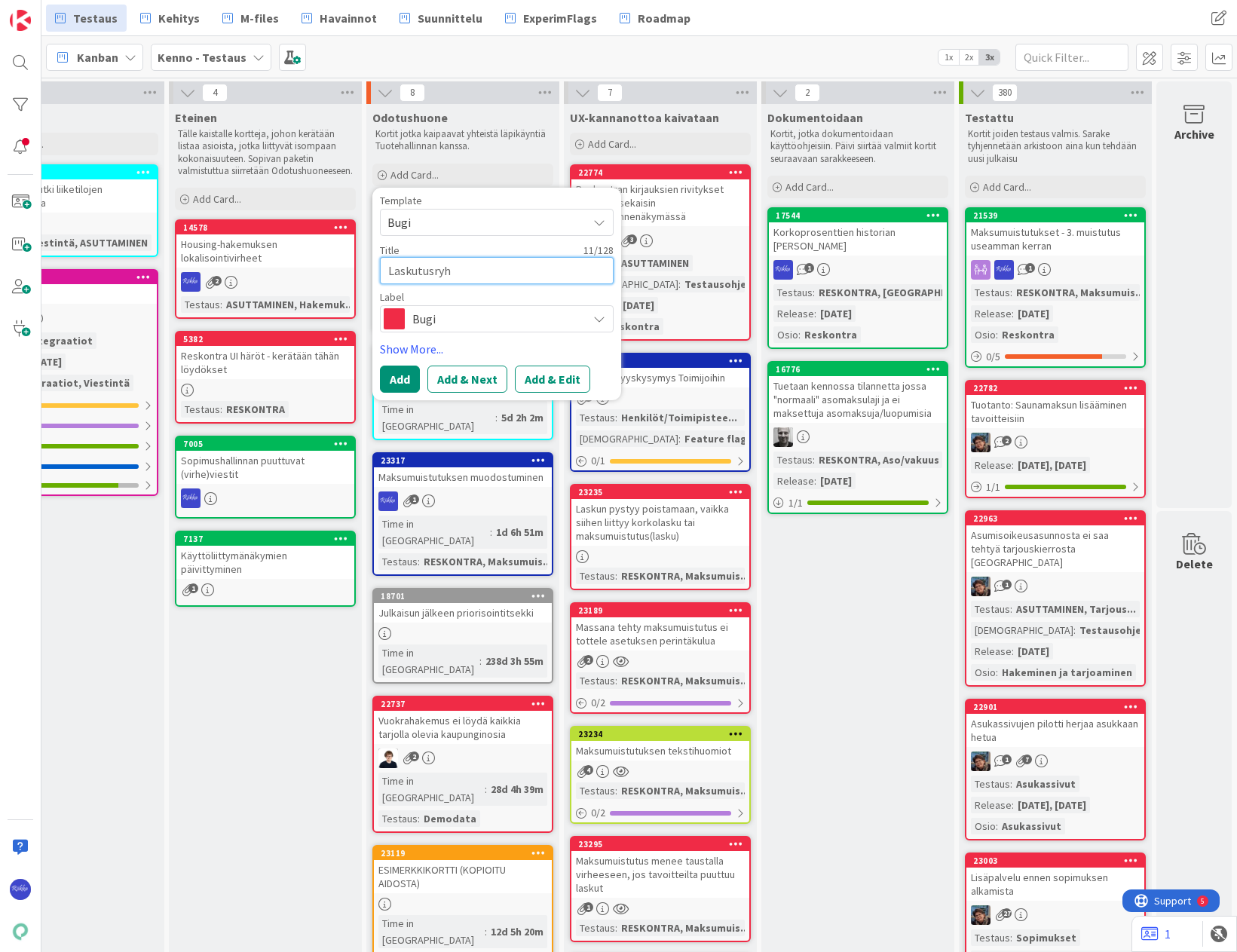
type textarea "Laskutusryhm"
type textarea "x"
type textarea "Laskutusryhmä"
type textarea "x"
type textarea "Laskutusryhmän"
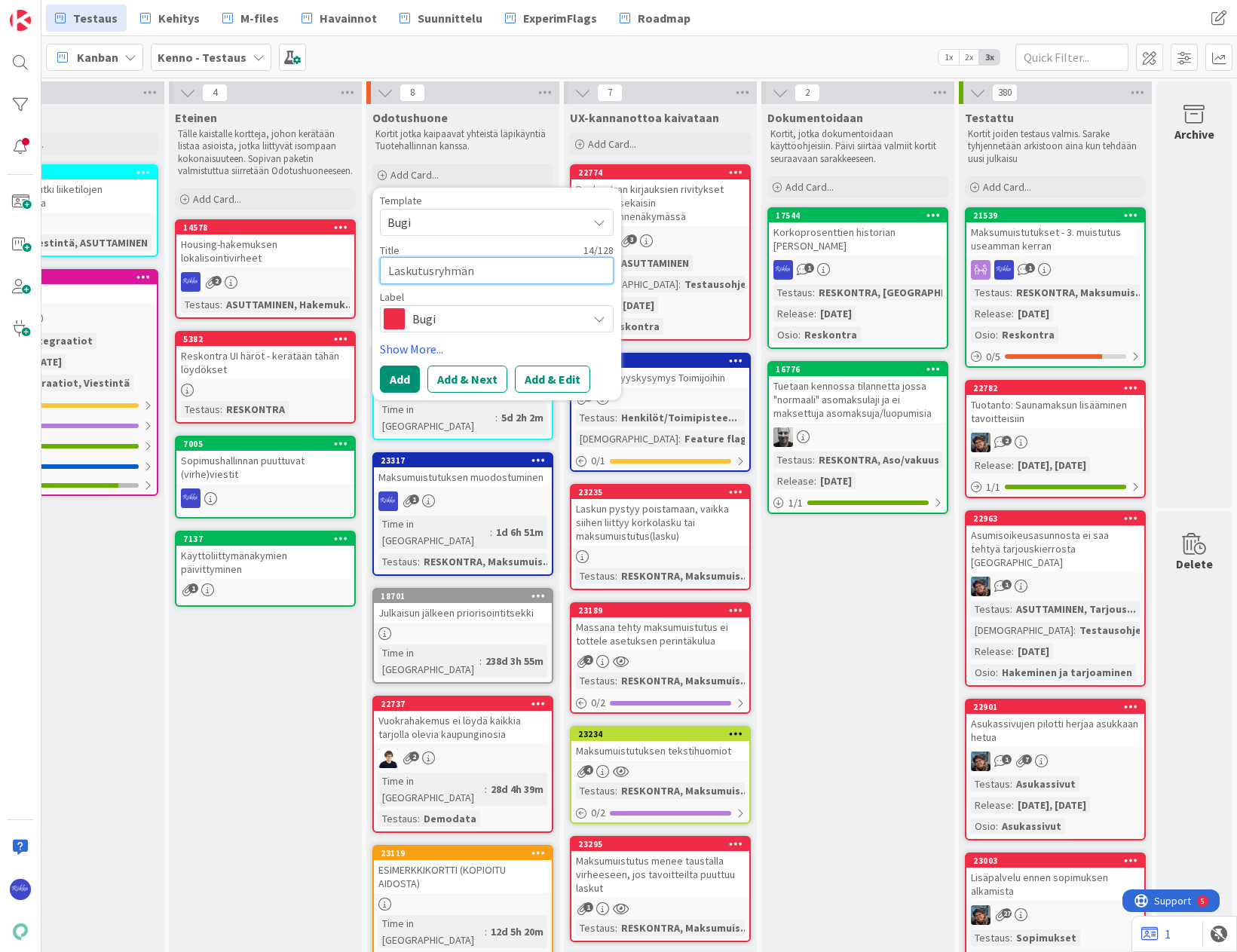
type textarea "x"
type textarea "Laskutusryhmän"
type textarea "x"
type textarea "Laskutusryhmän s"
type textarea "x"
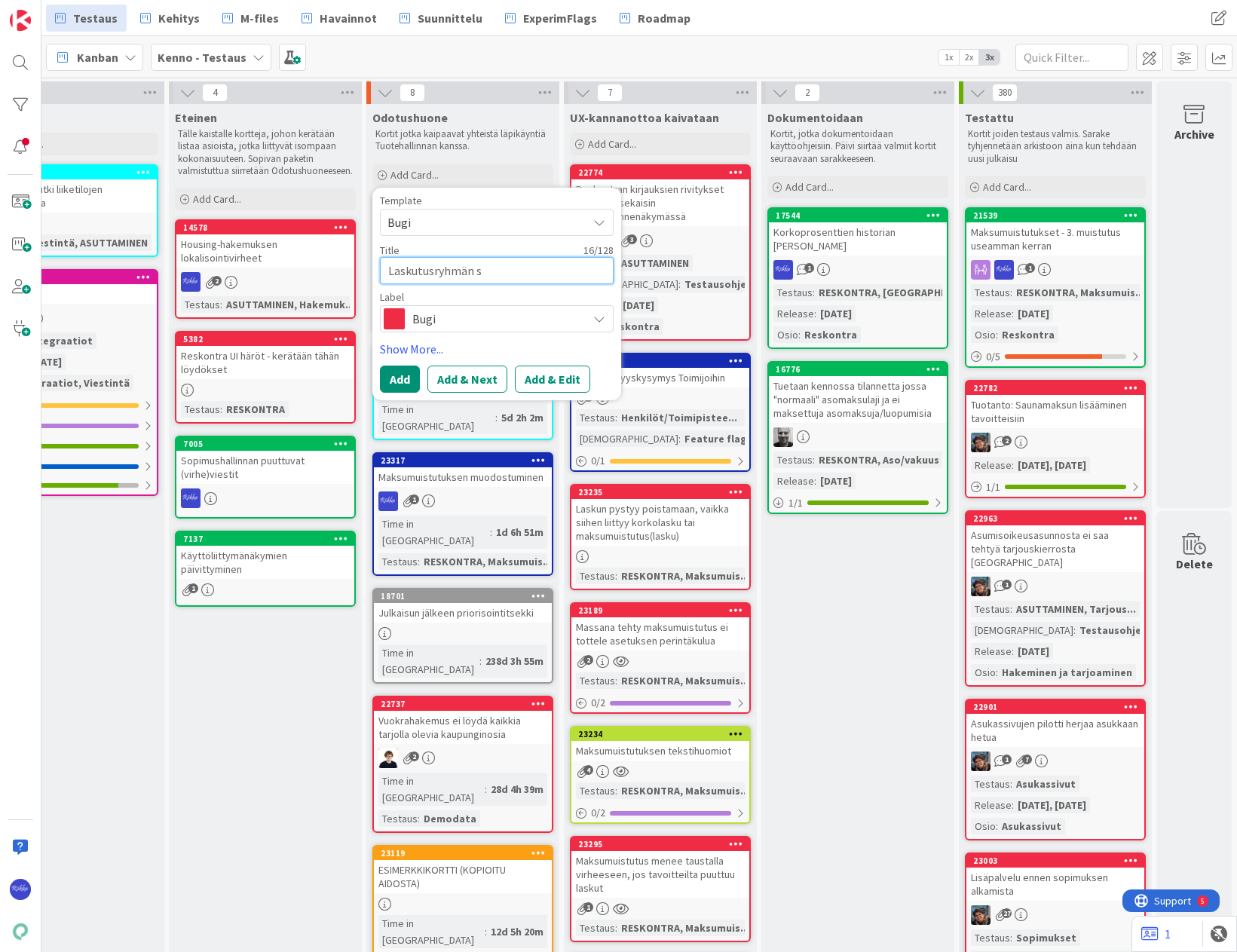
type textarea "Laskutusryhmän sa"
type textarea "x"
type textarea "Laskutusryhmän saa"
type textarea "x"
type textarea "Laskutusryhmän saata"
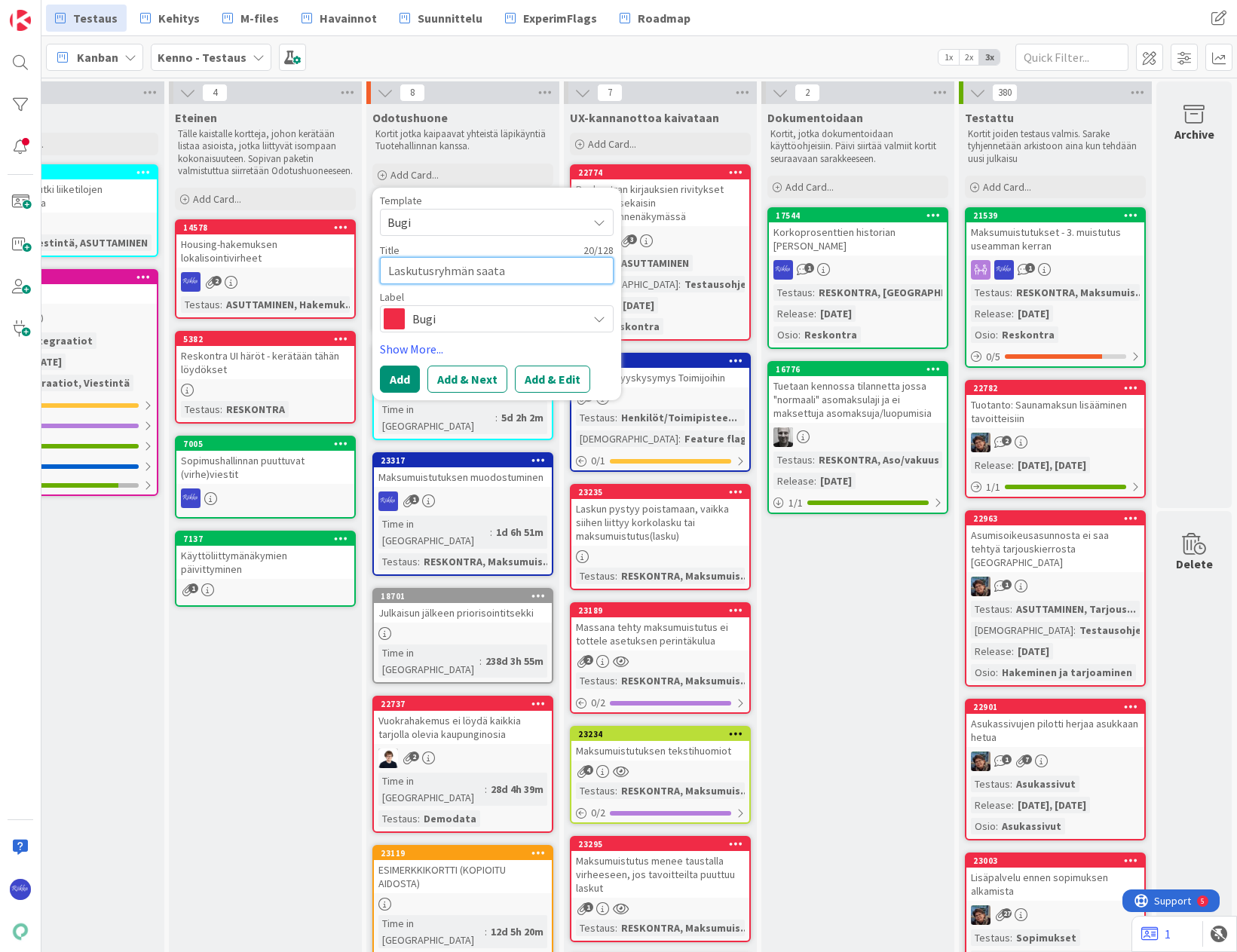
type textarea "x"
type textarea "Laskutusryhmän saatav"
type textarea "x"
type textarea "Laskutusryhmän saatava"
type textarea "x"
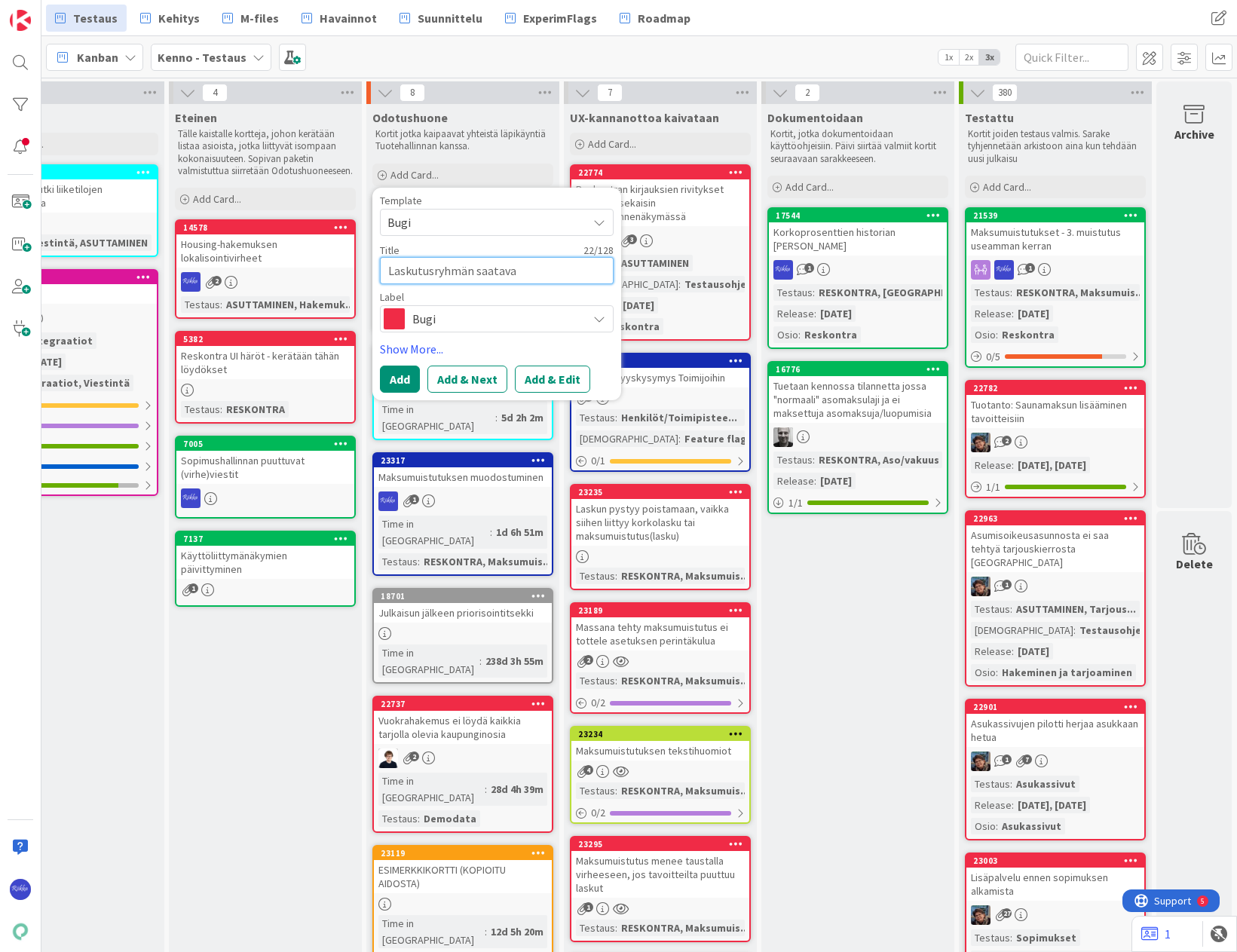
type textarea "Laskutusryhmän saatavat"
type textarea "x"
type textarea "Laskutusryhmän saatavat"
type textarea "x"
type textarea "Laskutusryhmän saatavat n"
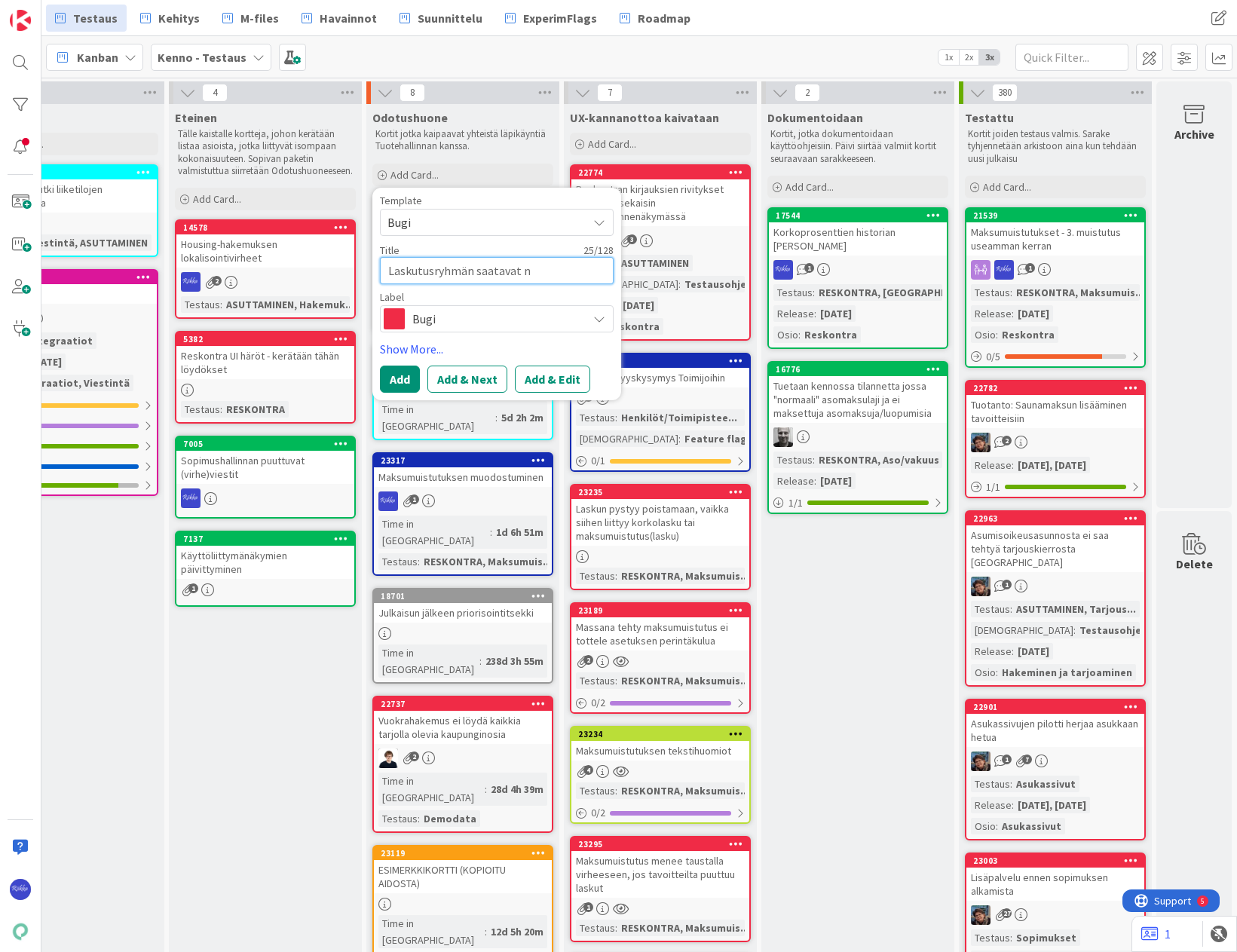
type textarea "x"
type textarea "Laskutusryhmän saatavat nä"
type textarea "x"
type textarea "Laskutusryhmän saatavat näy"
type textarea "x"
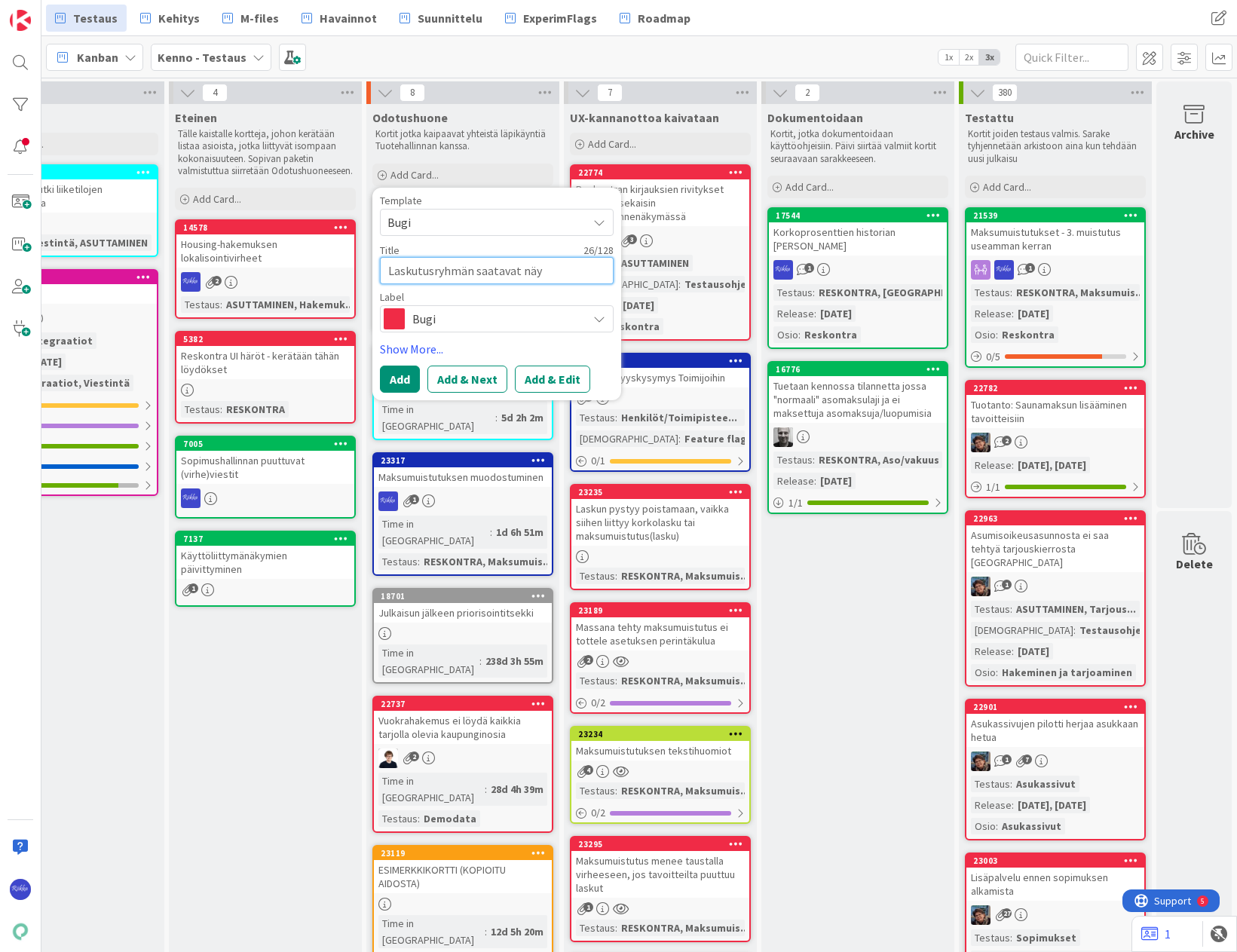
type textarea "Laskutusryhmän saatavat näyt"
type textarea "x"
type textarea "Laskutusryhmän saatavat näytt"
type textarea "x"
type textarea "Laskutusryhmän saatavat näyttä"
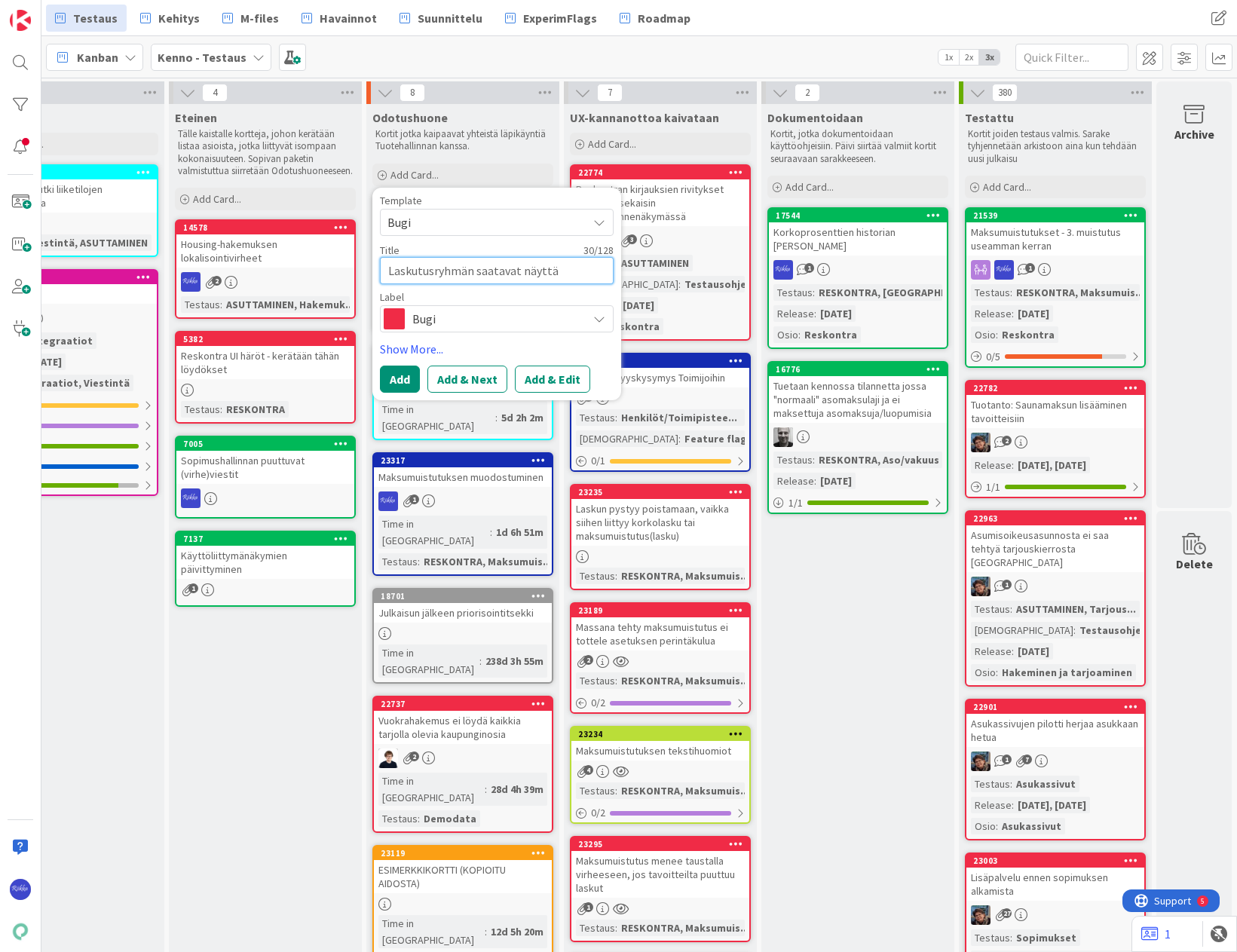
type textarea "x"
type textarea "Laskutusryhmän saatavat näyttää"
type textarea "x"
type textarea "Laskutusryhmän saatavat näyttää"
type textarea "x"
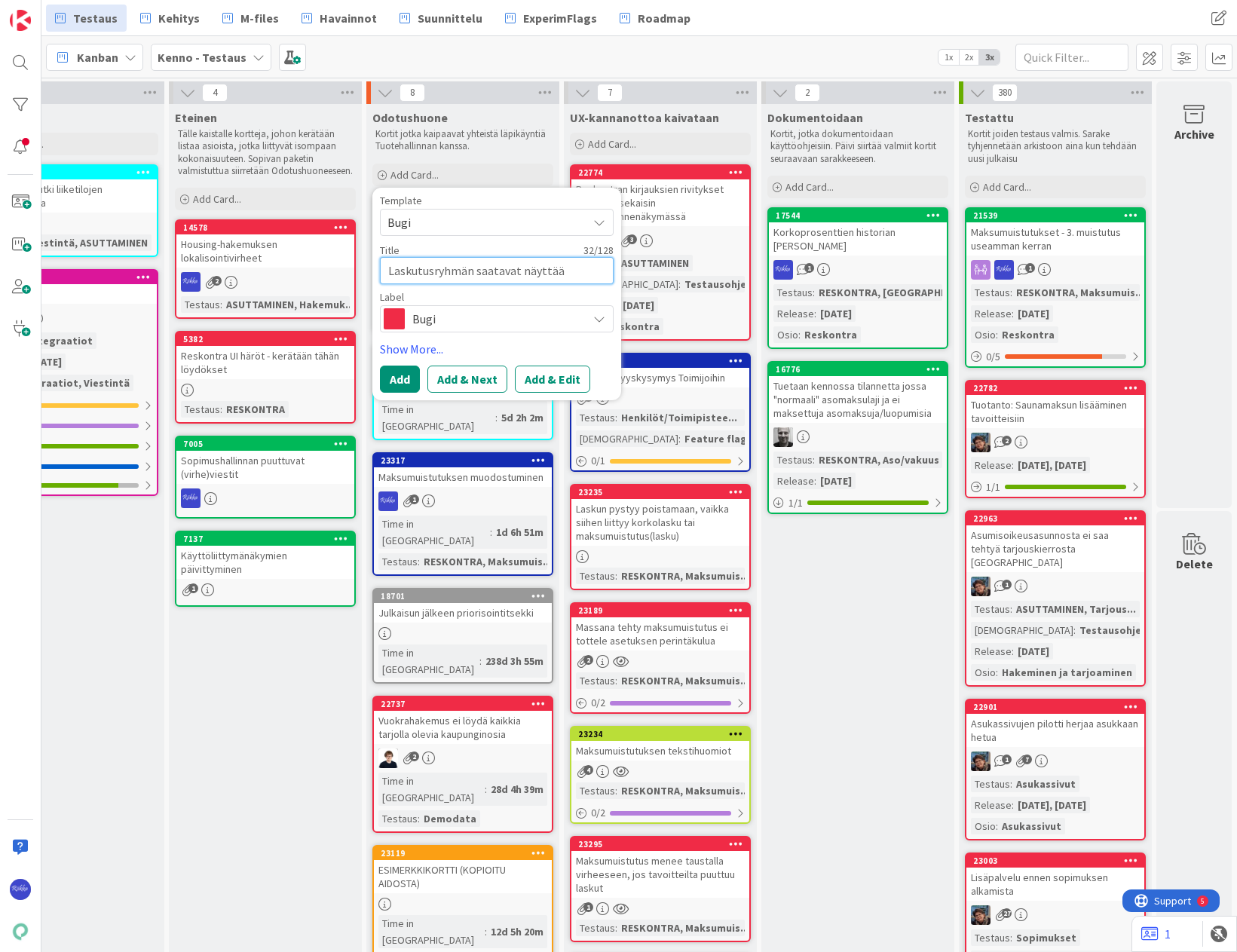
type textarea "Laskutusryhmän saatavat näyttää s"
type textarea "x"
type textarea "Laskutusryhmän saatavat näyttää so"
type textarea "x"
type textarea "Laskutusryhmän saatavat näyttää sop"
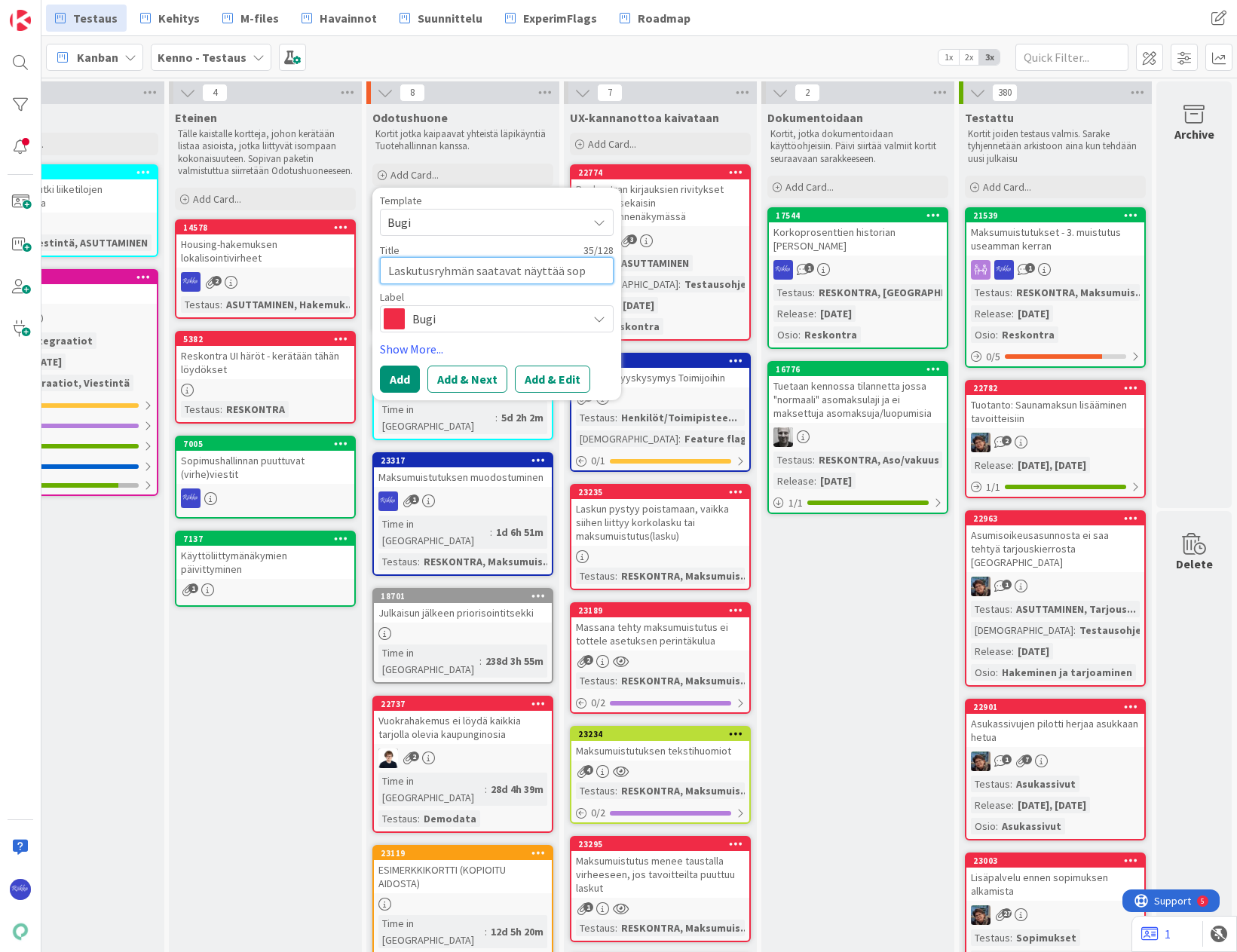
type textarea "x"
type textarea "Laskutusryhmän saatavat näyttää sopi"
type textarea "x"
type textarea "Laskutusryhmän saatavat näyttää sopim"
type textarea "x"
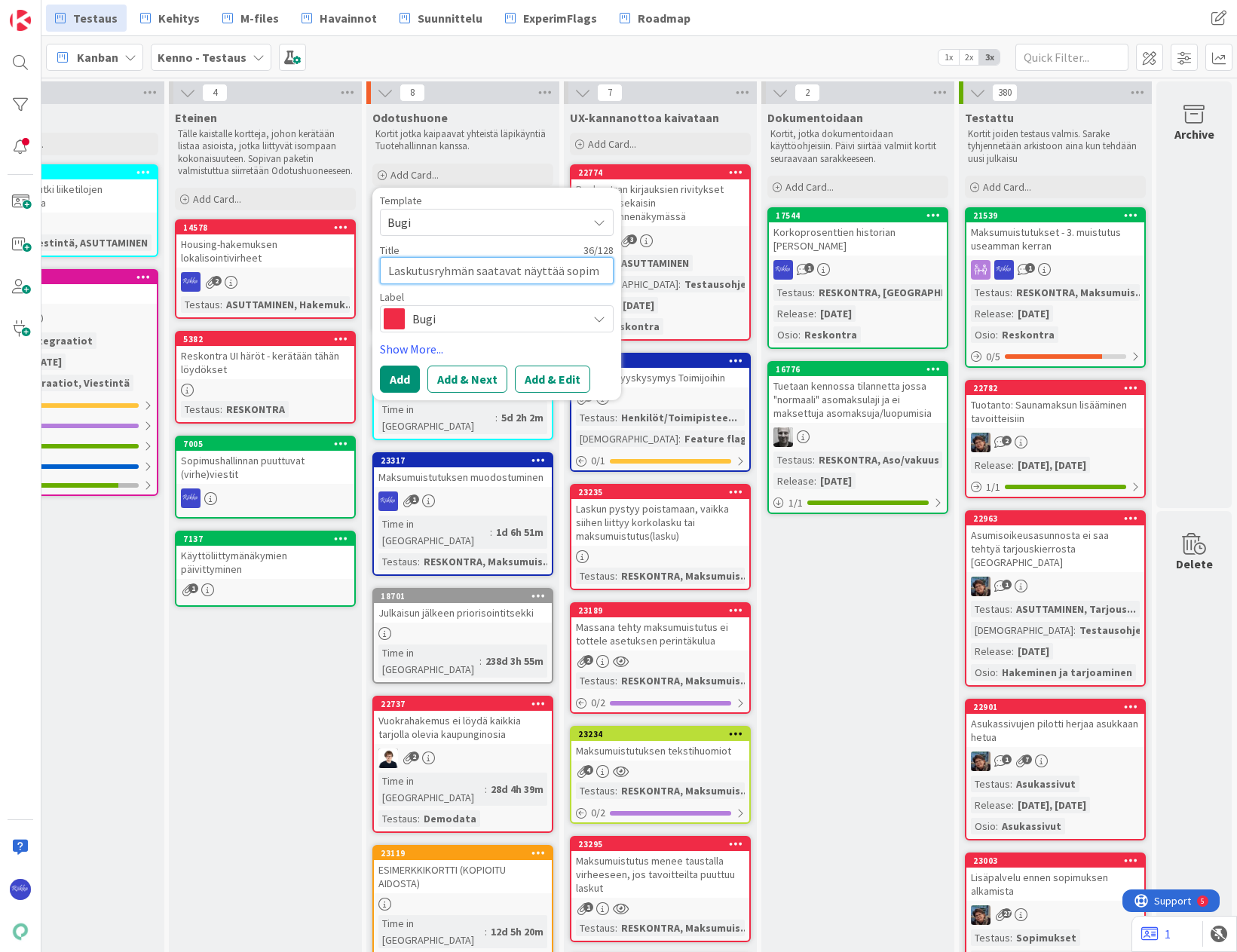
type textarea "Laskutusryhmän saatavat näyttää sopimu"
type textarea "x"
type textarea "Laskutusryhmän saatavat näyttää sopimuk"
type textarea "x"
type textarea "Laskutusryhmän saatavat näyttää sopimuks"
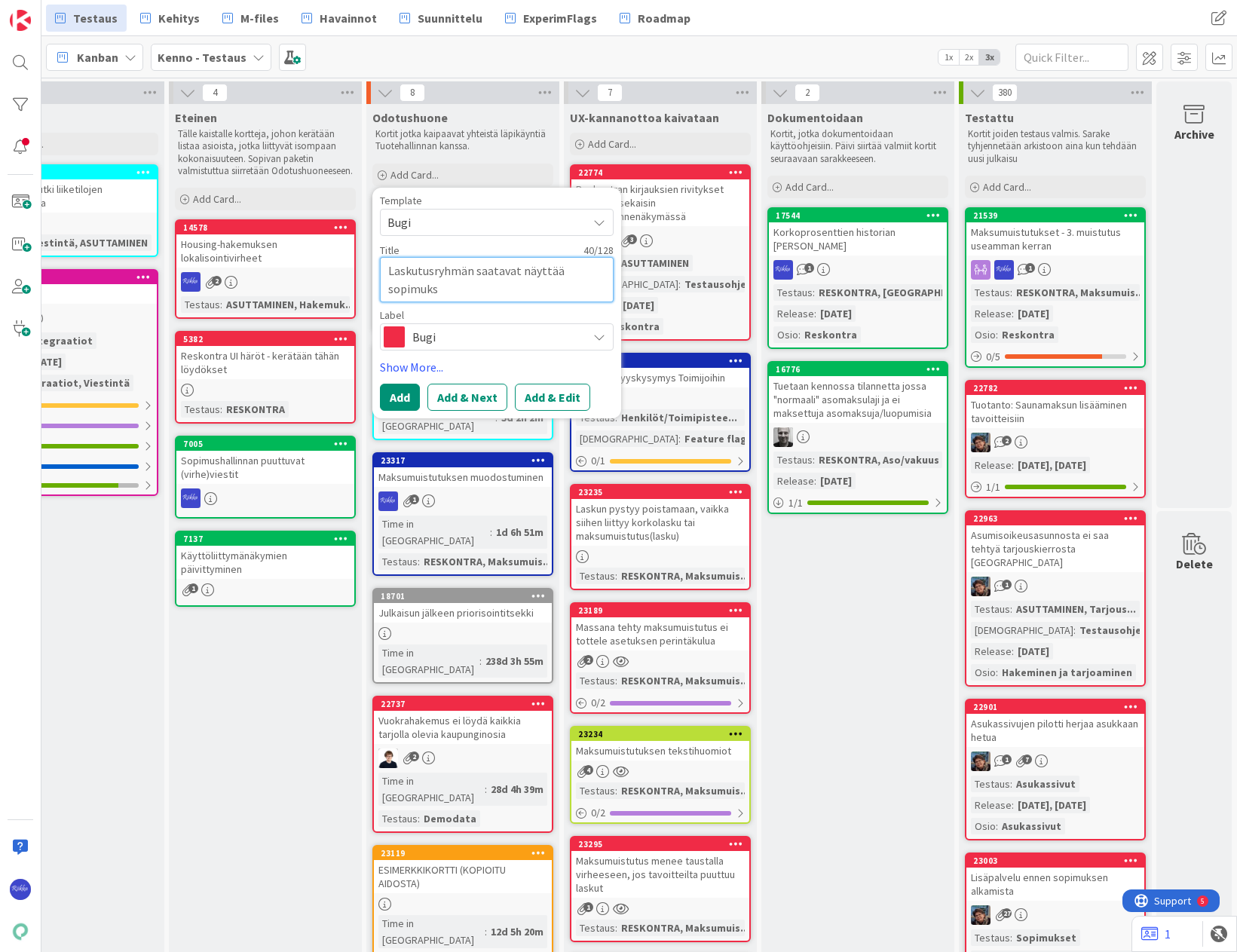
type textarea "x"
type textarea "Laskutusryhmän saatavat näyttää sopimuksi"
type textarea "x"
type textarea "Laskutusryhmän saatavat näyttää sopimuksie"
type textarea "x"
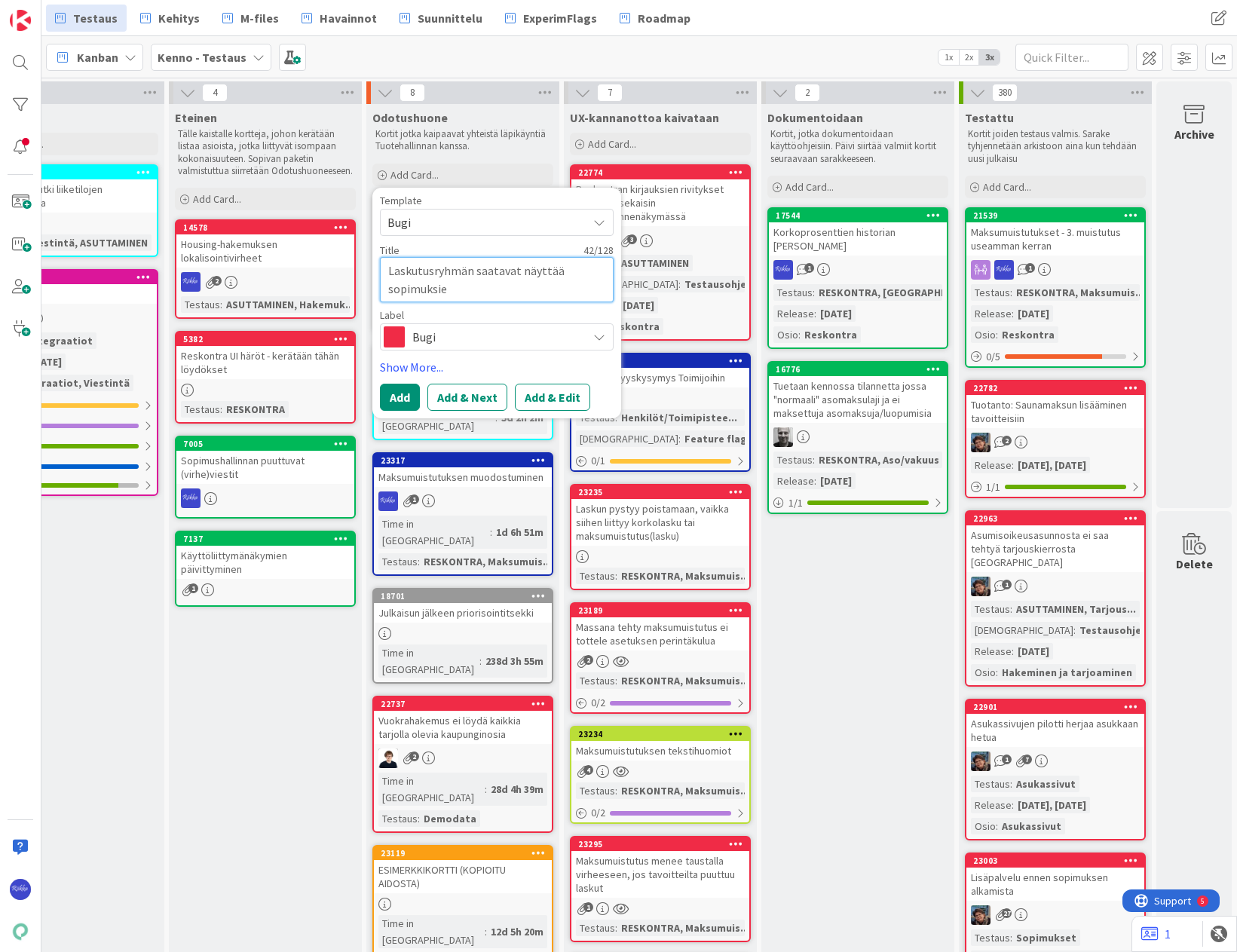
type textarea "Laskutusryhmän saatavat näyttää sopimuksien"
type textarea "x"
type textarea "Laskutusryhmän saatavat näyttää sopimuksien"
type textarea "x"
type textarea "Laskutusryhmän saatavat näyttää sopimuksien s"
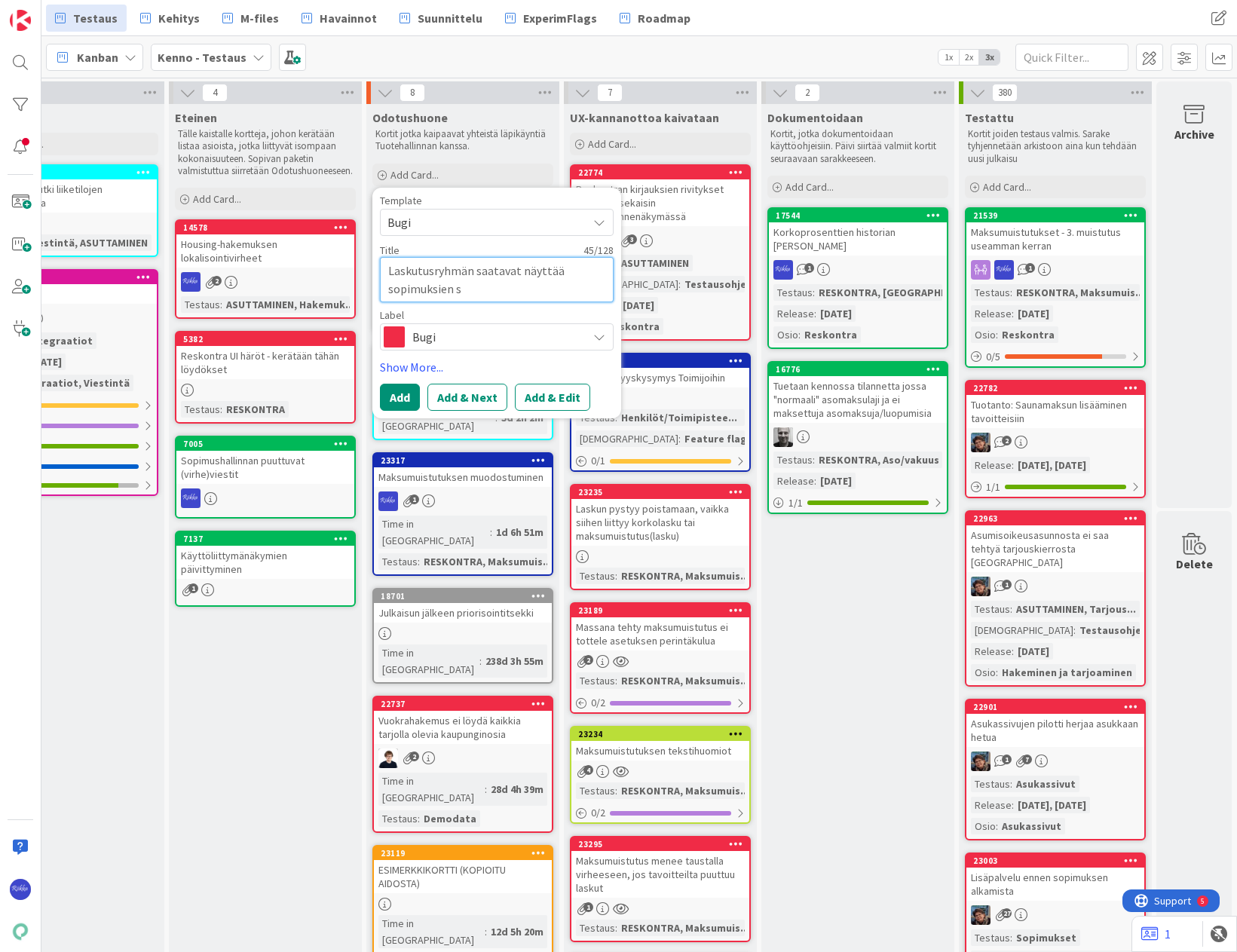
type textarea "x"
type textarea "Laskutusryhmän saatavat näyttää sopimuksien sa"
type textarea "x"
type textarea "Laskutusryhmän saatavat näyttää sopimuksien saa"
type textarea "x"
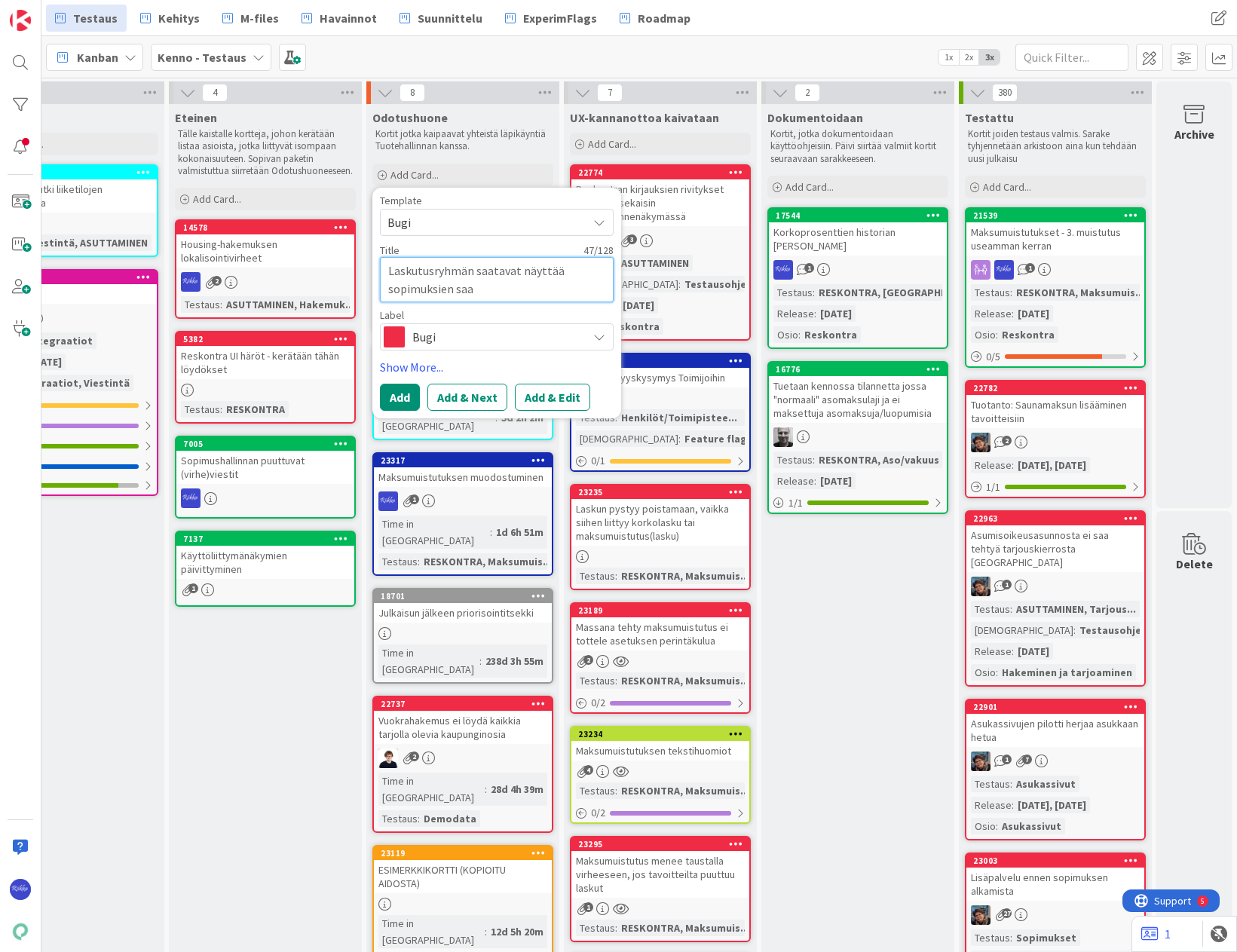
type textarea "Laskutusryhmän saatavat näyttää sopimuksien saat"
type textarea "x"
type textarea "Laskutusryhmän saatavat näyttää sopimuksien saata"
type textarea "x"
type textarea "Laskutusryhmän saatavat näyttää sopimuksien saatav"
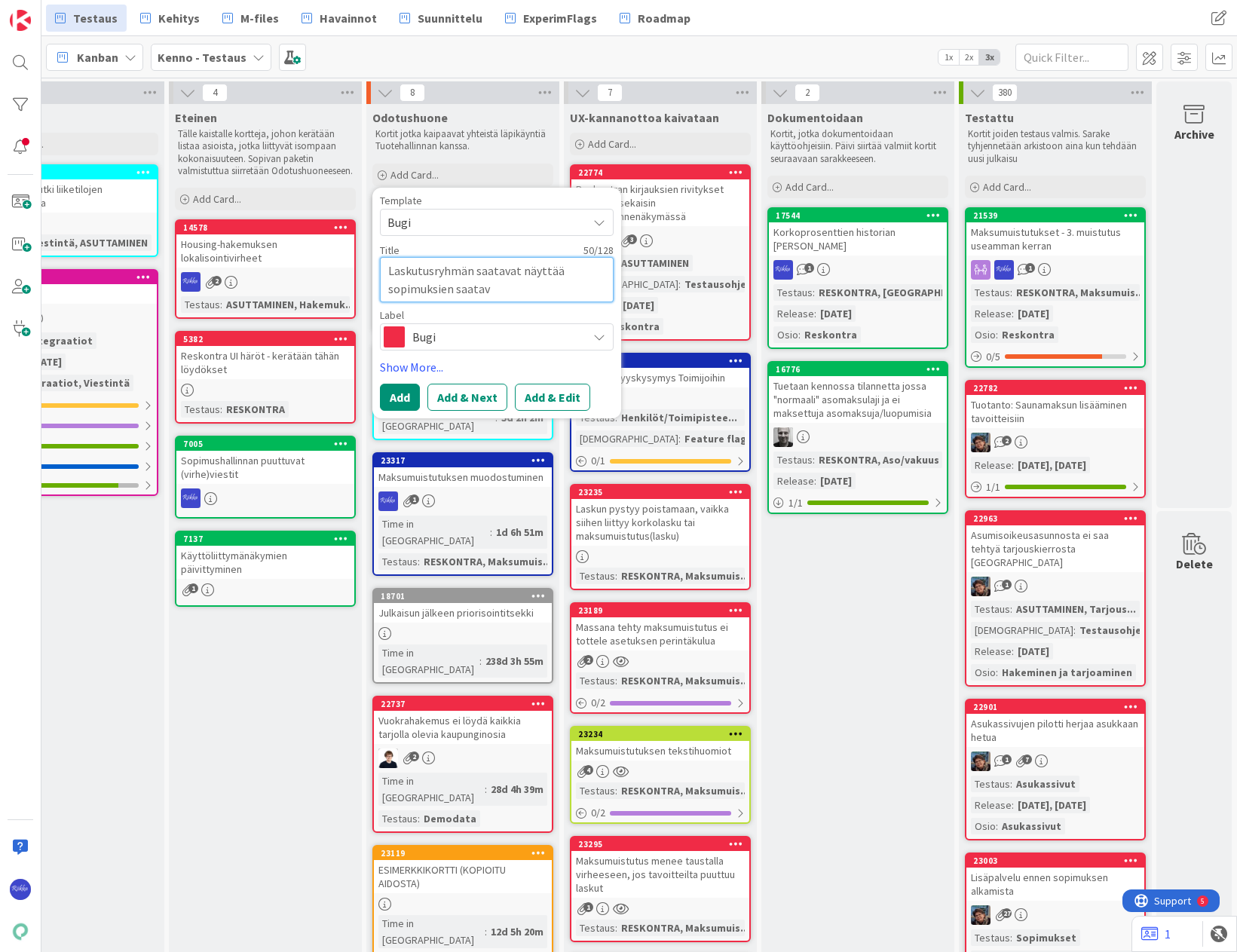
type textarea "x"
type textarea "Laskutusryhmän saatavat näyttää sopimuksien saatavi"
type textarea "x"
type textarea "Laskutusryhmän saatavat näyttää sopimuksien saatavia"
drag, startPoint x: 532, startPoint y: 398, endPoint x: 541, endPoint y: 397, distance: 9.1
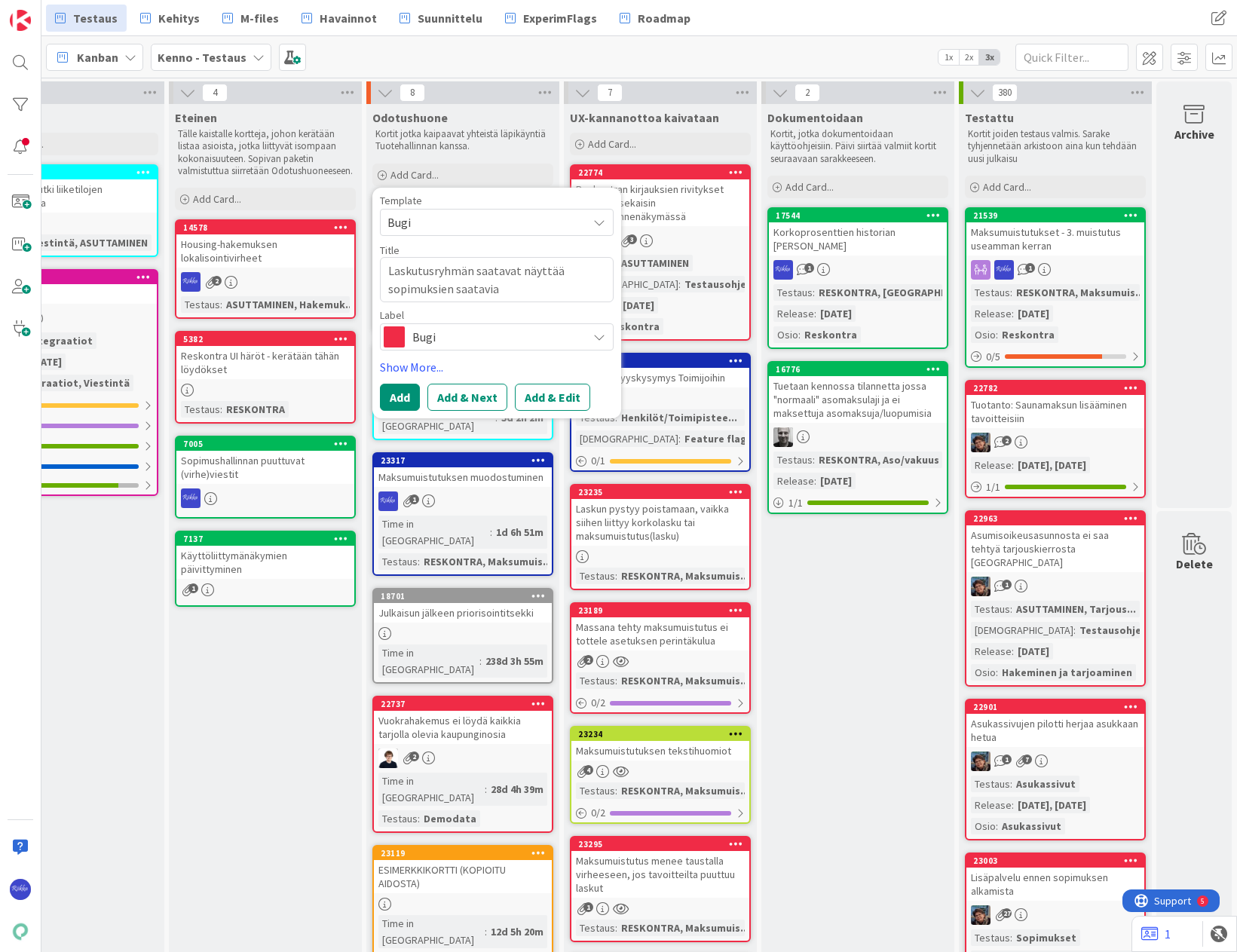
click at [532, 398] on button "Add & Edit" at bounding box center [553, 397] width 75 height 27
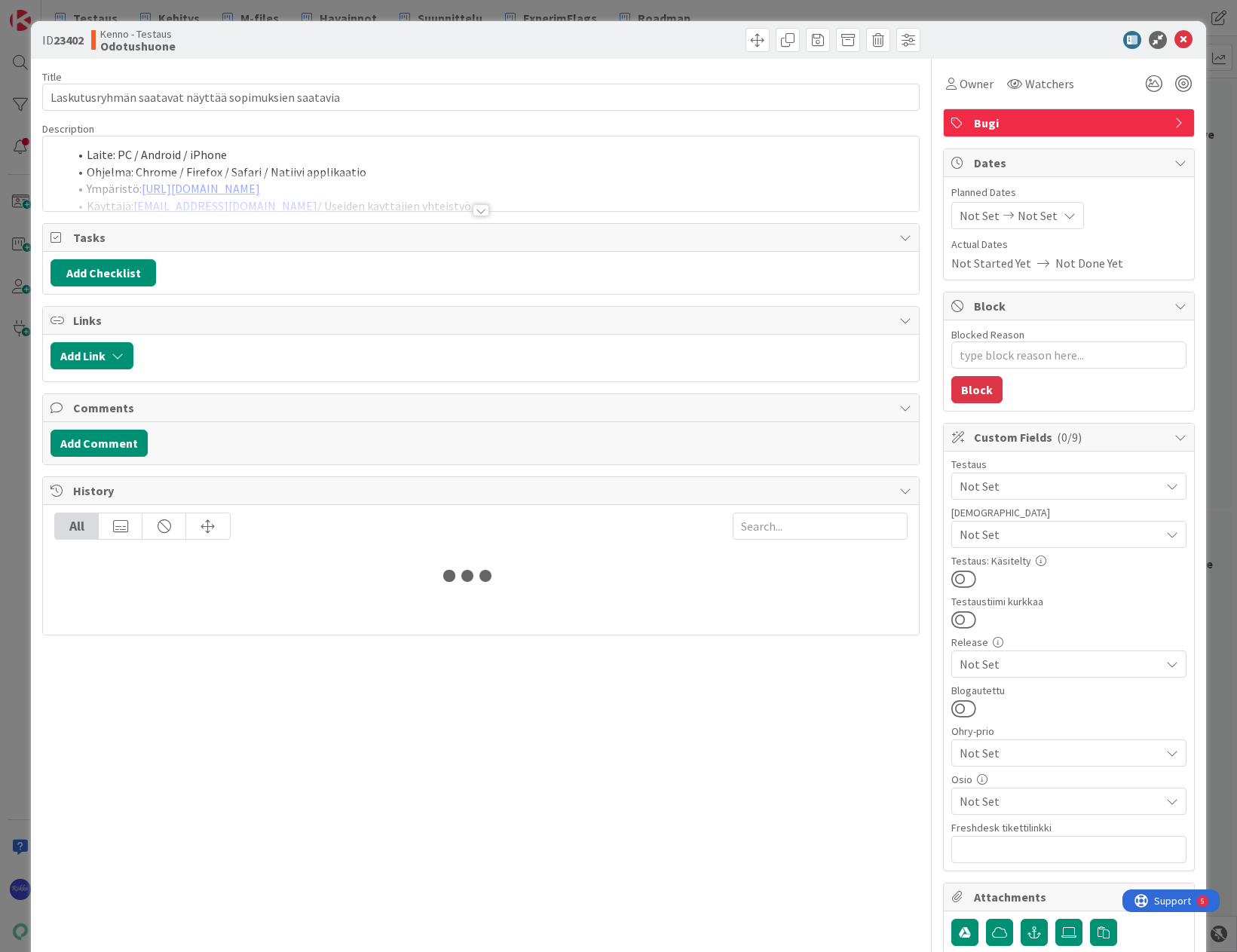
type textarea "x"
click at [480, 204] on div at bounding box center [481, 211] width 17 height 12
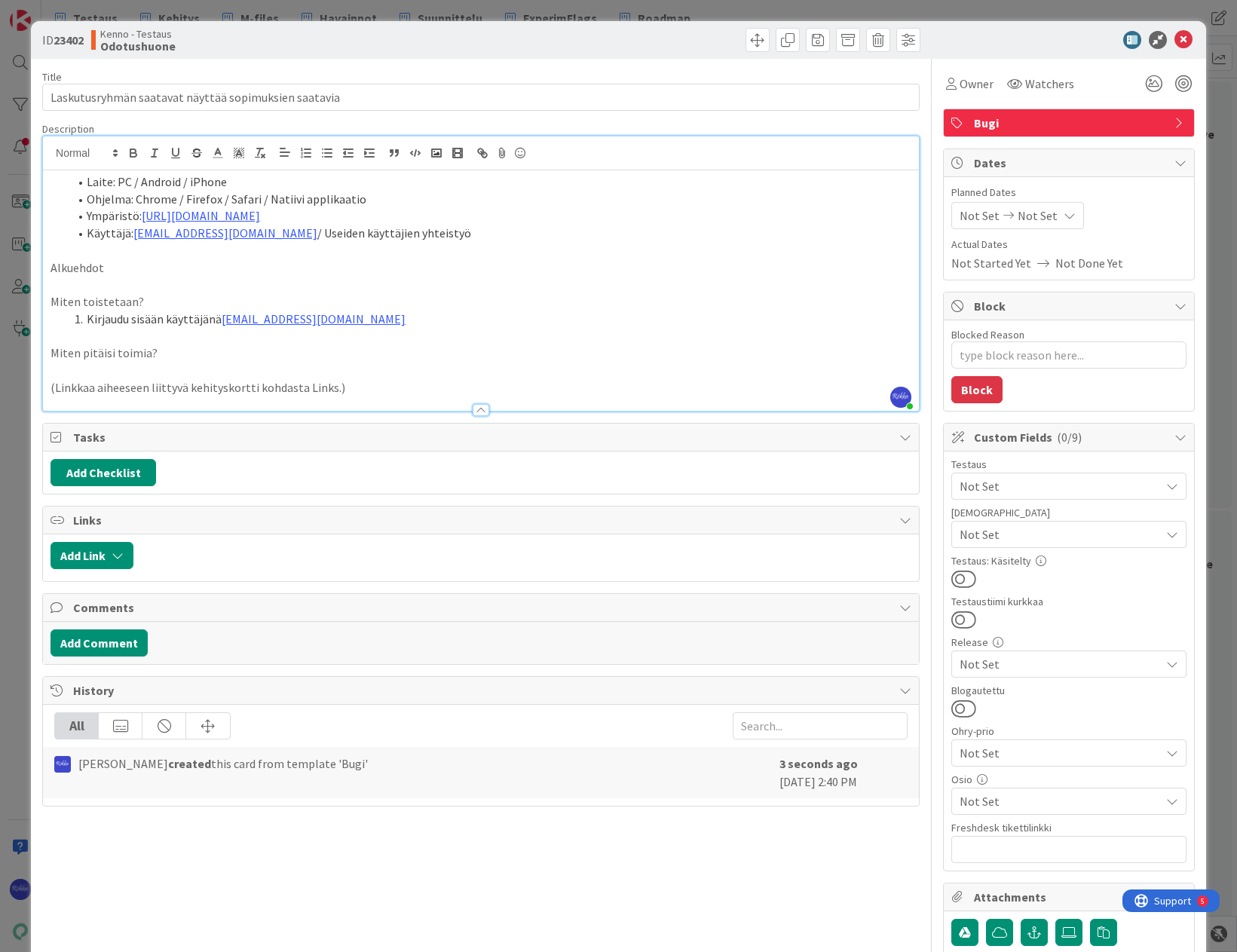
click at [163, 263] on p "Alkuehdot" at bounding box center [481, 268] width 861 height 18
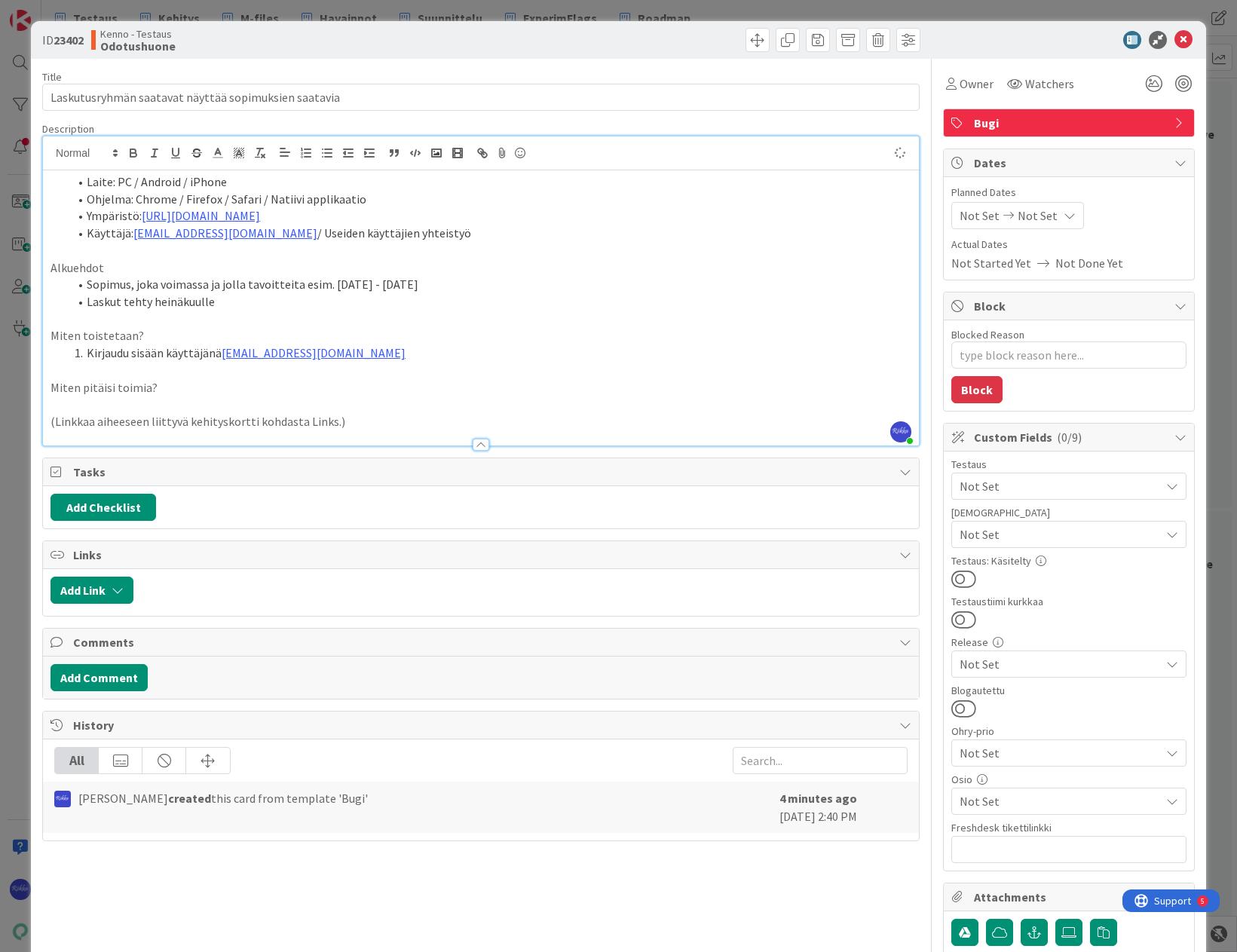
click at [414, 281] on li "Sopimus, joka voimassa ja jolla tavoitteita esim. 1.7 - 31.12" at bounding box center [490, 284] width 842 height 18
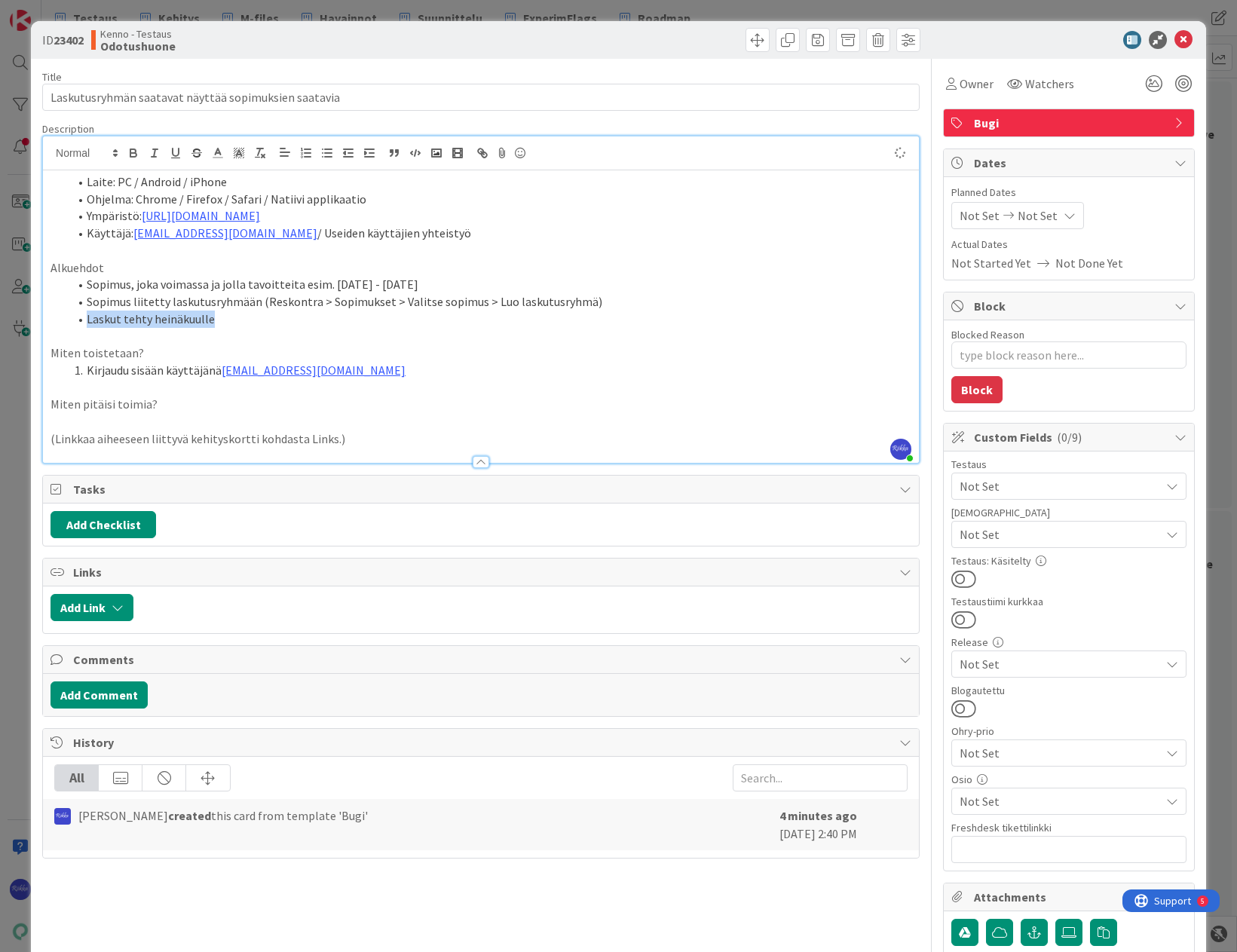
drag, startPoint x: 87, startPoint y: 321, endPoint x: 248, endPoint y: 319, distance: 161.0
click at [248, 319] on li "Laskut tehty heinäkuulle" at bounding box center [490, 319] width 842 height 18
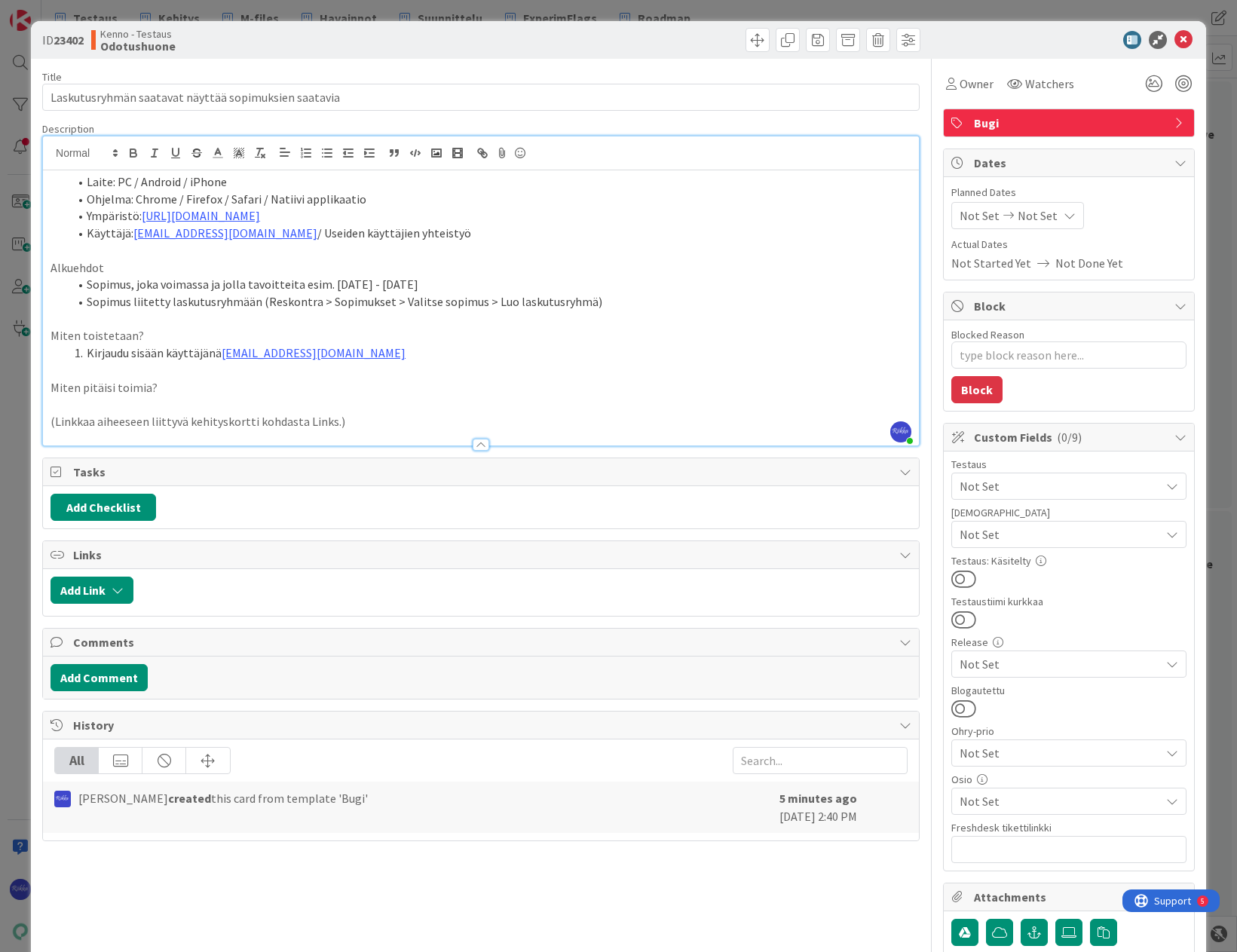
click at [131, 283] on li "Sopimus, joka voimassa ja jolla tavoitteita esim. 1.7 - 31.12" at bounding box center [490, 284] width 842 height 18
click at [396, 358] on li "Kirjaudu sisään käyttäjänä kenno.admin@pandia.fi" at bounding box center [490, 354] width 842 height 18
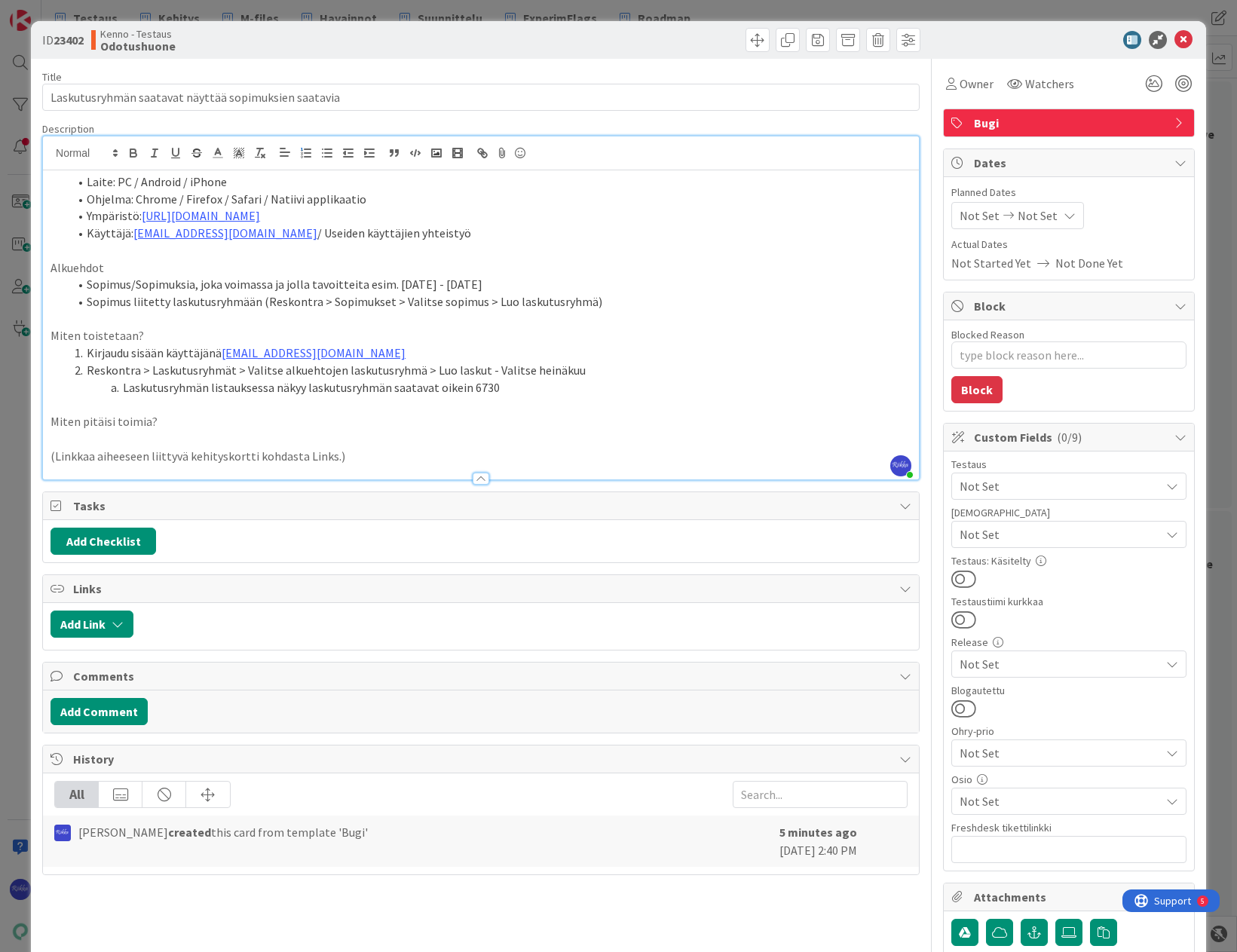
click at [467, 386] on li "Laskutusryhmän listauksessa näkyy laskutusryhmän saatavat oikein 6730" at bounding box center [490, 388] width 842 height 18
click at [552, 387] on li "Laskutusryhmän listauksessa näkyy laskutusryhmän saatavat oikein (kuvassa 6730" at bounding box center [490, 388] width 842 height 18
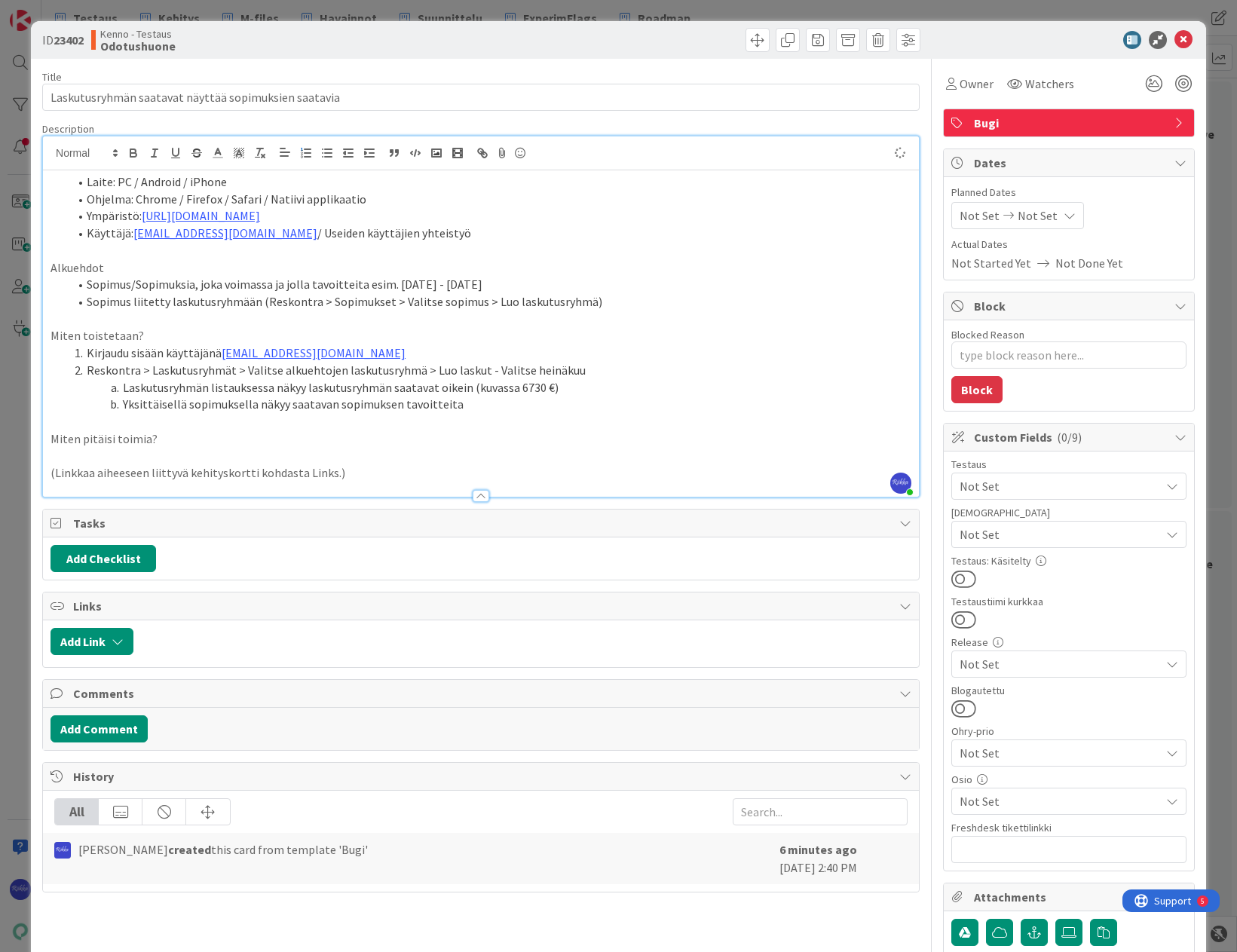
click at [182, 437] on p "Miten pitäisi toimia?" at bounding box center [481, 439] width 861 height 18
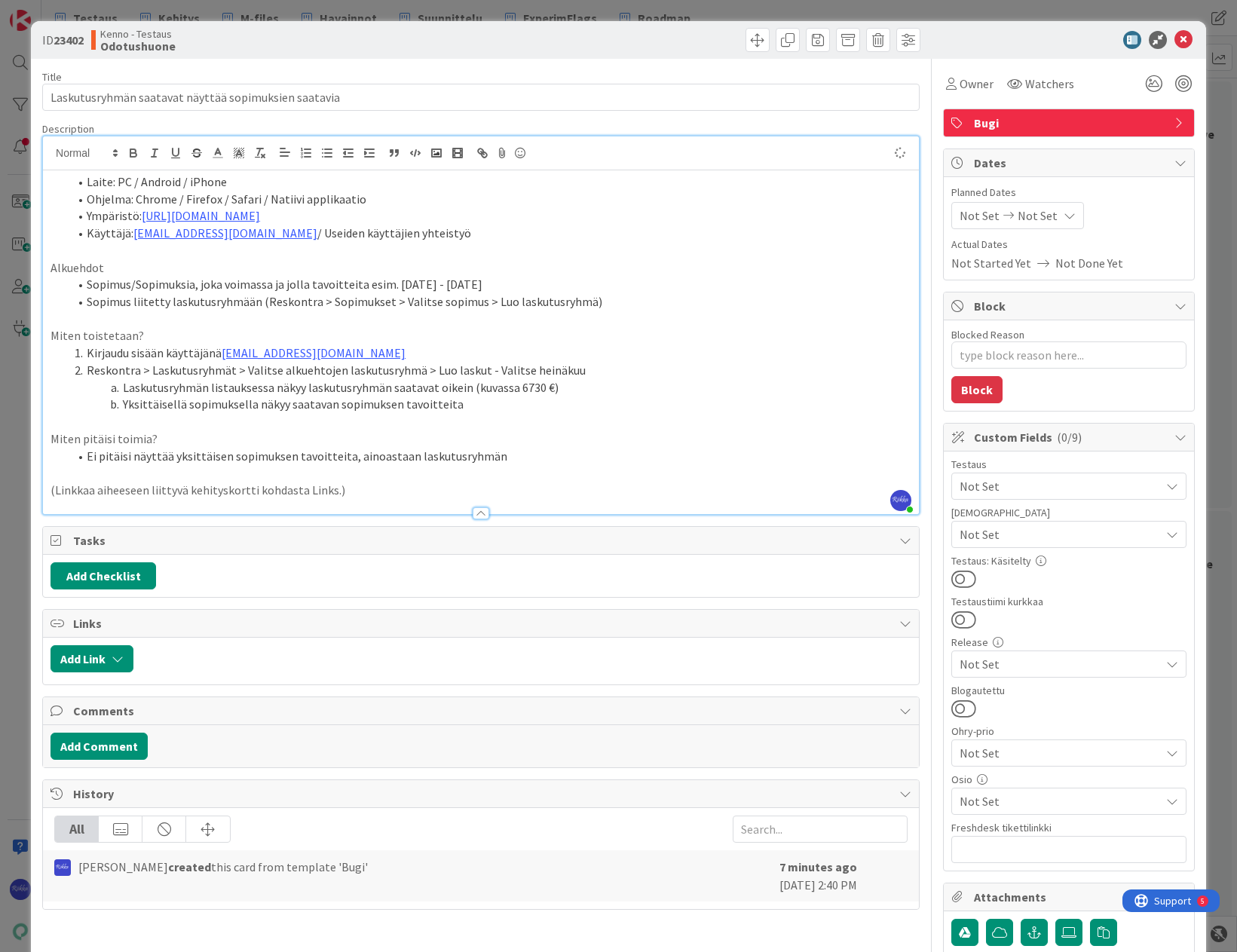
type textarea "x"
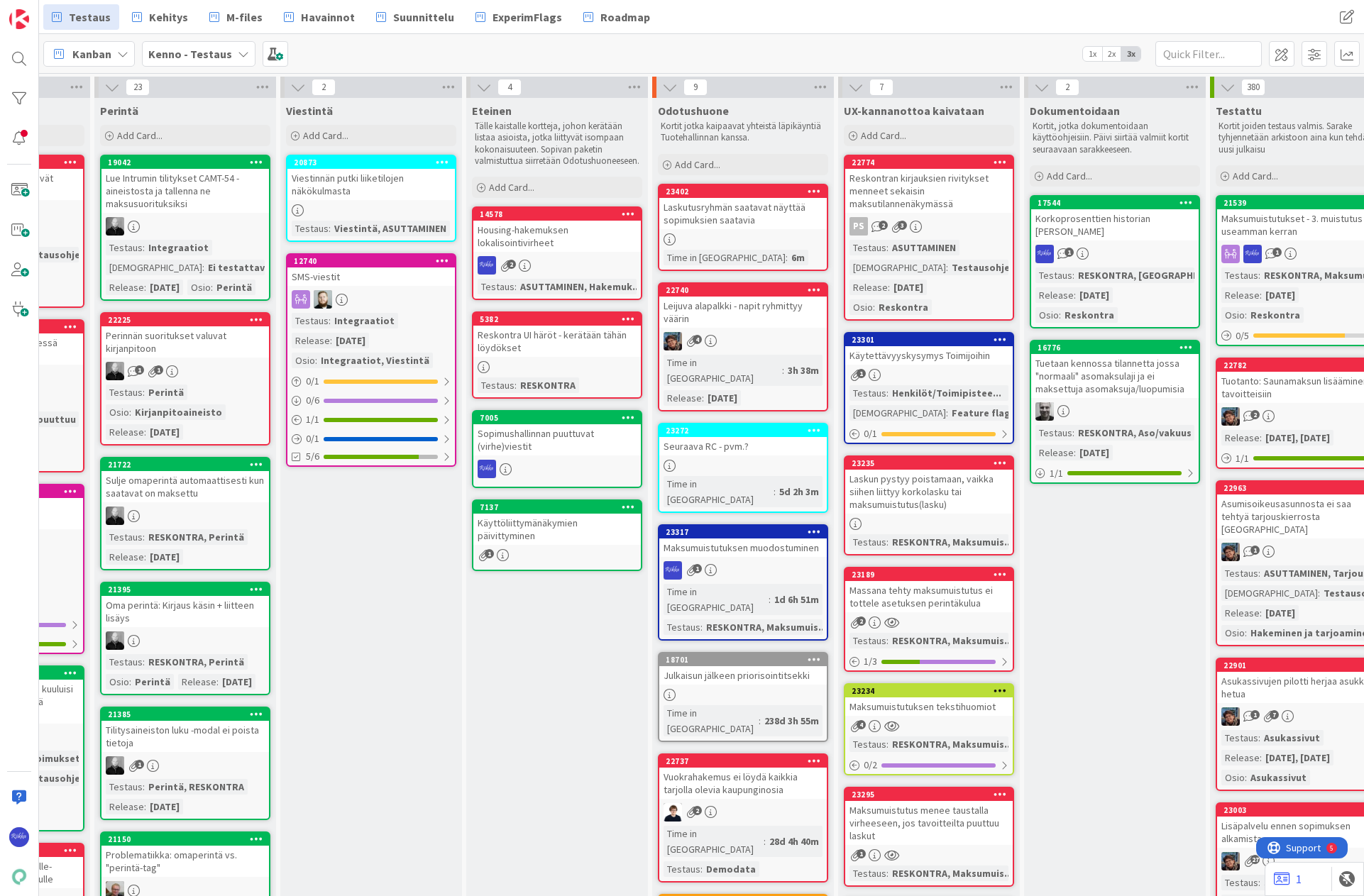
scroll to position [0, 695]
click at [809, 193] on icon at bounding box center [813, 191] width 13 height 10
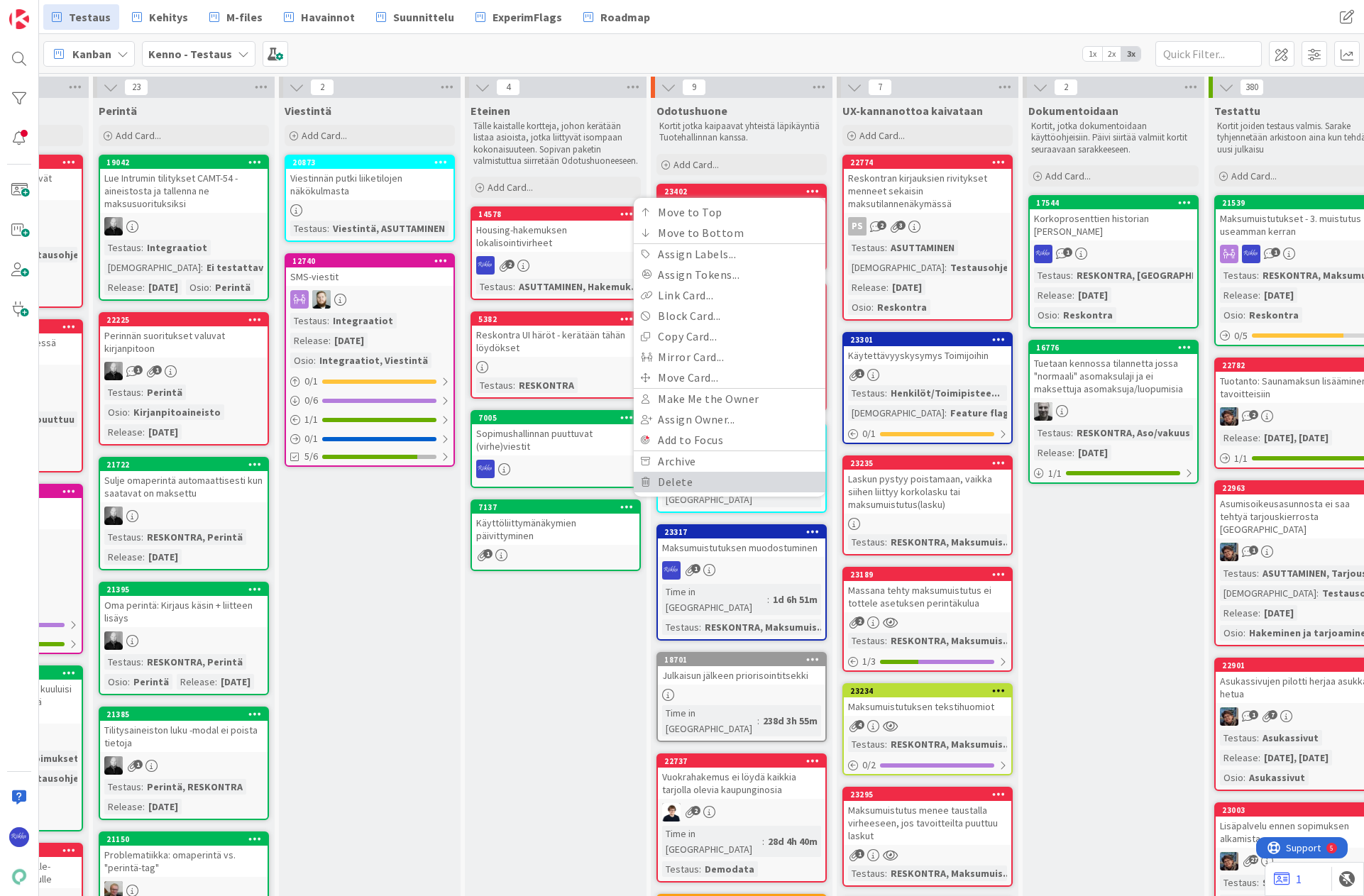
click at [711, 481] on link "Delete" at bounding box center [730, 481] width 192 height 21
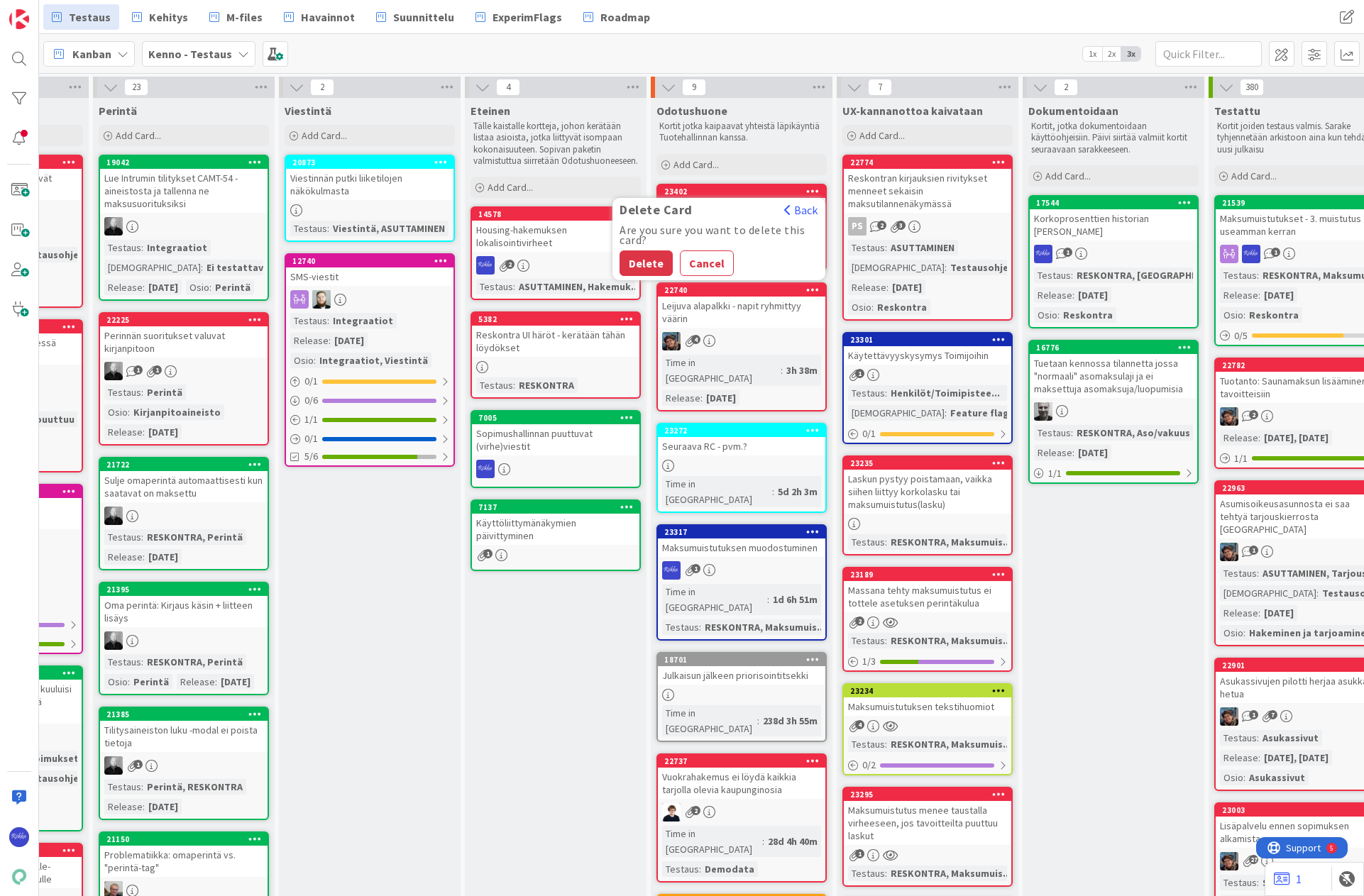
click at [652, 263] on button "Delete" at bounding box center [646, 263] width 53 height 26
